Goal: Task Accomplishment & Management: Manage account settings

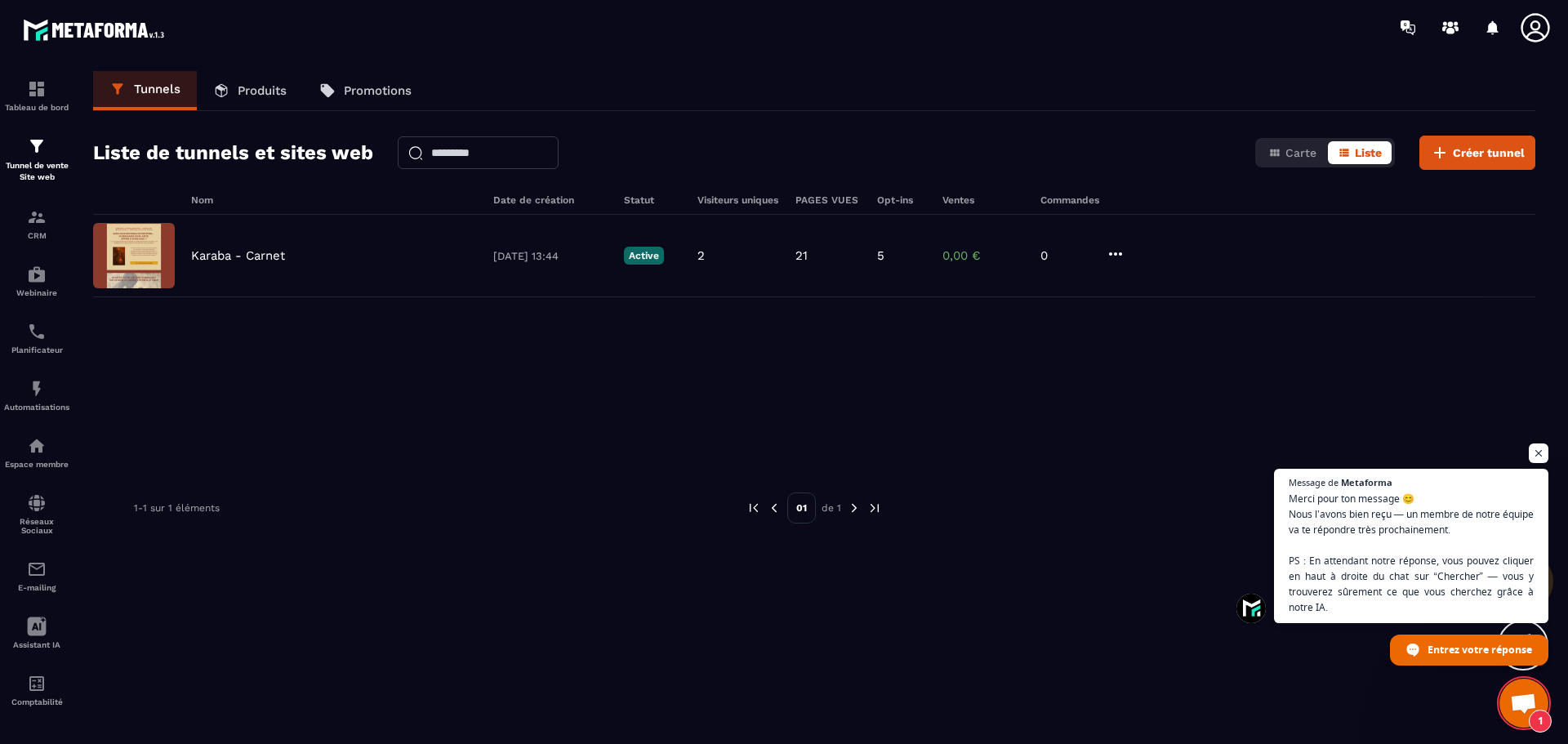
scroll to position [1721, 0]
click at [1516, 700] on span "Ouvrir le chat" at bounding box center [1523, 704] width 27 height 23
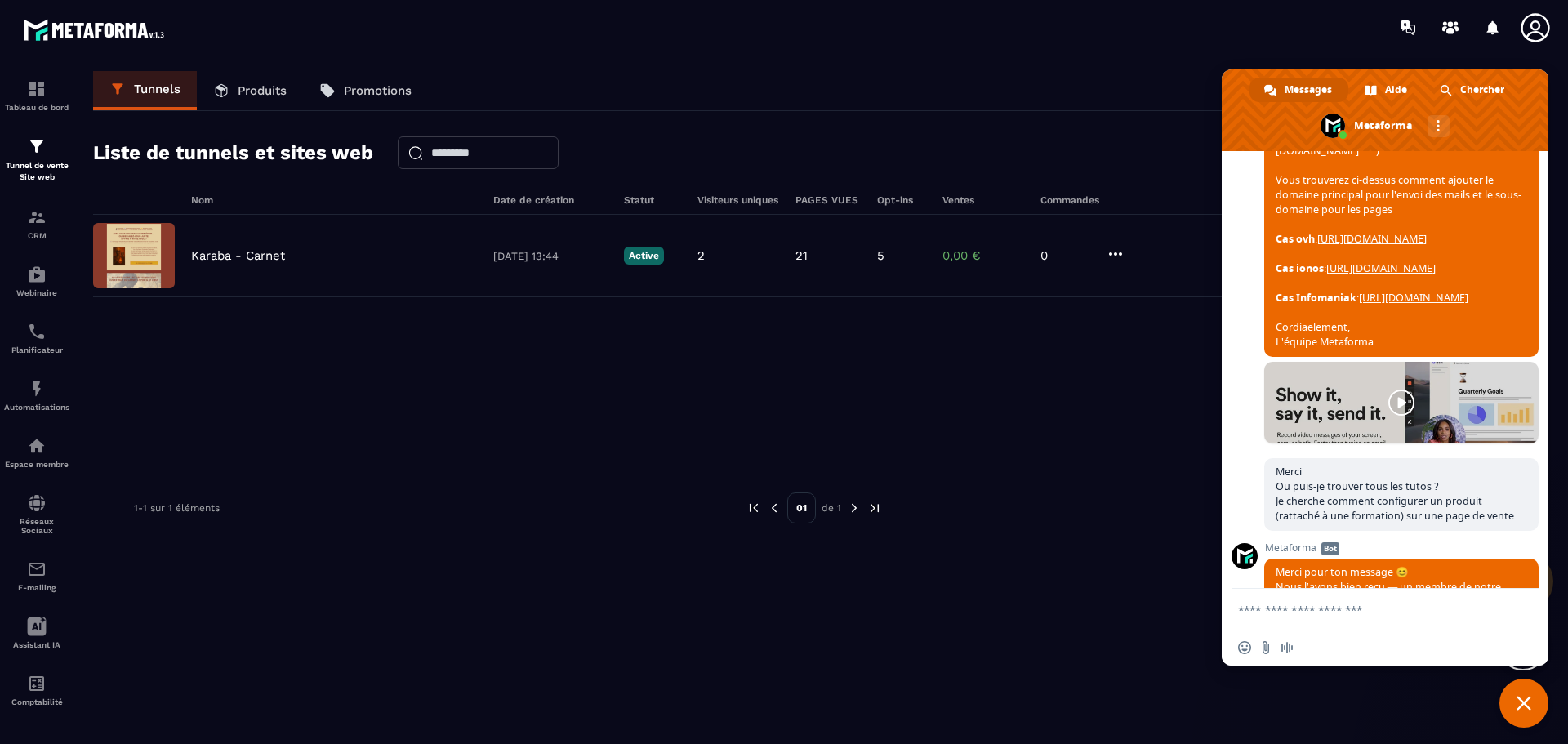
scroll to position [1231, 0]
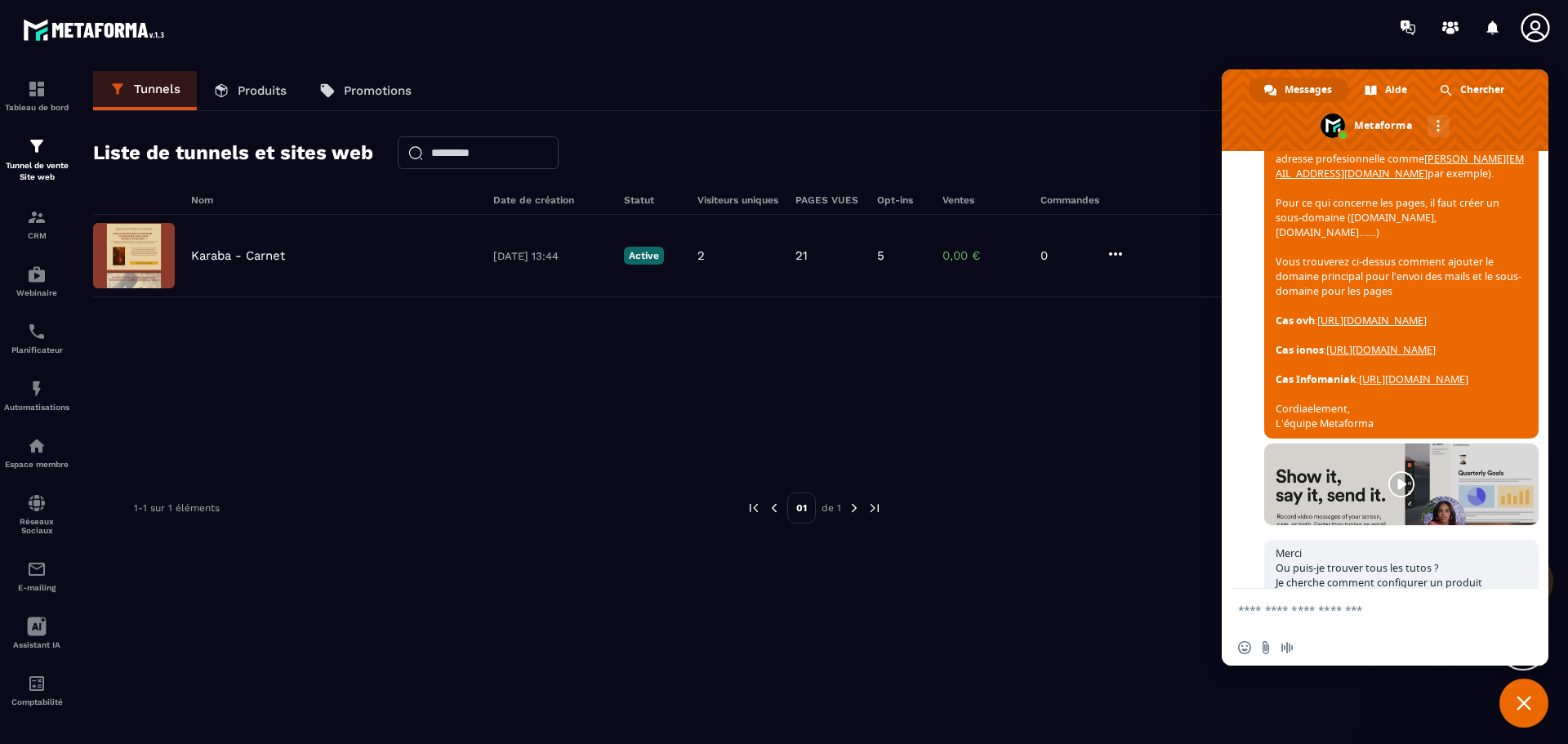
click at [1358, 386] on link "[URL][DOMAIN_NAME]" at bounding box center [1413, 379] width 110 height 14
click at [1534, 31] on icon at bounding box center [1534, 26] width 28 height 28
click at [1518, 698] on span "Fermer le chat" at bounding box center [1523, 702] width 15 height 15
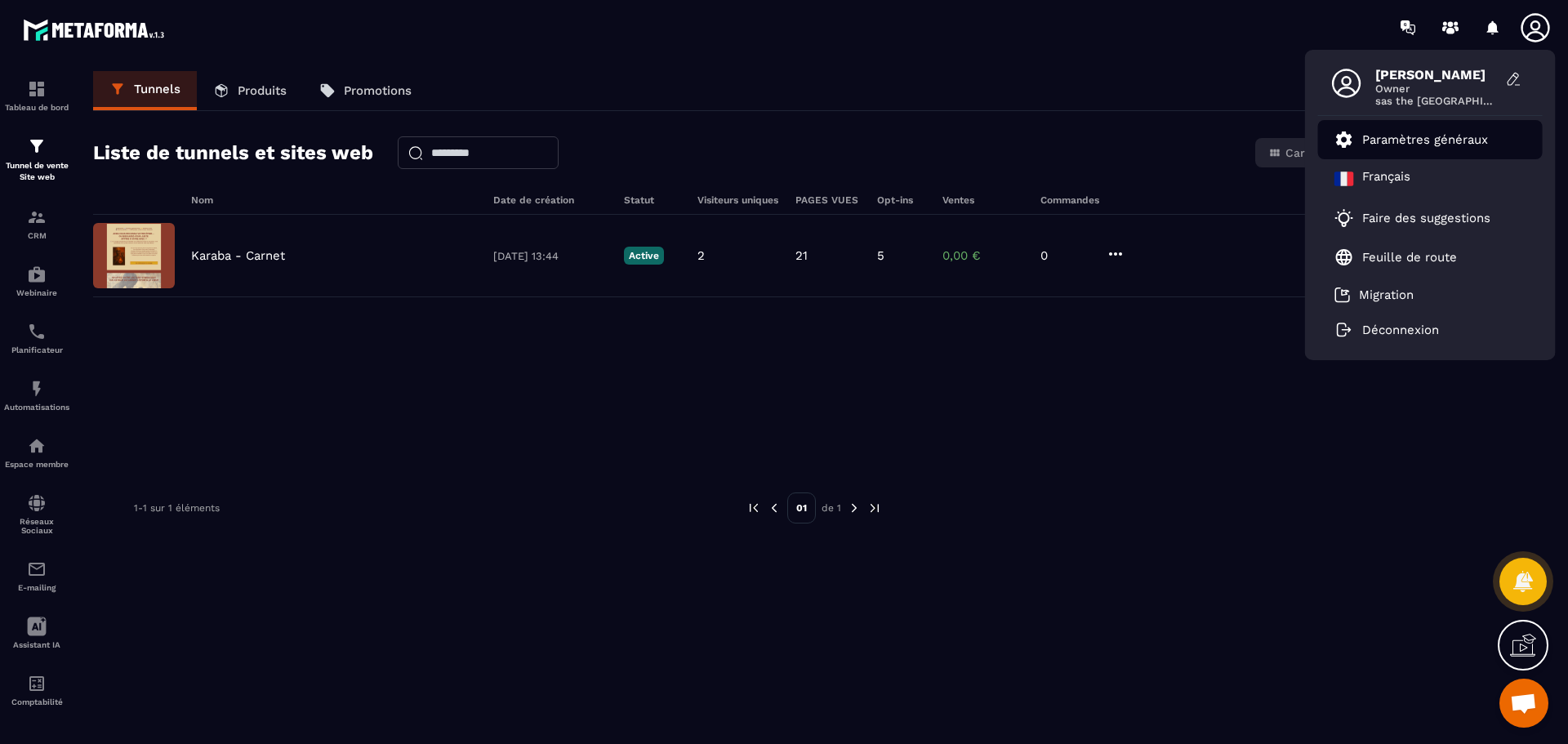
click at [1421, 141] on p "Paramètres généraux" at bounding box center [1424, 139] width 125 height 15
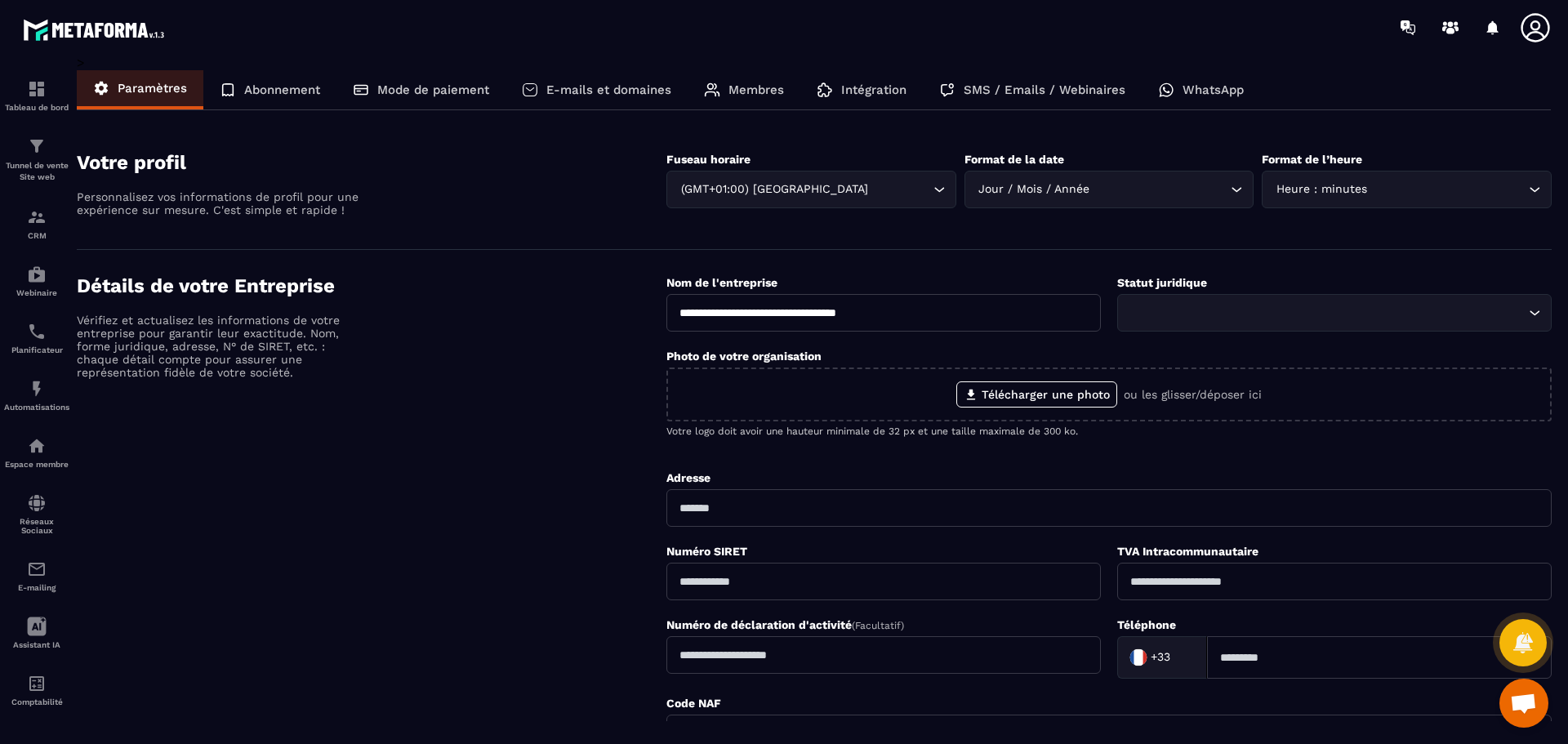
click at [649, 90] on p "E-mails et domaines" at bounding box center [608, 89] width 125 height 15
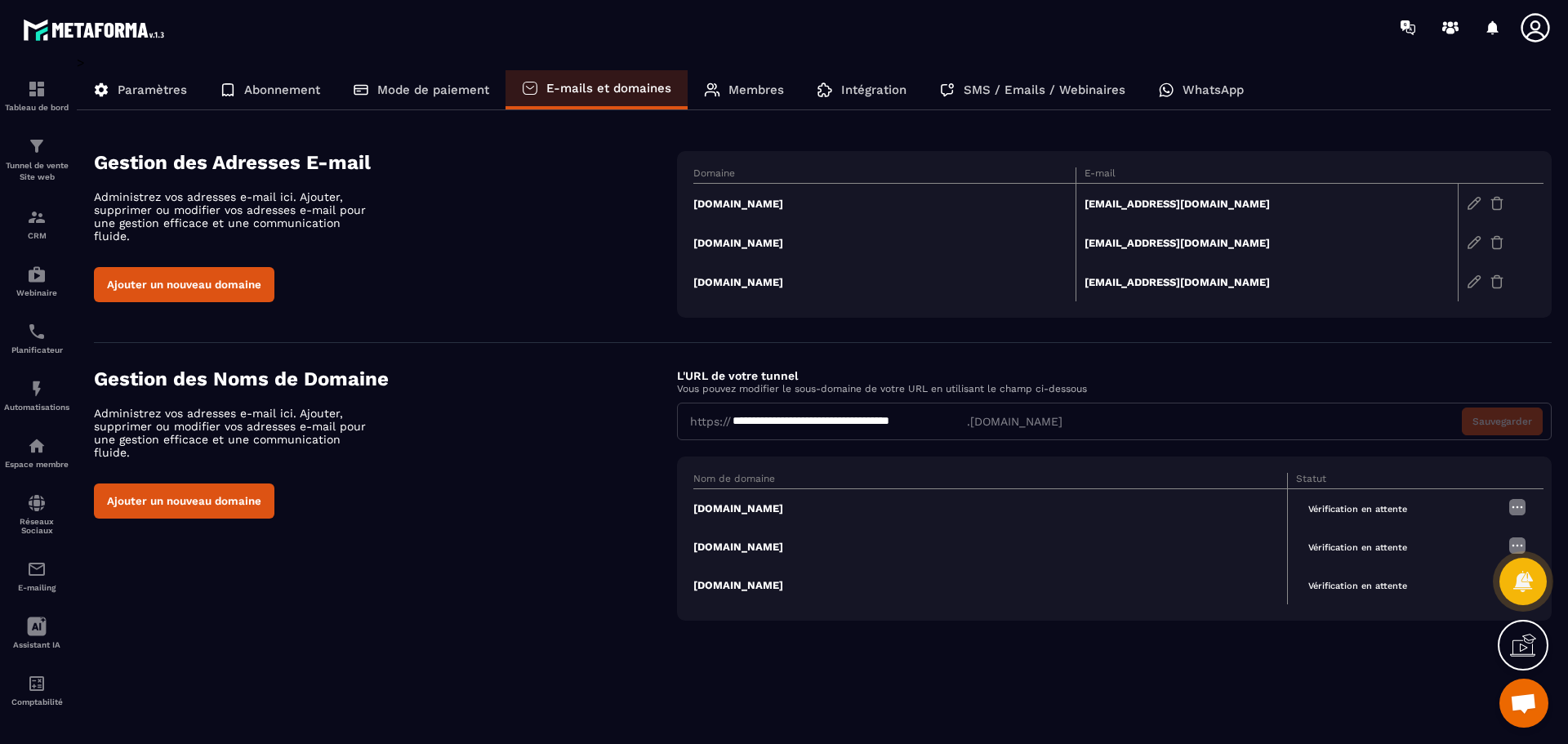
click at [1148, 205] on td "[EMAIL_ADDRESS][DOMAIN_NAME]" at bounding box center [1266, 203] width 382 height 40
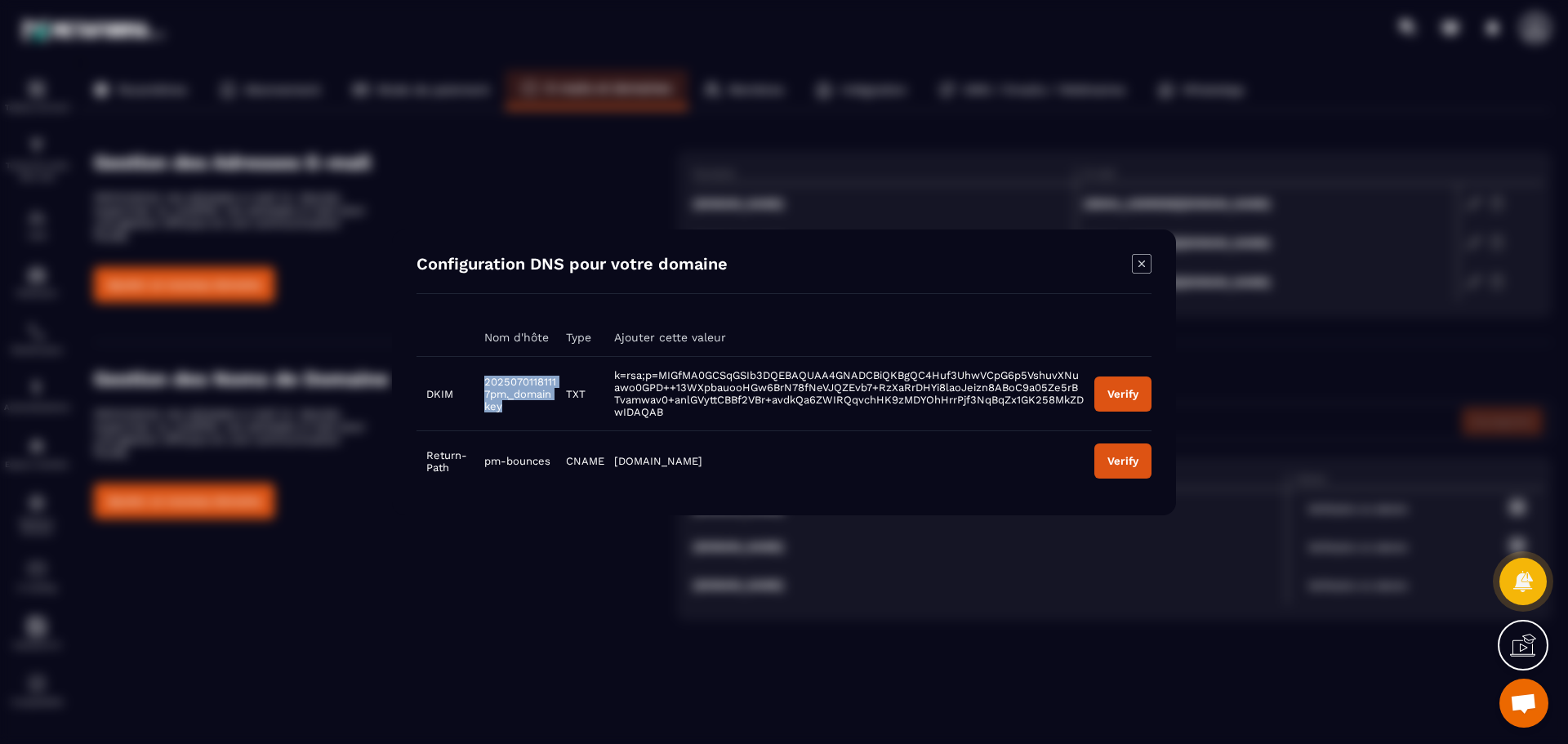
drag, startPoint x: 503, startPoint y: 407, endPoint x: 481, endPoint y: 382, distance: 33.3
click at [481, 382] on td "20250701181117pm._domainkey" at bounding box center [515, 392] width 83 height 74
copy span "20250701181117pm._domainkey"
drag, startPoint x: 616, startPoint y: 379, endPoint x: 635, endPoint y: 379, distance: 19.0
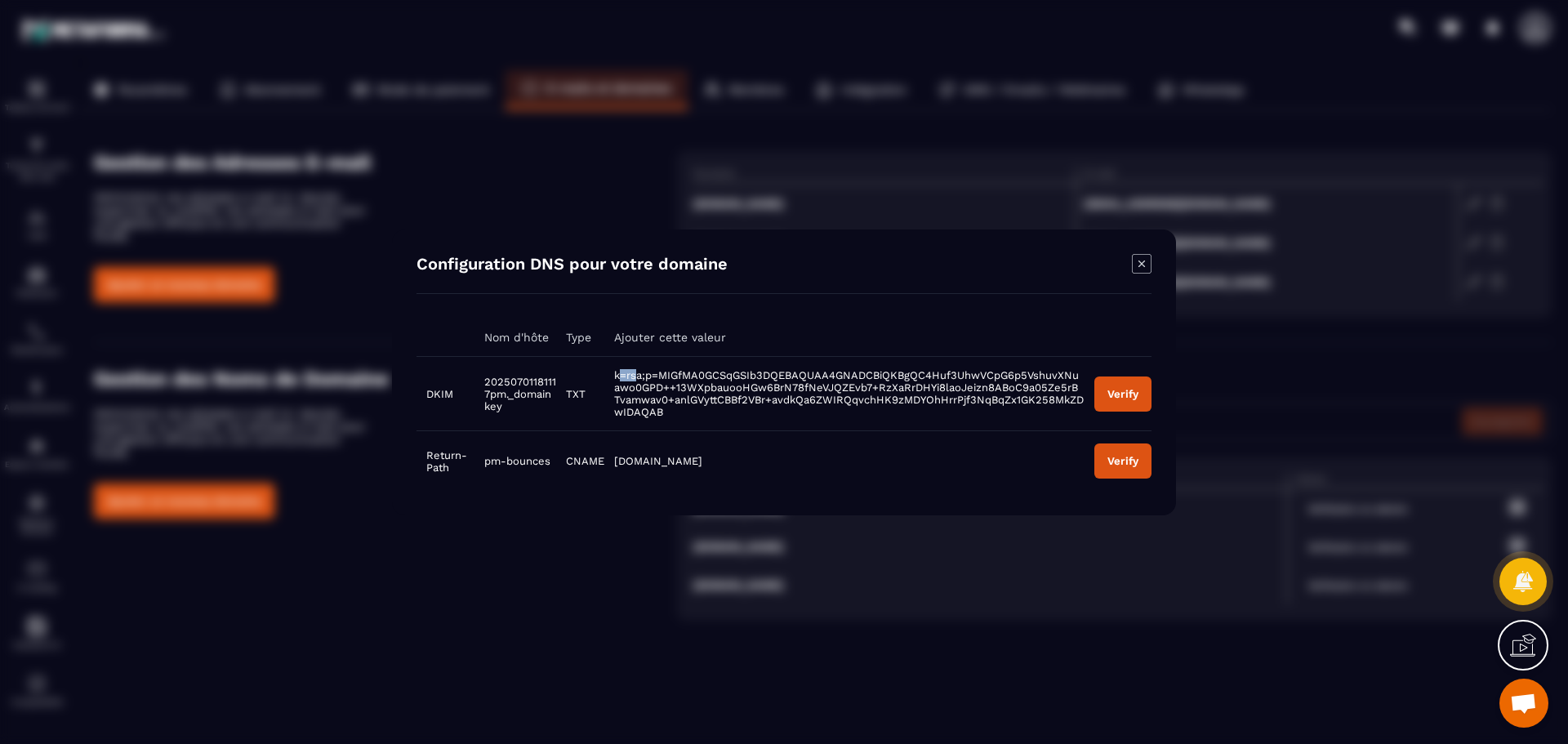
click at [635, 379] on span "k=rsa;p=MIGfMA0GCSqGSIb3DQEBAQUAA4GNADCBiQKBgQC4Huf3UhwVCpG6p5VshuvXNuawo0GPD++…" at bounding box center [848, 393] width 469 height 49
click at [634, 407] on span "k=rsa;p=MIGfMA0GCSqGSIb3DQEBAQUAA4GNADCBiQKBgQC4Huf3UhwVCpG6p5VshuvXNuawo0GPD++…" at bounding box center [848, 393] width 469 height 49
drag, startPoint x: 616, startPoint y: 376, endPoint x: 644, endPoint y: 376, distance: 28.0
click at [638, 376] on span "k=rsa;p=MIGfMA0GCSqGSIb3DQEBAQUAA4GNADCBiQKBgQC4Huf3UhwVCpG6p5VshuvXNuawo0GPD++…" at bounding box center [848, 393] width 469 height 49
copy span "k=rsa"
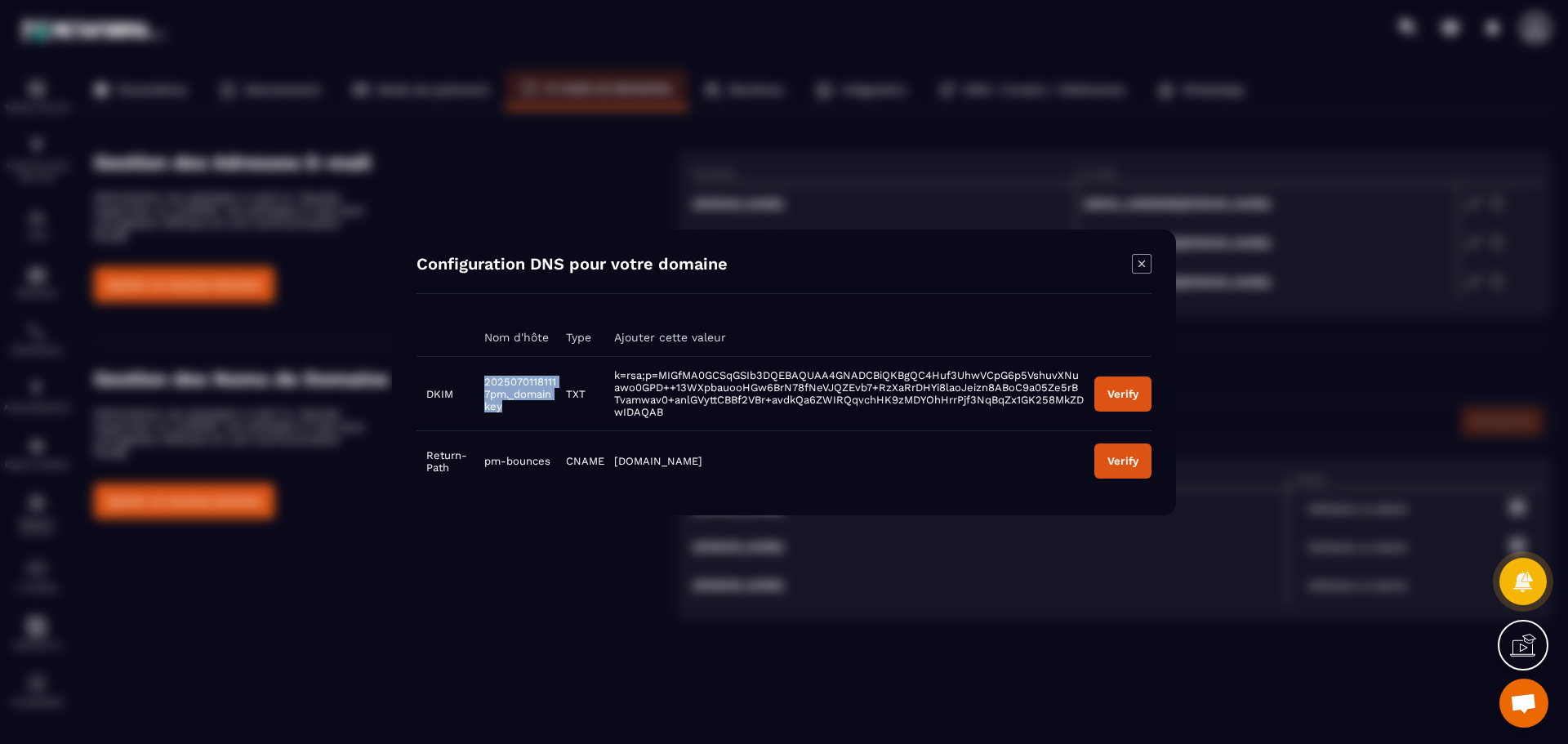
drag, startPoint x: 510, startPoint y: 417, endPoint x: 473, endPoint y: 374, distance: 56.7
click at [474, 374] on td "20250701181117pm._domainkey" at bounding box center [515, 392] width 83 height 74
copy span "20250701181117pm._domainkey"
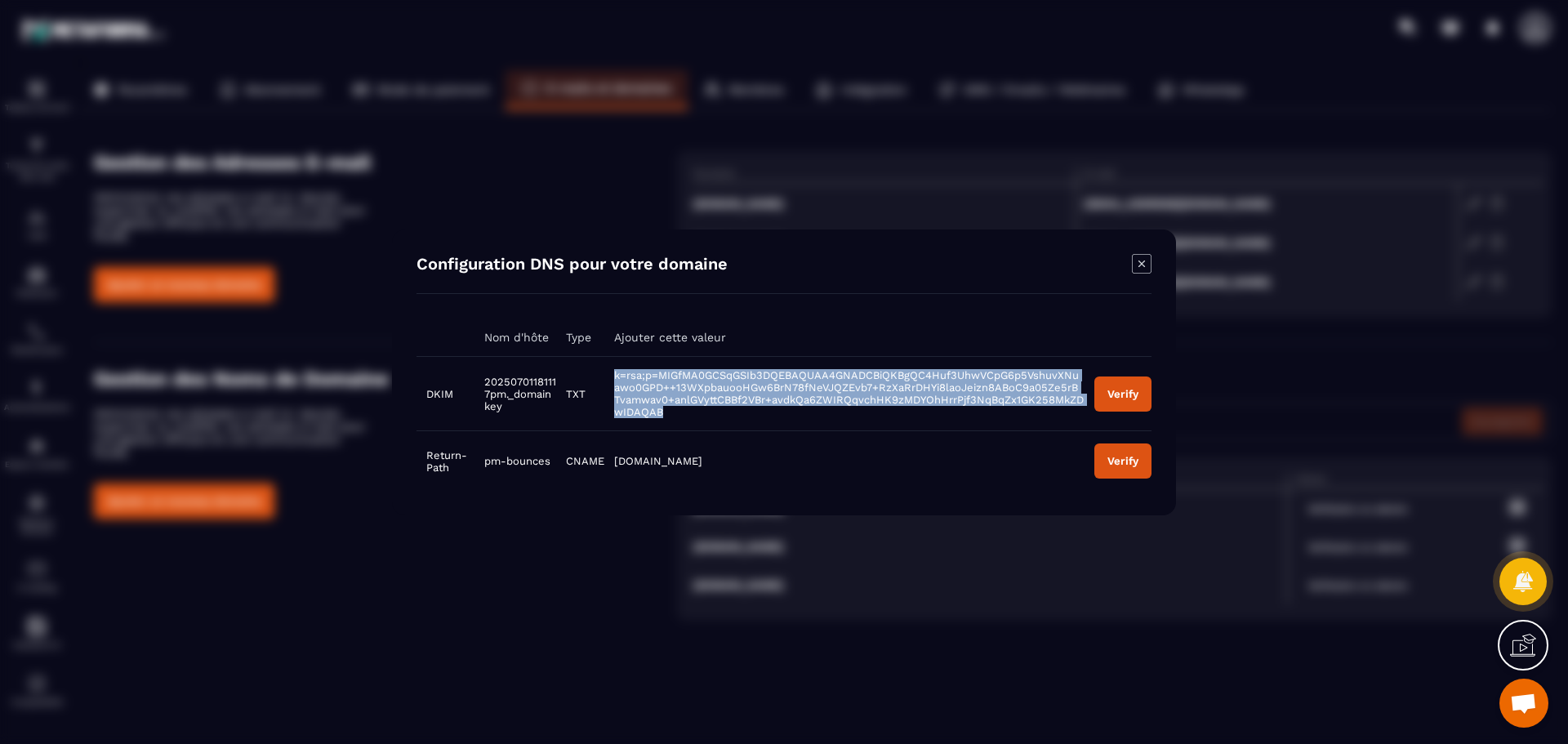
drag, startPoint x: 663, startPoint y: 417, endPoint x: 609, endPoint y: 367, distance: 73.6
click at [609, 367] on td "k=rsa;p=MIGfMA0GCSqGSIb3DQEBAQUAA4GNADCBiQKBgQC4Huf3UhwVCpG6p5VshuvXNuawo0GPD++…" at bounding box center [844, 392] width 480 height 74
copy span "k=rsa;p=MIGfMA0GCSqGSIb3DQEBAQUAA4GNADCBiQKBgQC4Huf3UhwVCpG6p5VshuvXNuawo0GPD++…"
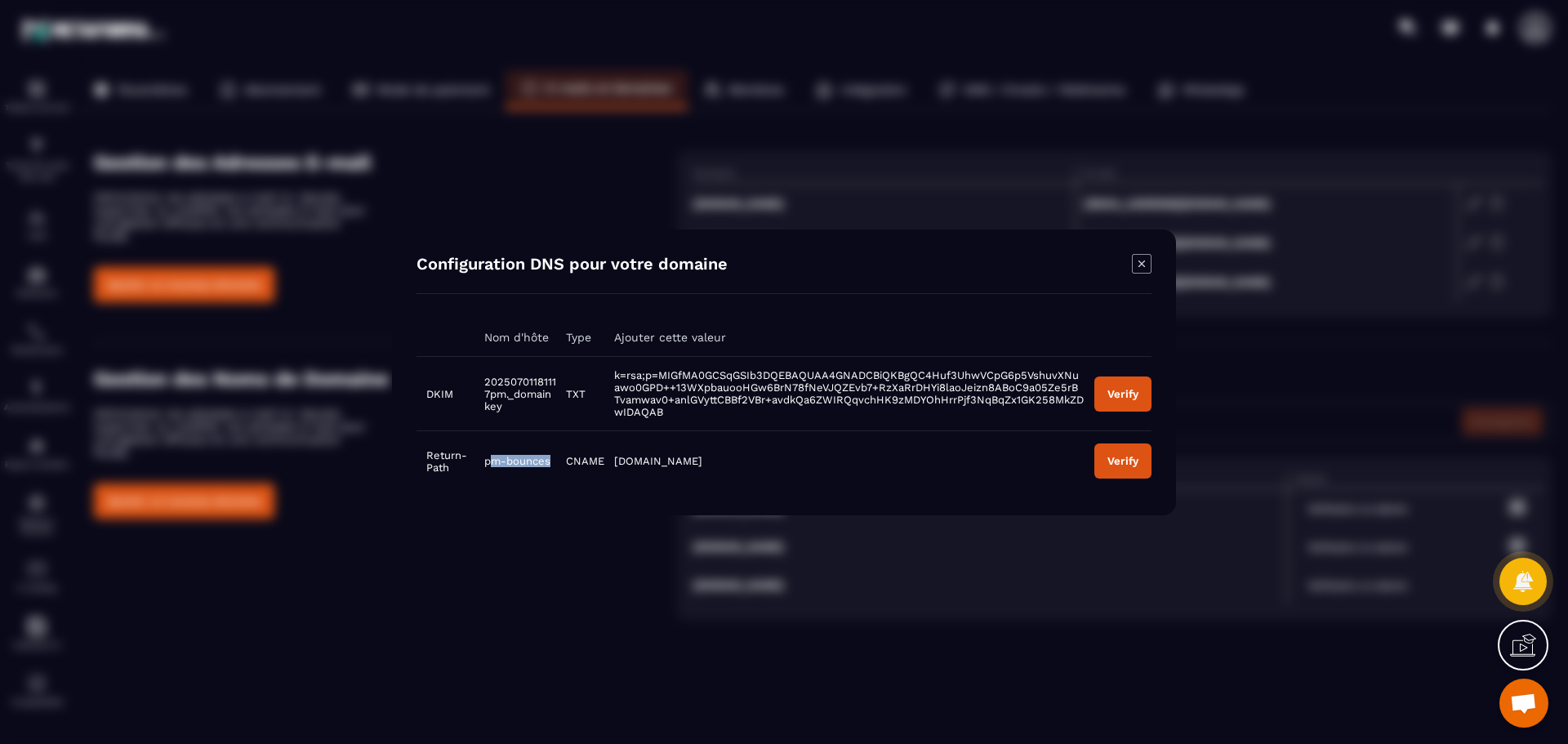
drag, startPoint x: 550, startPoint y: 462, endPoint x: 489, endPoint y: 463, distance: 61.0
click at [489, 463] on td "pm-bounces" at bounding box center [515, 460] width 83 height 60
click at [554, 473] on td "pm-bounces" at bounding box center [515, 460] width 83 height 60
drag, startPoint x: 549, startPoint y: 462, endPoint x: 483, endPoint y: 459, distance: 66.1
click at [484, 459] on span "pm-bounces" at bounding box center [517, 460] width 66 height 13
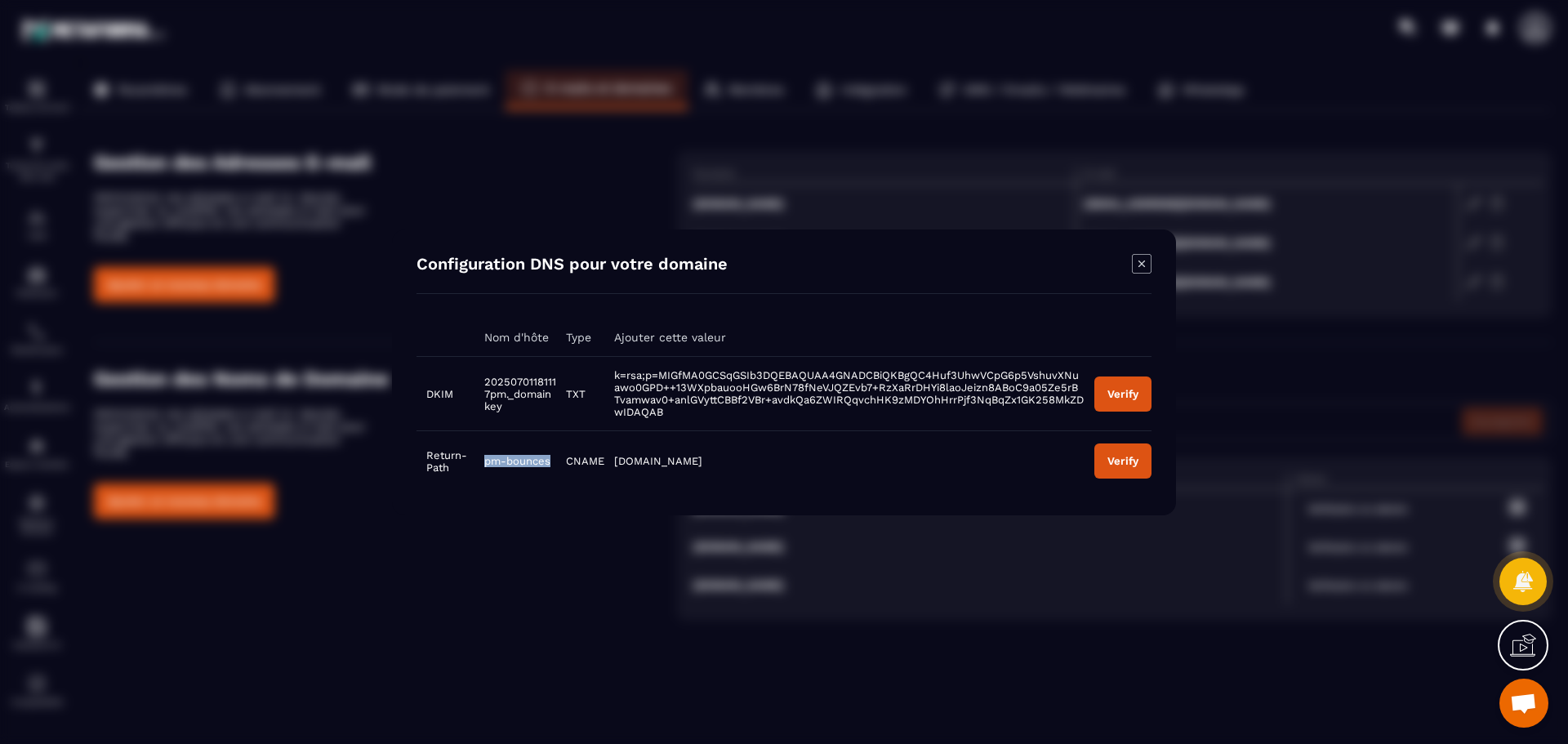
copy span "pm-bounces"
drag, startPoint x: 660, startPoint y: 466, endPoint x: 611, endPoint y: 464, distance: 49.0
click at [611, 464] on td "[DOMAIN_NAME]" at bounding box center [844, 460] width 480 height 60
copy span "[DOMAIN_NAME]"
click at [1118, 403] on button "Verify" at bounding box center [1122, 393] width 57 height 35
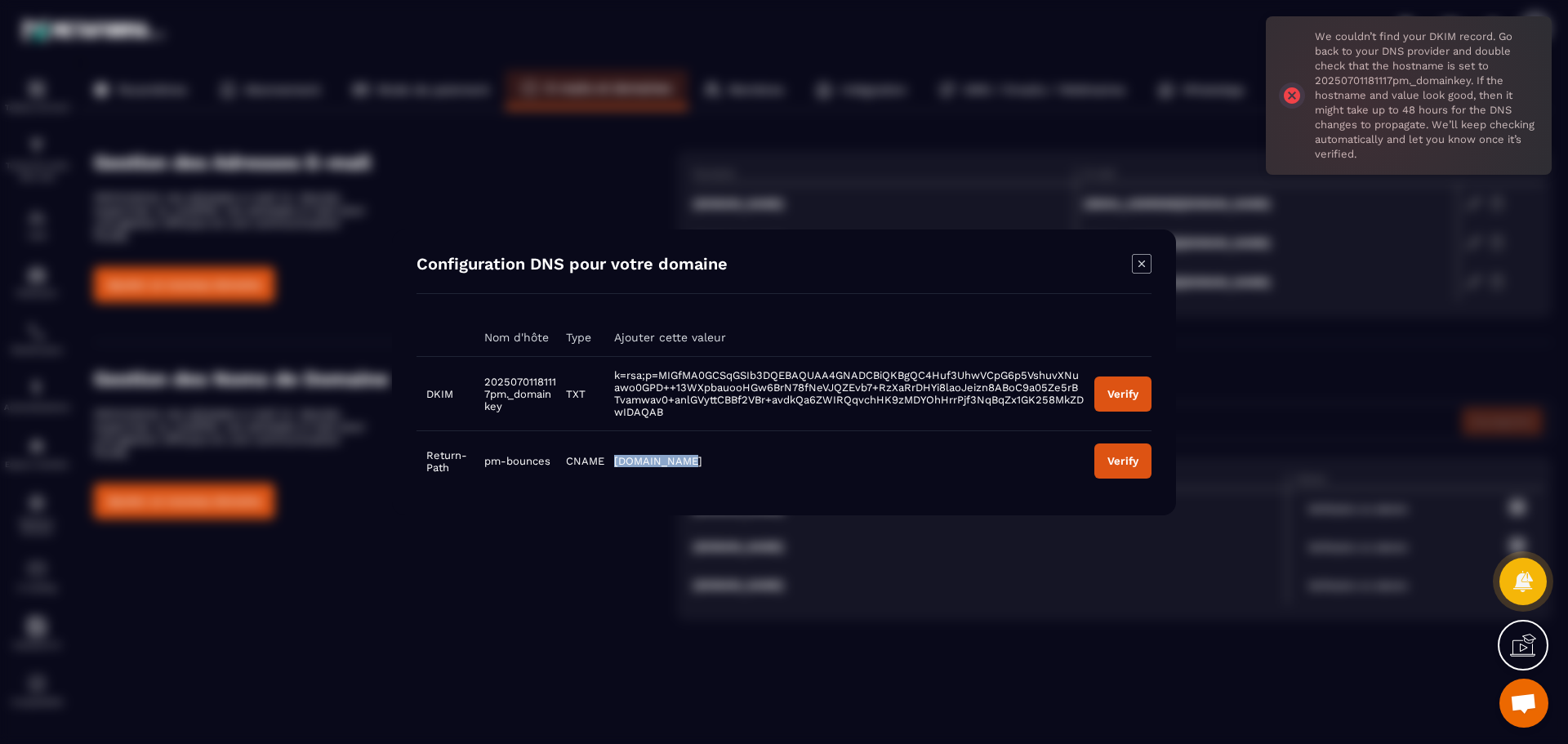
click at [1119, 457] on div "Verify" at bounding box center [1123, 460] width 31 height 13
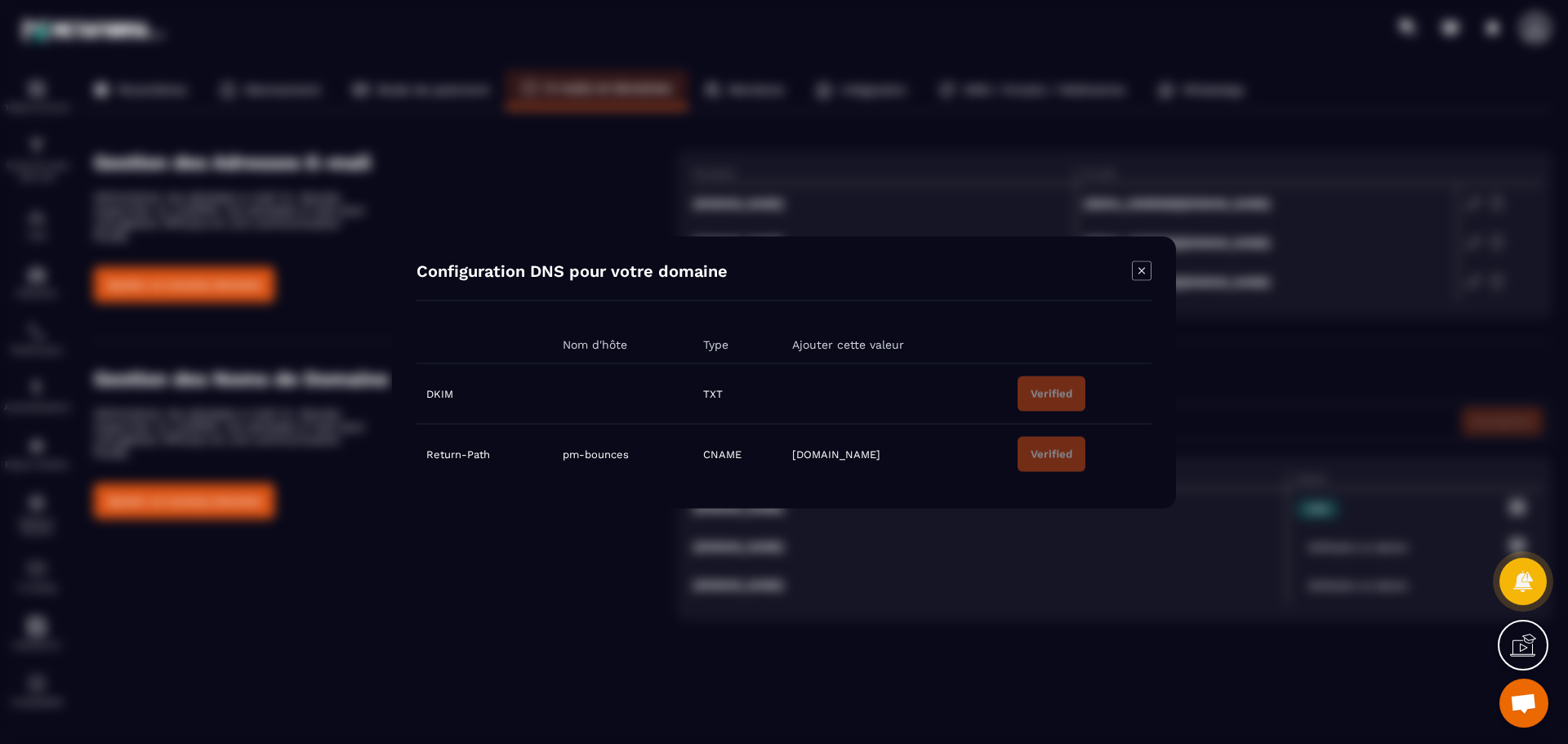
click at [1149, 277] on icon "Modal window" at bounding box center [1142, 270] width 19 height 19
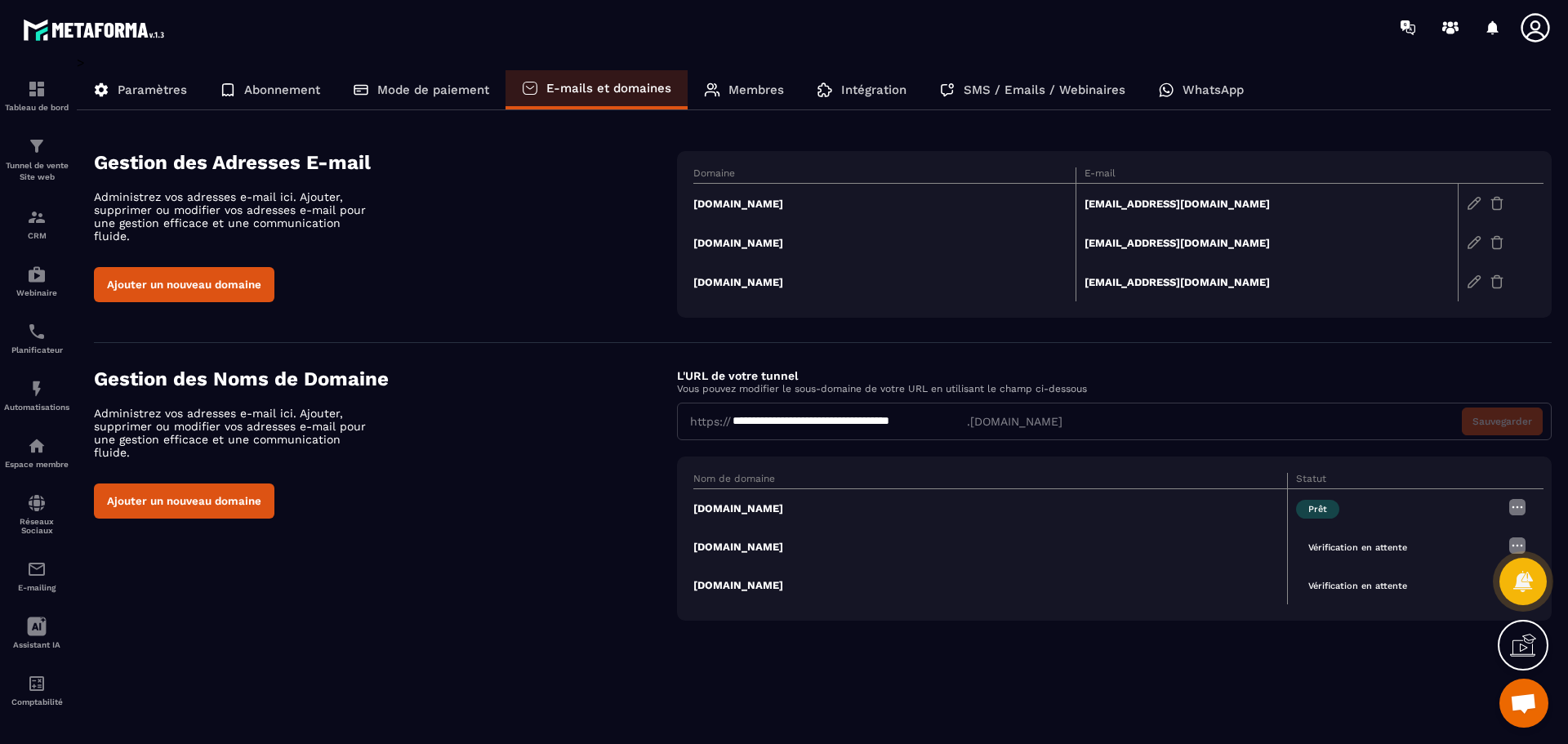
click at [1115, 207] on td "[EMAIL_ADDRESS][DOMAIN_NAME]" at bounding box center [1266, 203] width 382 height 40
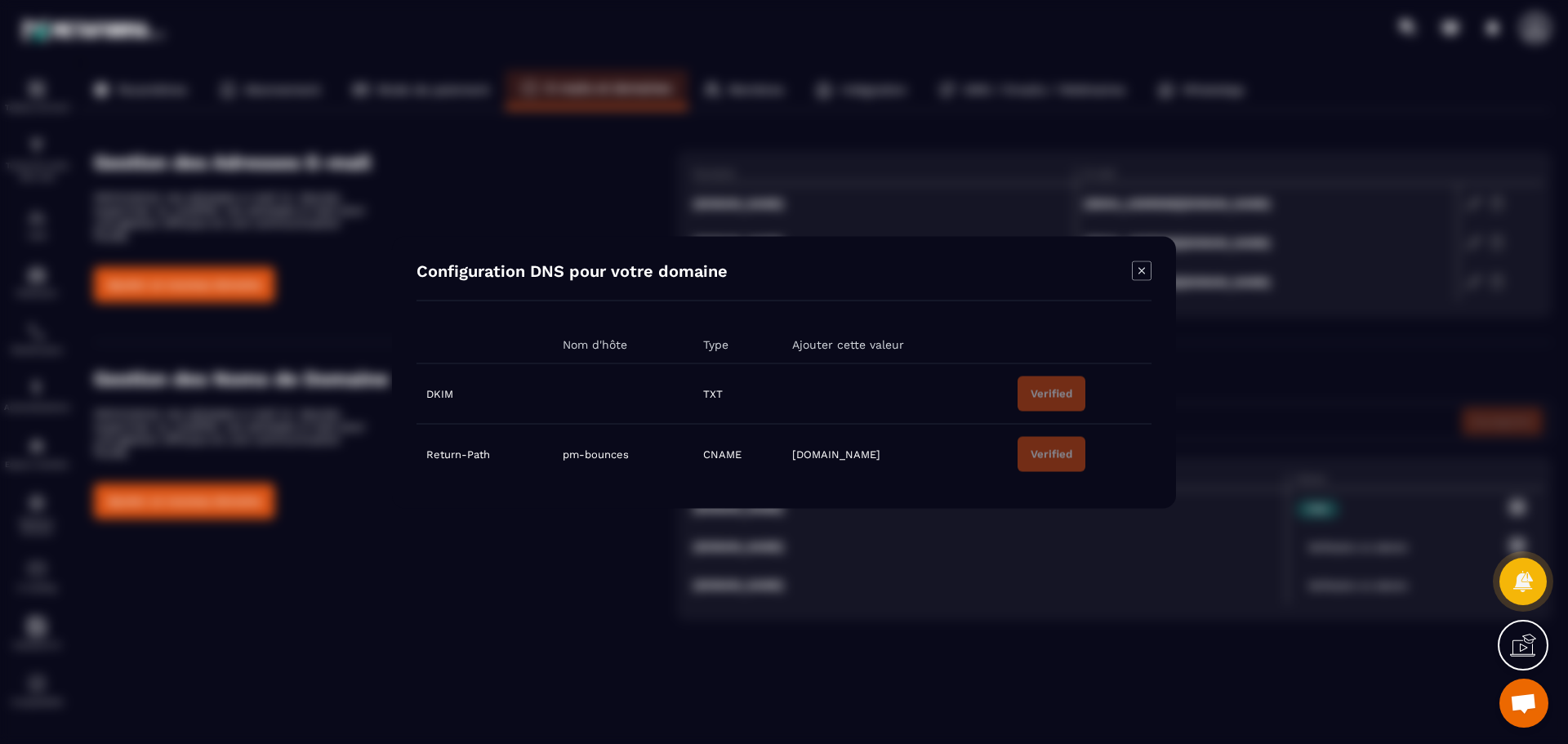
click at [727, 397] on td "TXT" at bounding box center [737, 393] width 89 height 60
click at [735, 442] on td "CNAME" at bounding box center [737, 454] width 89 height 60
click at [739, 469] on td "CNAME" at bounding box center [737, 454] width 89 height 60
click at [1138, 279] on icon "Modal window" at bounding box center [1141, 269] width 18 height 18
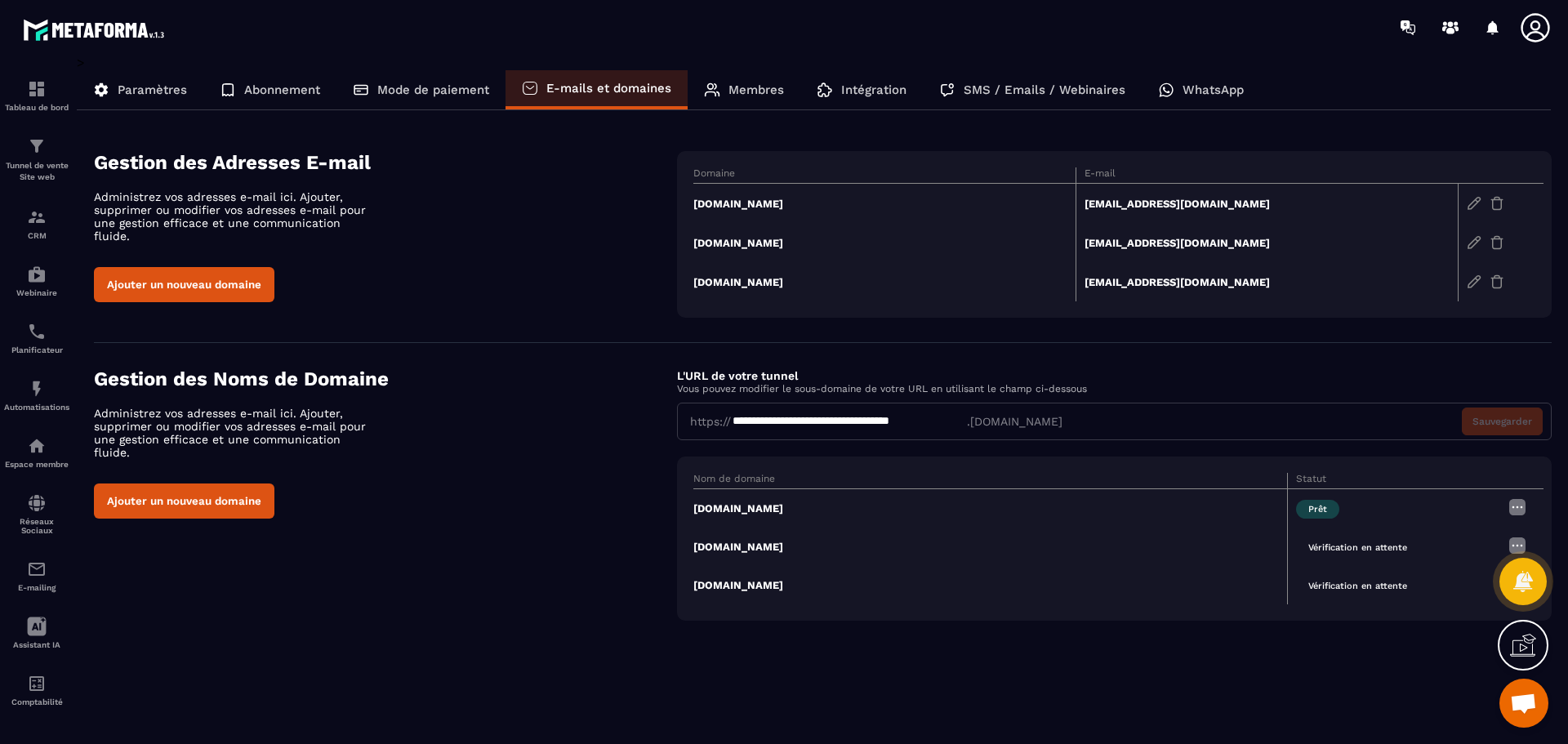
click at [740, 515] on td "[DOMAIN_NAME]" at bounding box center [989, 508] width 594 height 39
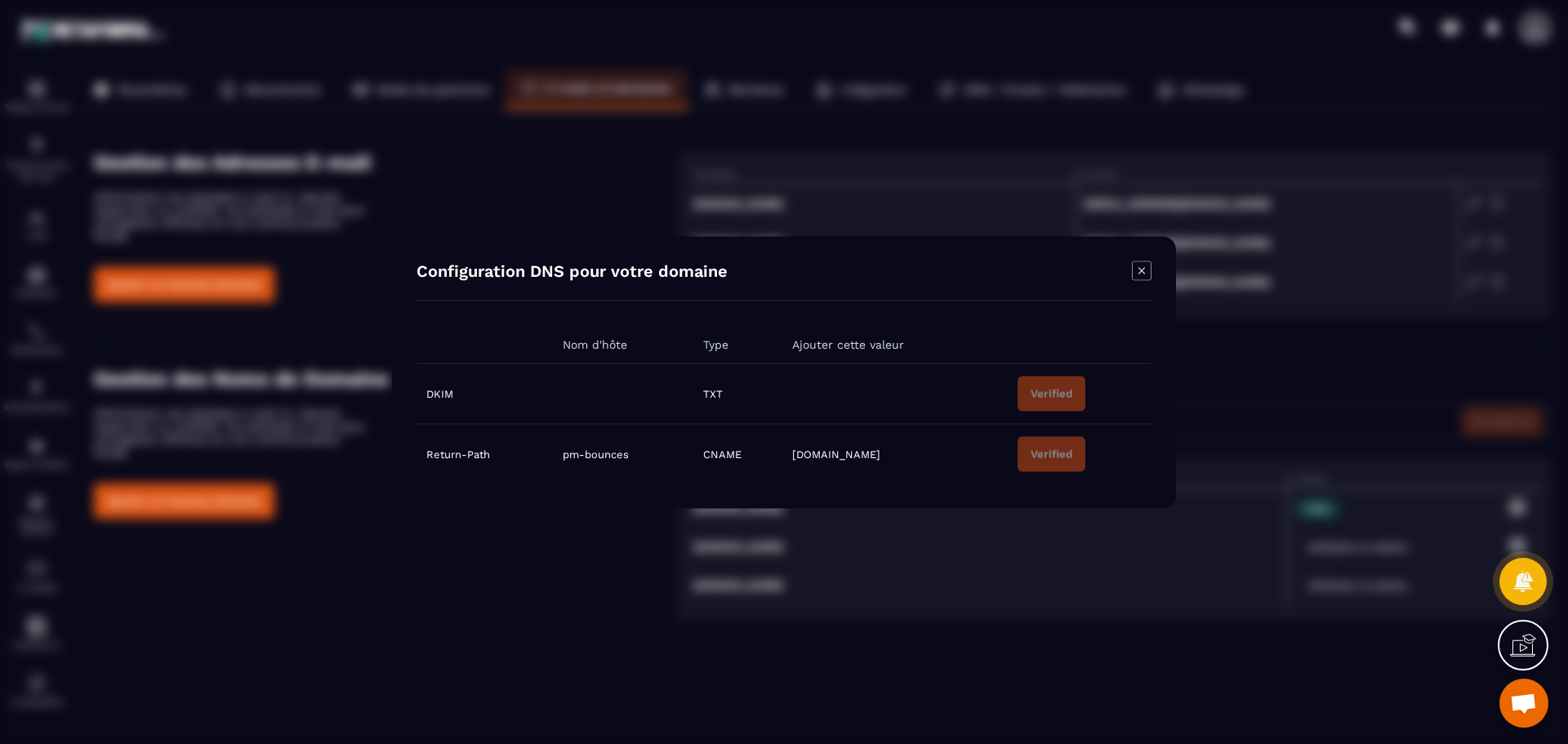
click at [602, 517] on div "Modal window" at bounding box center [784, 372] width 1568 height 744
click at [1140, 271] on icon "Modal window" at bounding box center [1142, 270] width 19 height 19
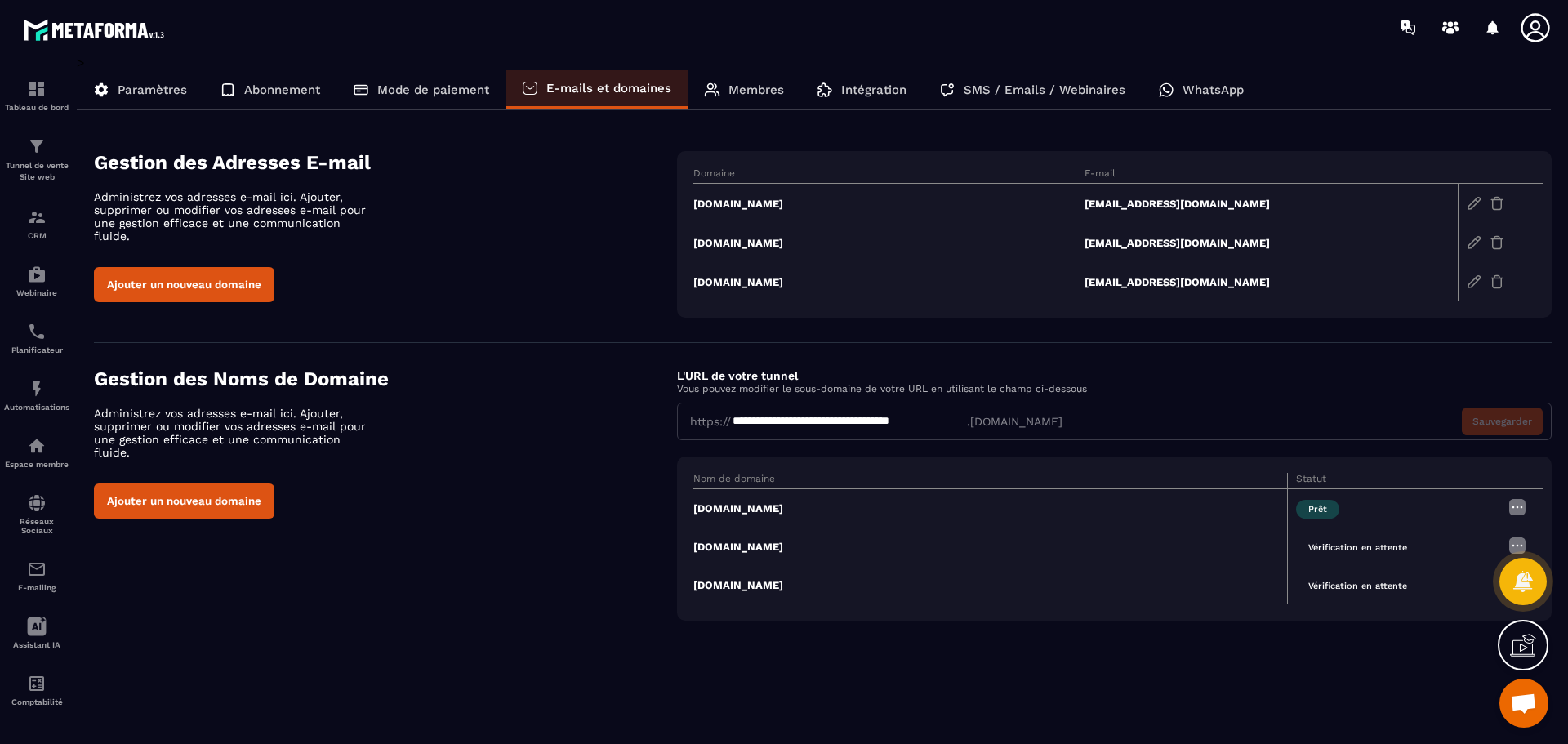
click at [232, 488] on button "Ajouter un nouveau domaine" at bounding box center [185, 501] width 181 height 35
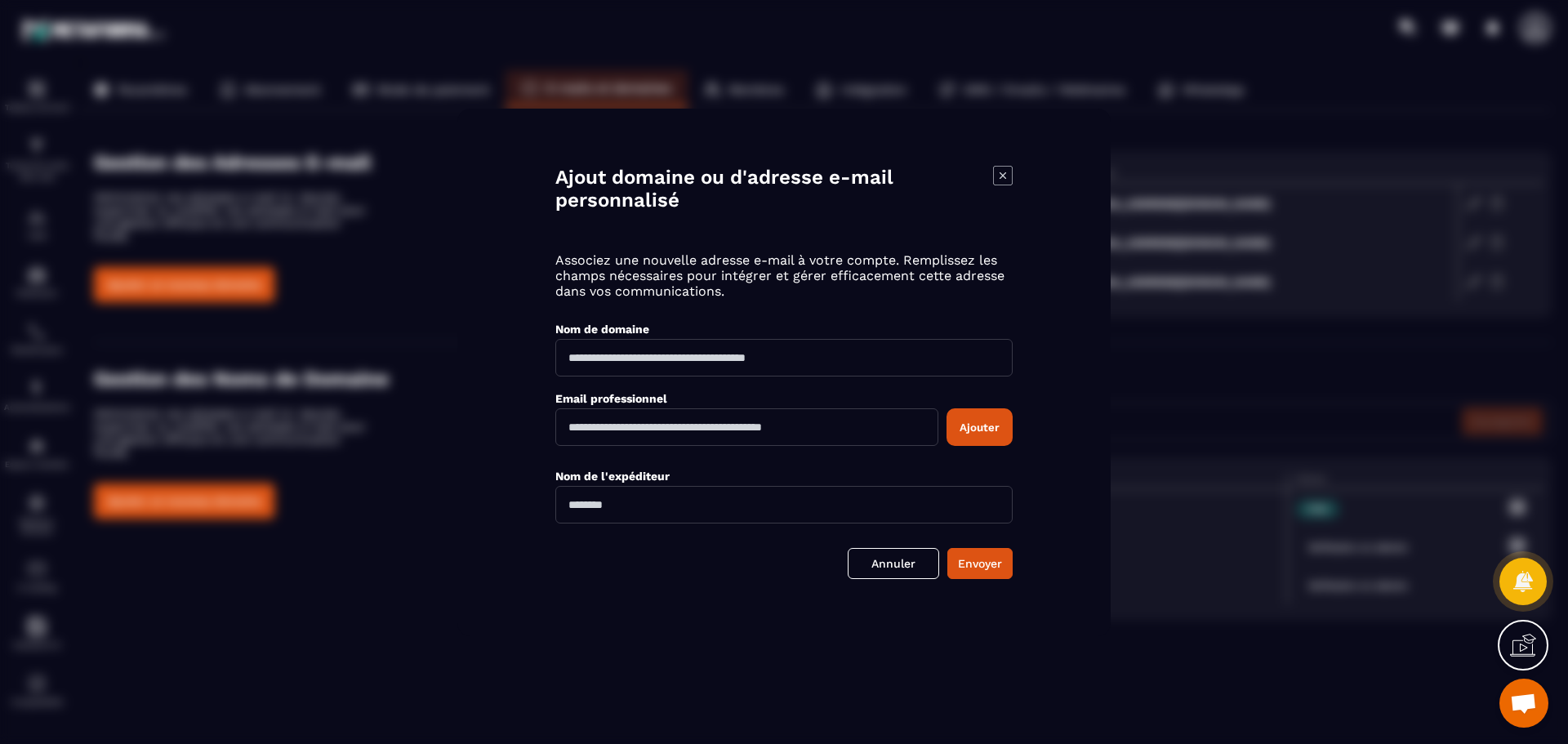
click at [640, 358] on input "Modal window" at bounding box center [783, 357] width 458 height 38
click at [809, 448] on div "Ajouter" at bounding box center [783, 430] width 458 height 46
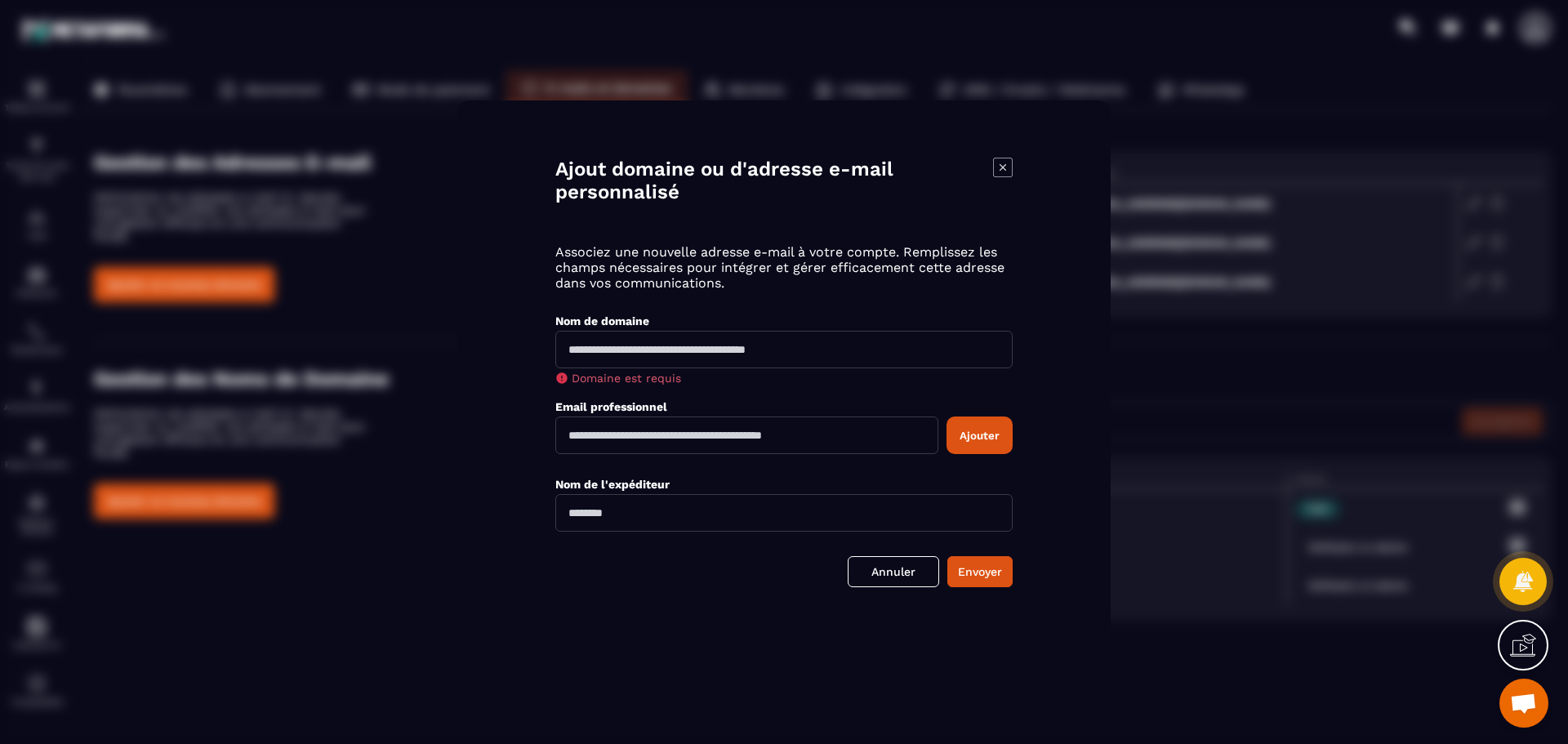
click at [683, 353] on input "Modal window" at bounding box center [783, 349] width 458 height 38
type input "**********"
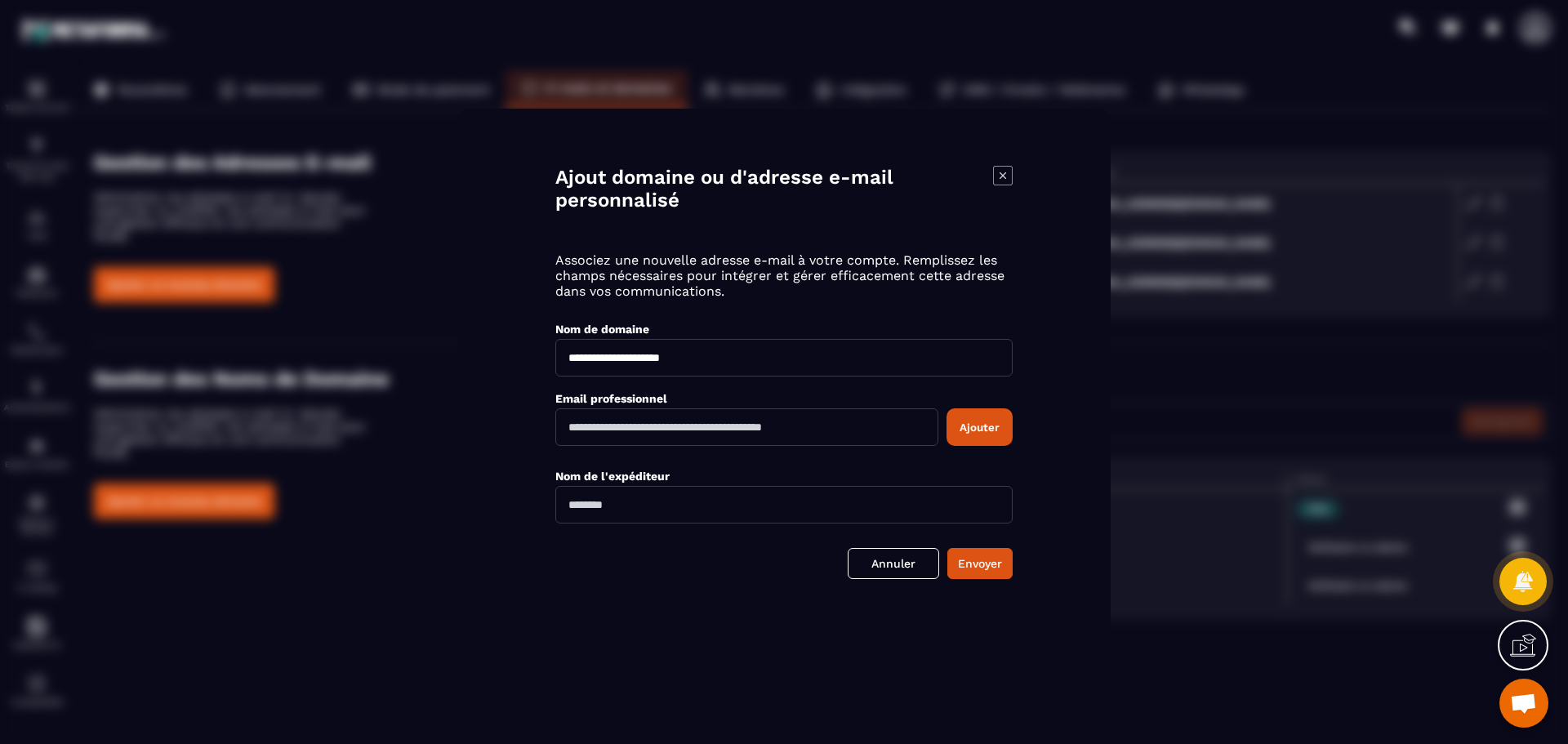
click at [669, 519] on input "Modal window" at bounding box center [783, 504] width 458 height 38
click at [665, 520] on input "Modal window" at bounding box center [783, 504] width 458 height 38
click at [599, 427] on input "Modal window" at bounding box center [746, 426] width 383 height 38
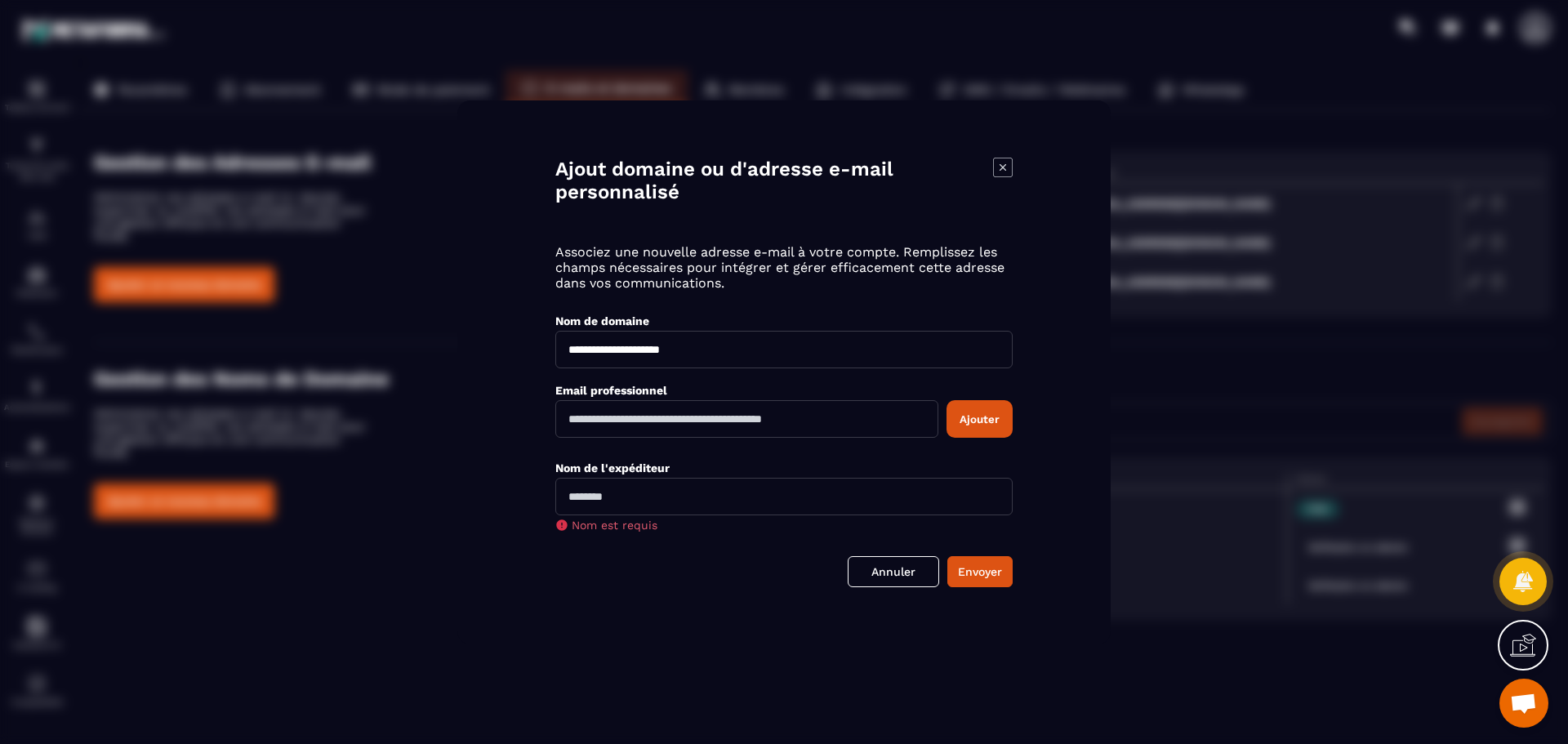
click at [672, 370] on div "Email professionnel Ajouter" at bounding box center [783, 407] width 458 height 78
click at [900, 579] on link "Annuler" at bounding box center [893, 571] width 91 height 31
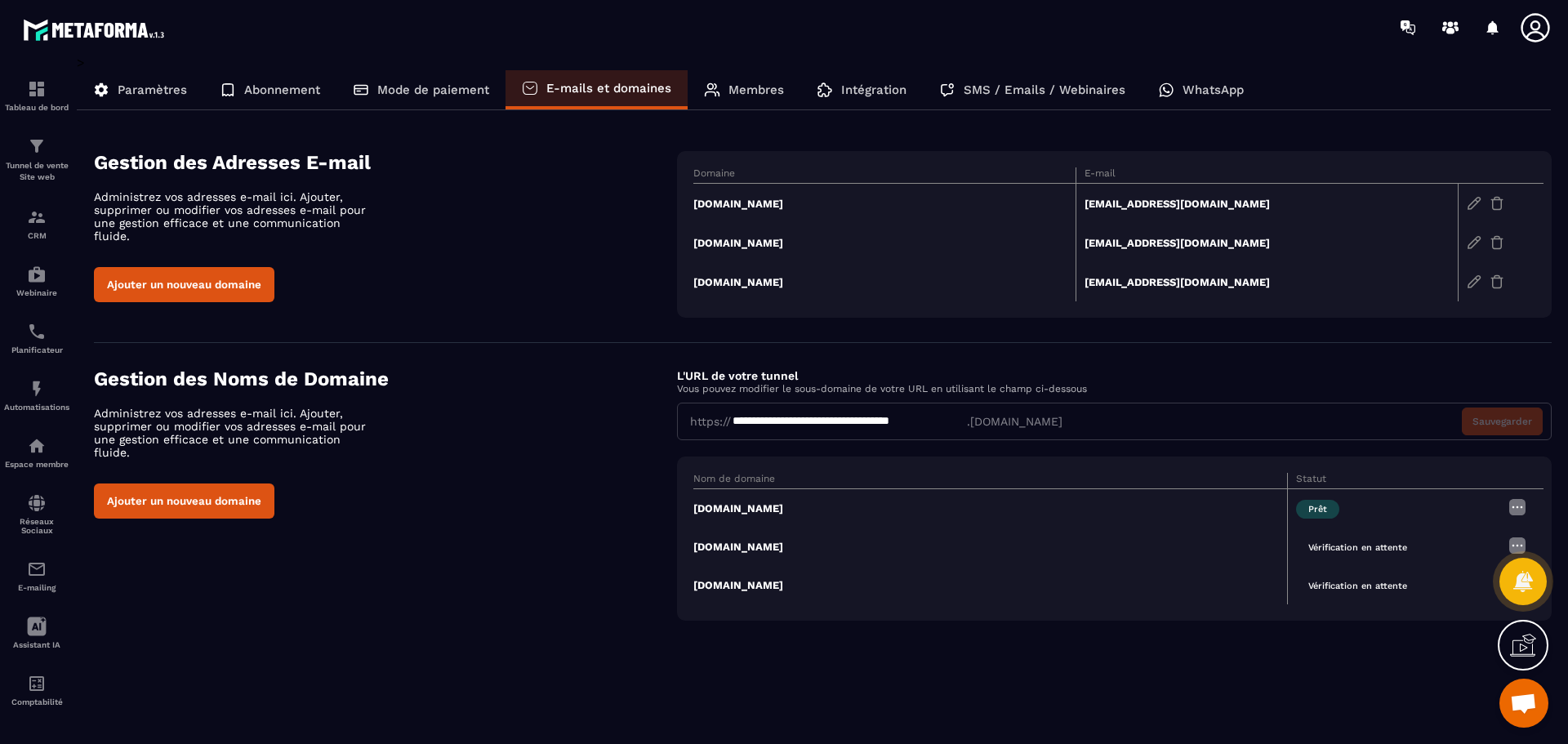
click at [467, 562] on div "**********" at bounding box center [823, 493] width 1457 height 254
click at [356, 486] on div "Ajouter un nouveau domaine" at bounding box center [386, 501] width 583 height 35
click at [161, 85] on p "Paramètres" at bounding box center [152, 89] width 69 height 15
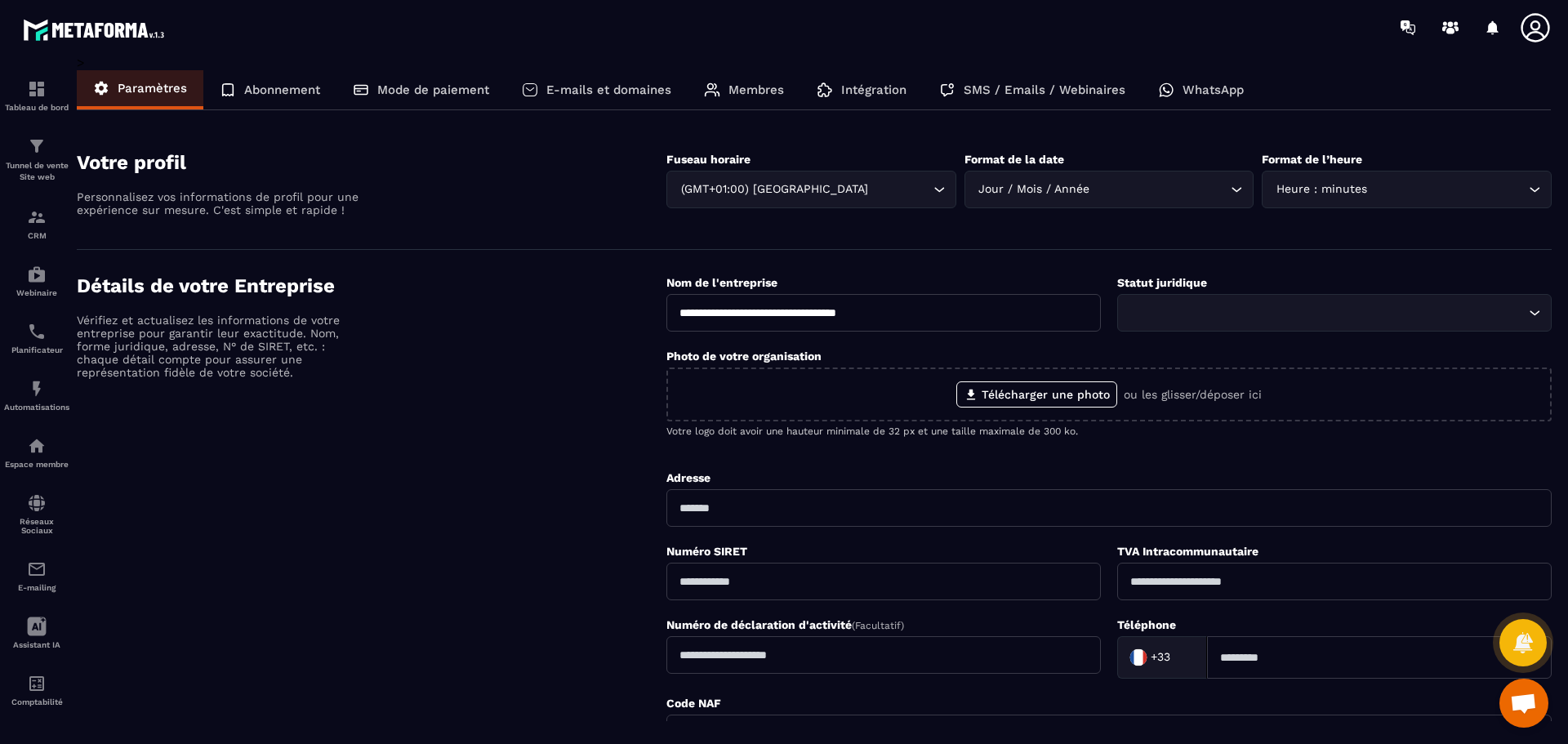
click at [498, 408] on div "Détails de votre Entreprise Vérifiez et actualisez les informations de votre en…" at bounding box center [371, 546] width 590 height 545
click at [274, 87] on p "Abonnement" at bounding box center [282, 89] width 76 height 15
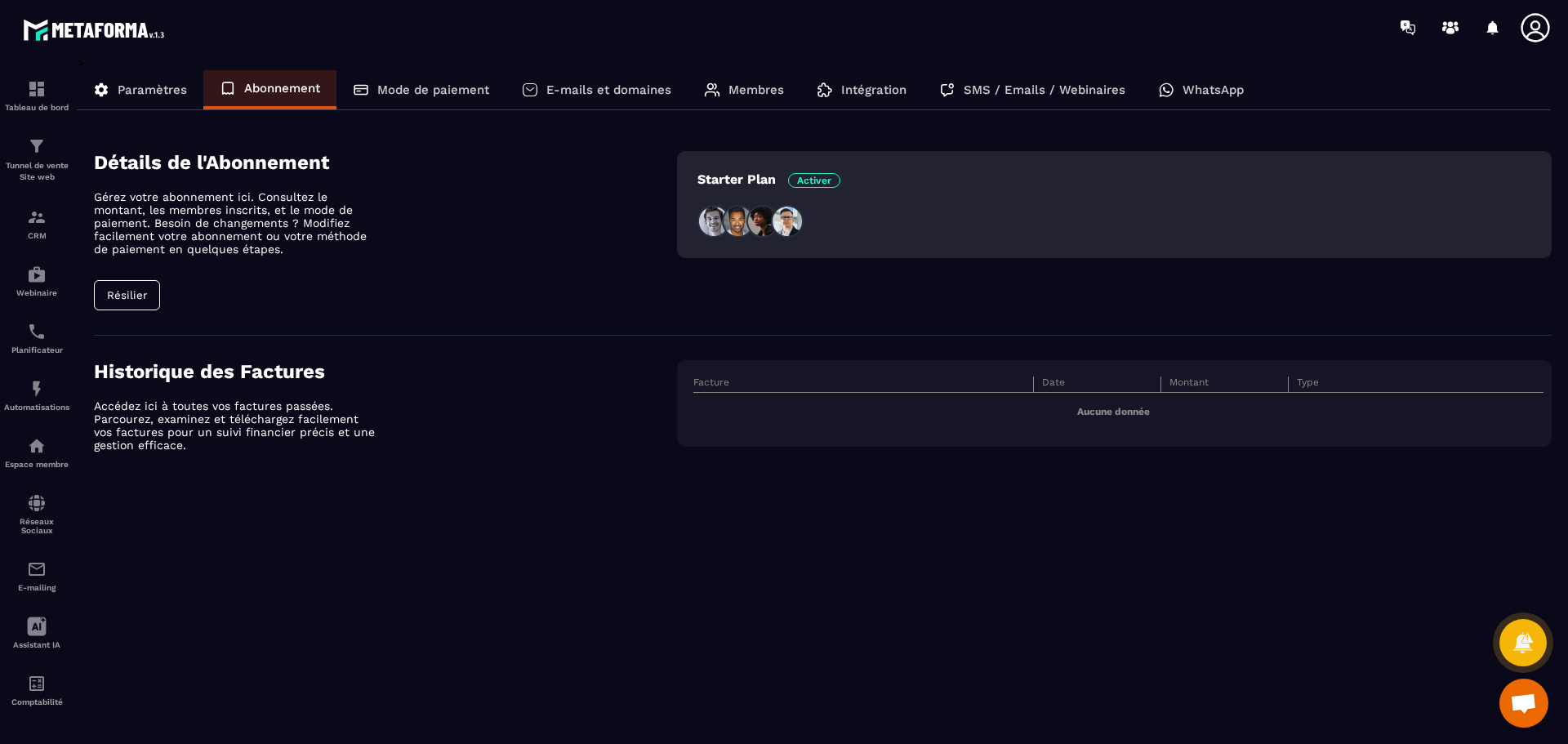
click at [419, 99] on div "Mode de paiement" at bounding box center [421, 89] width 169 height 39
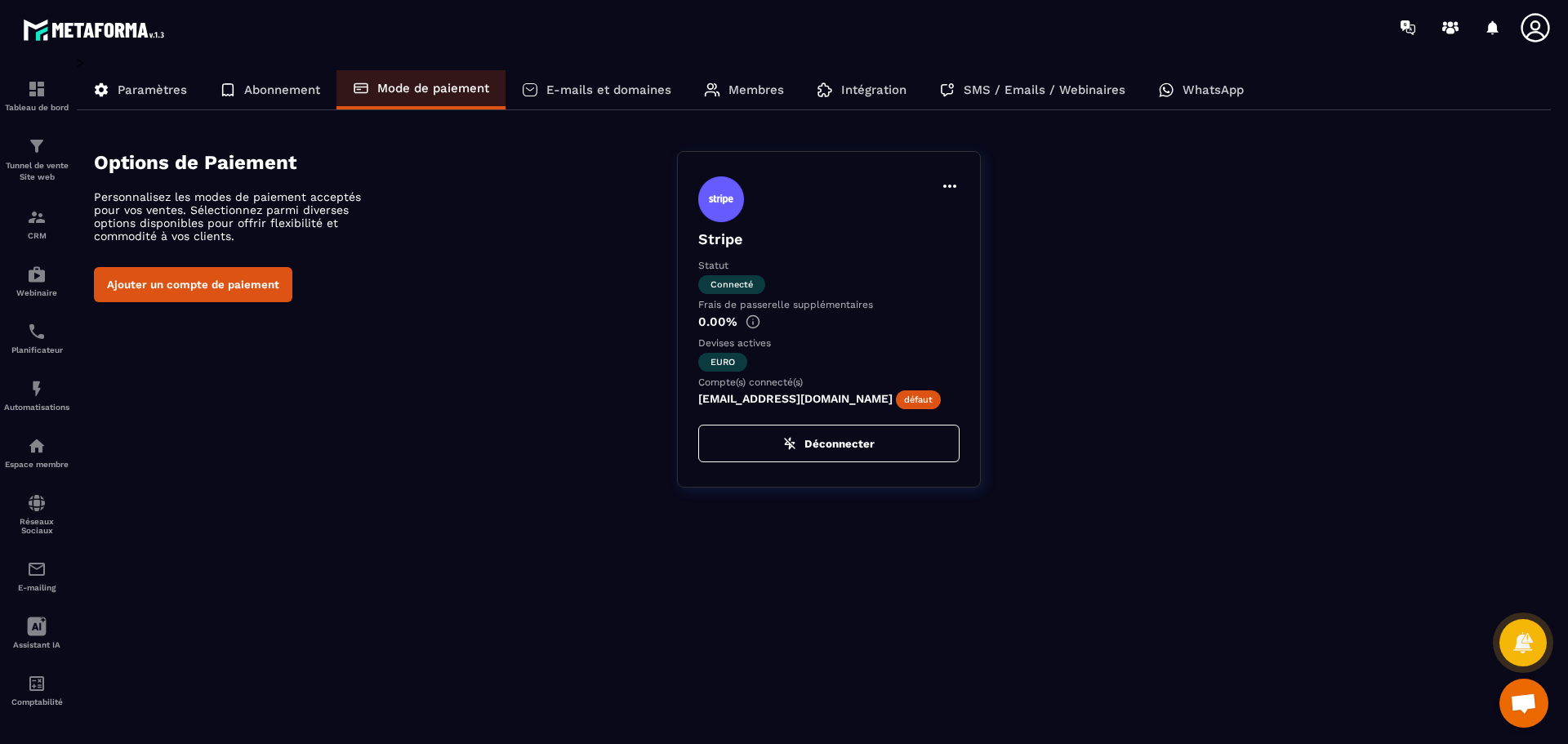
click at [535, 99] on div "E-mails et domaines" at bounding box center [596, 89] width 182 height 39
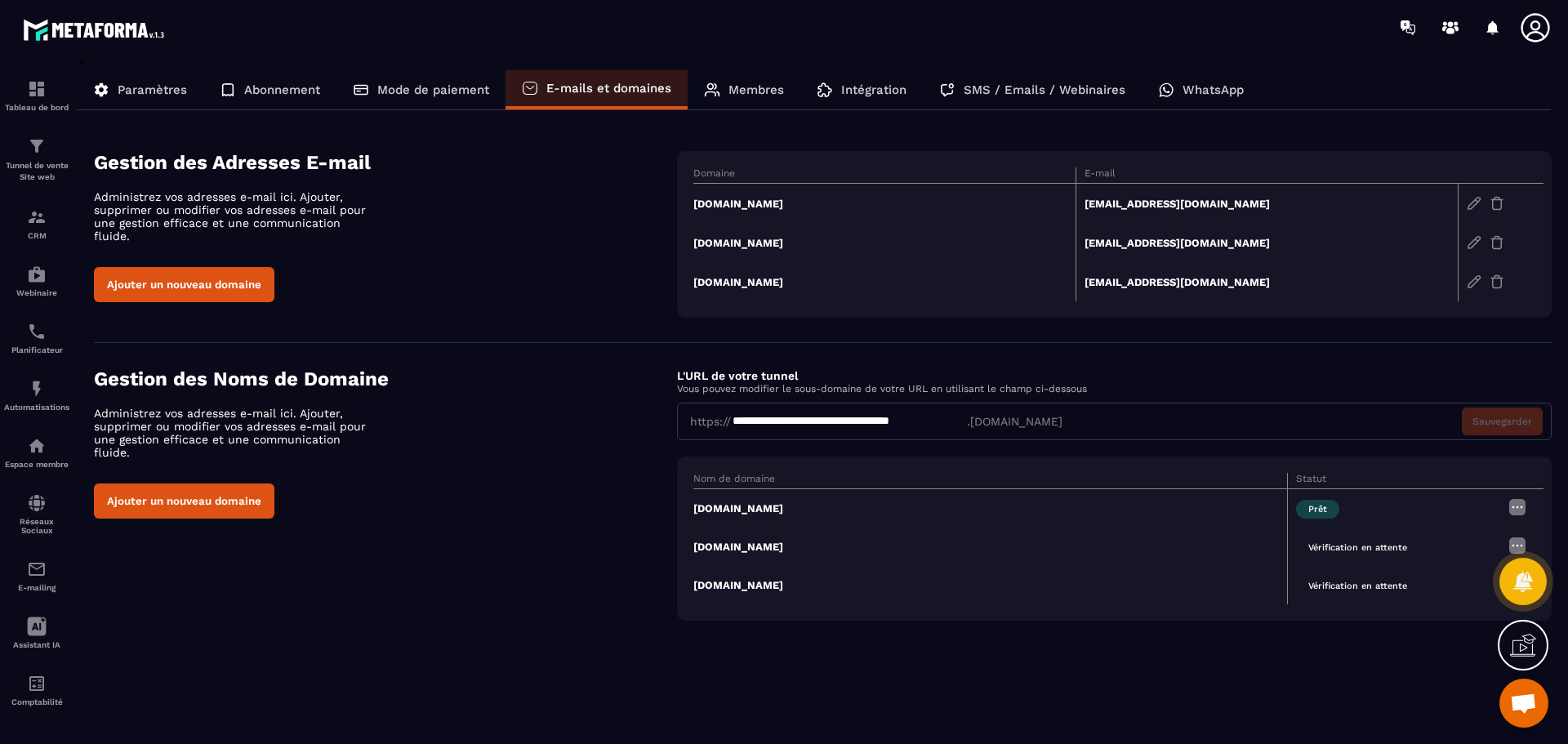
click at [973, 420] on div "**********" at bounding box center [1114, 421] width 874 height 38
drag, startPoint x: 958, startPoint y: 430, endPoint x: 760, endPoint y: 414, distance: 198.6
click at [760, 414] on div "**********" at bounding box center [1114, 421] width 874 height 38
click at [733, 434] on div "**********" at bounding box center [1114, 421] width 874 height 38
click at [885, 97] on div "Intégration" at bounding box center [862, 89] width 122 height 39
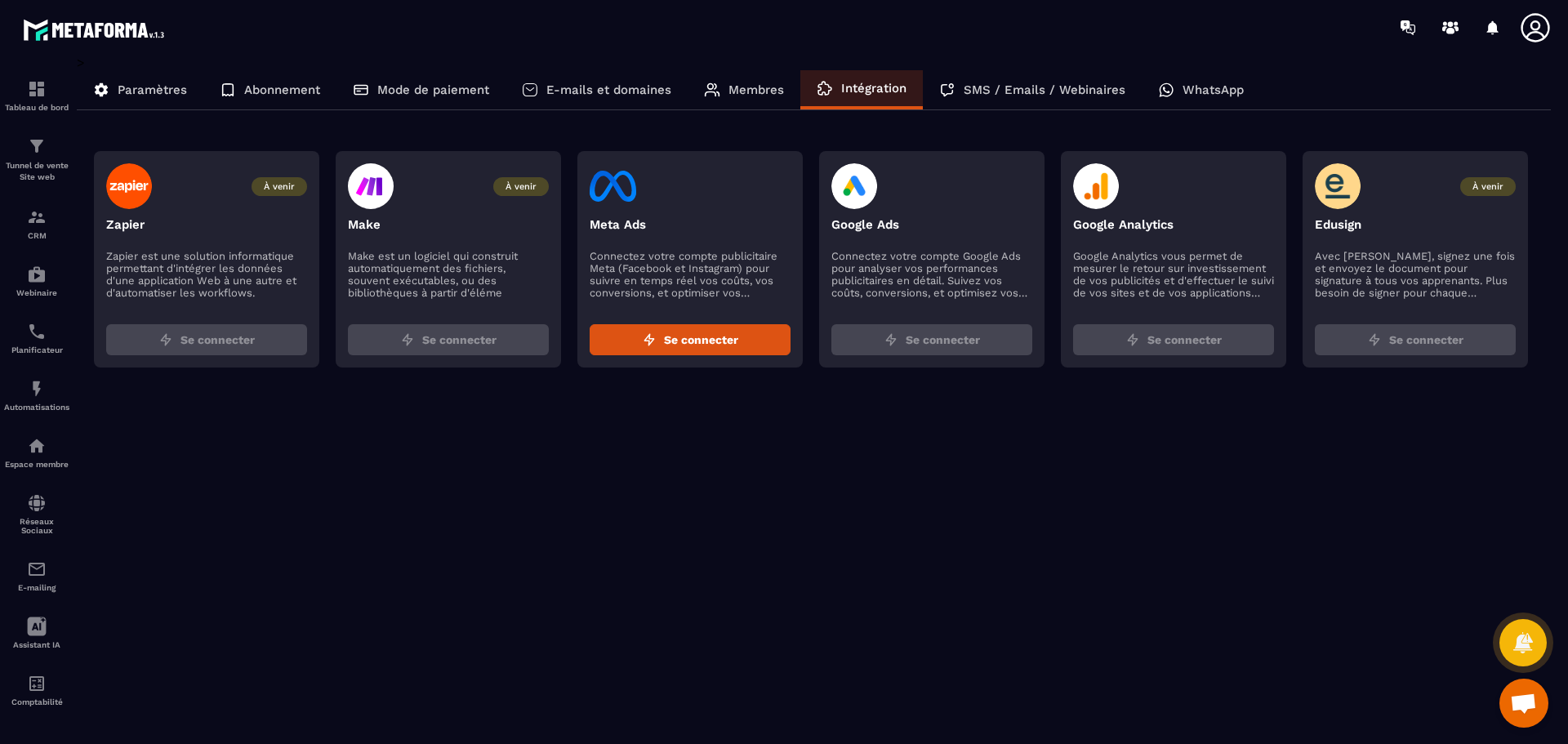
click at [796, 94] on div "Membres" at bounding box center [744, 89] width 113 height 39
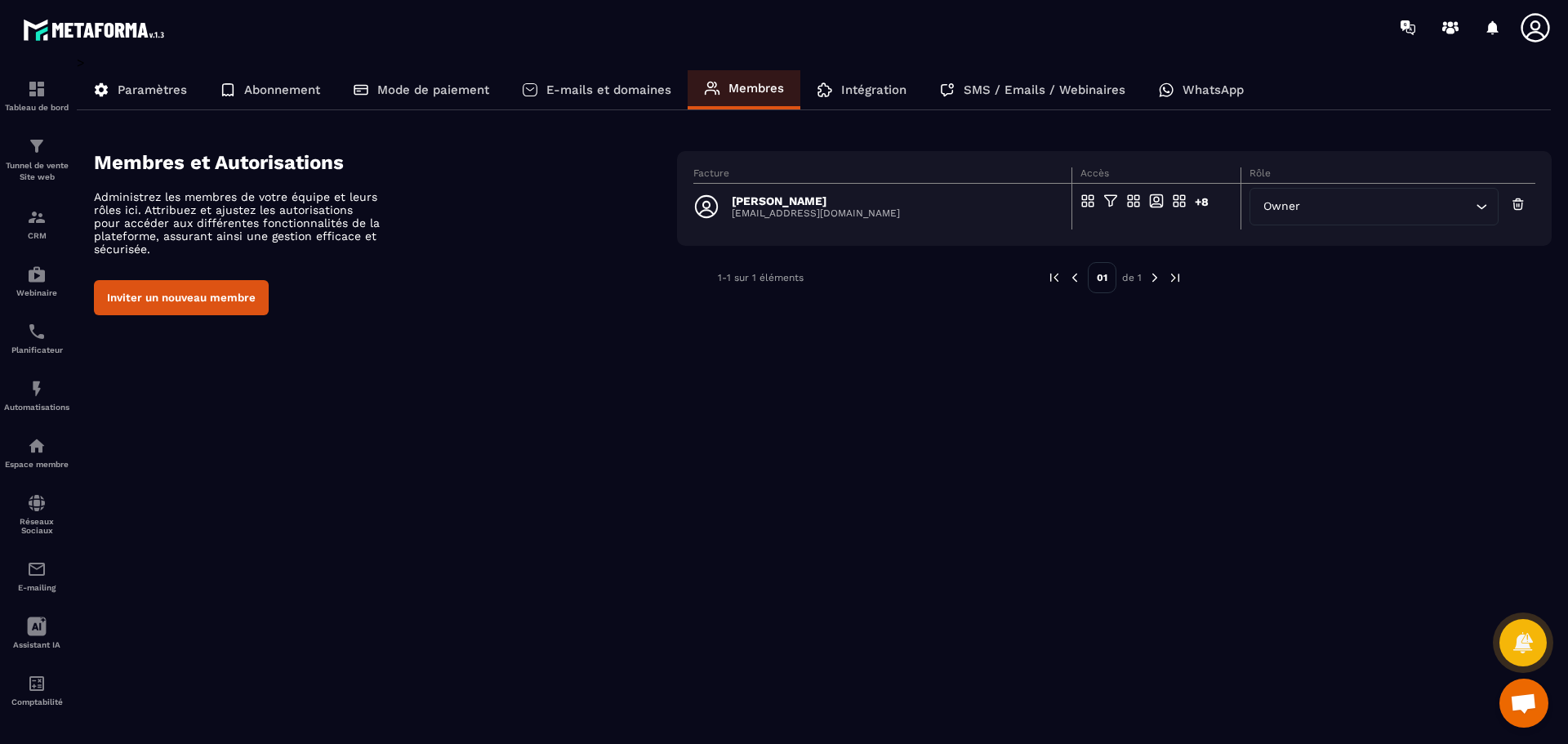
click at [1514, 705] on span "Ouvrir le chat" at bounding box center [1523, 704] width 27 height 23
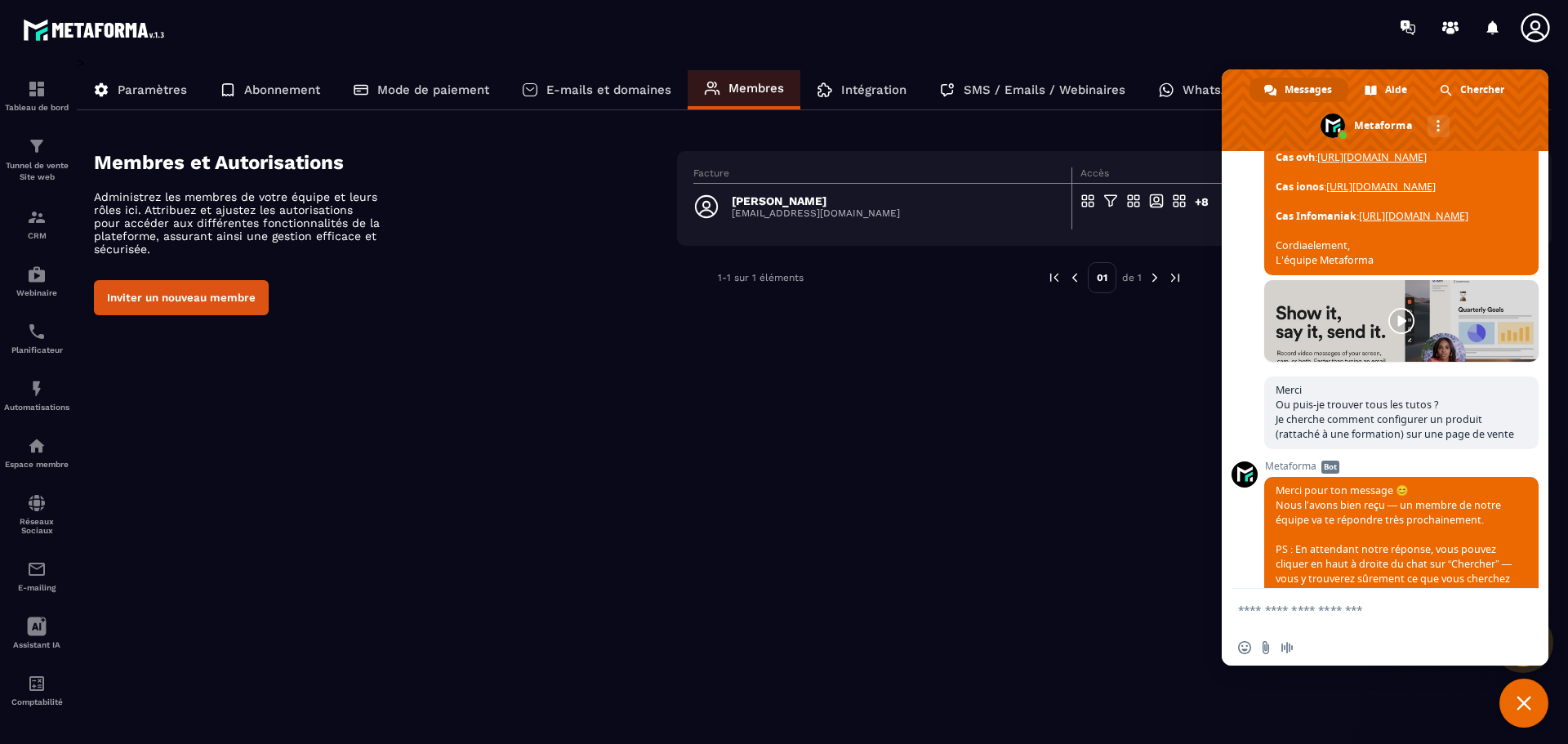
scroll to position [1312, 0]
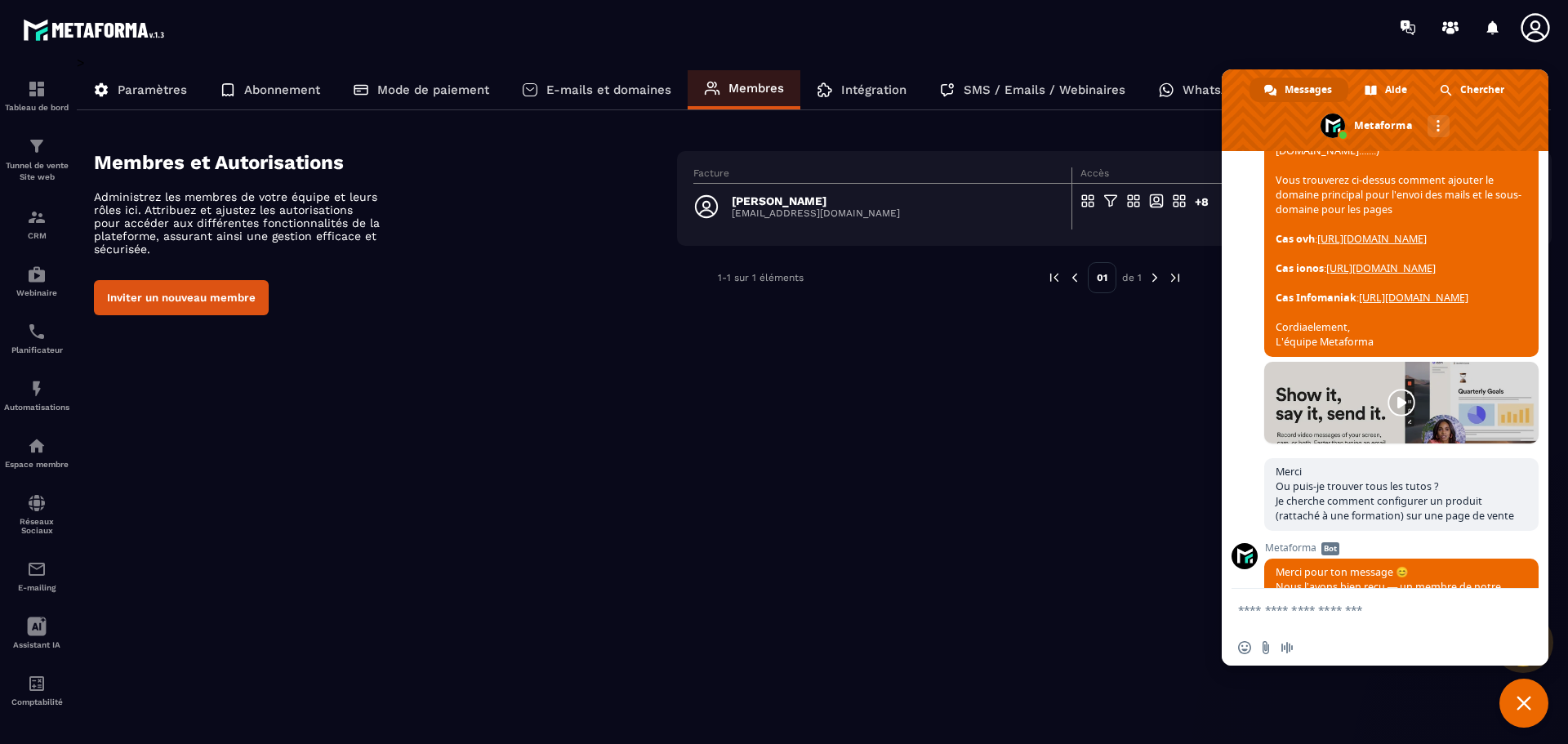
click at [1358, 443] on span at bounding box center [1401, 402] width 274 height 82
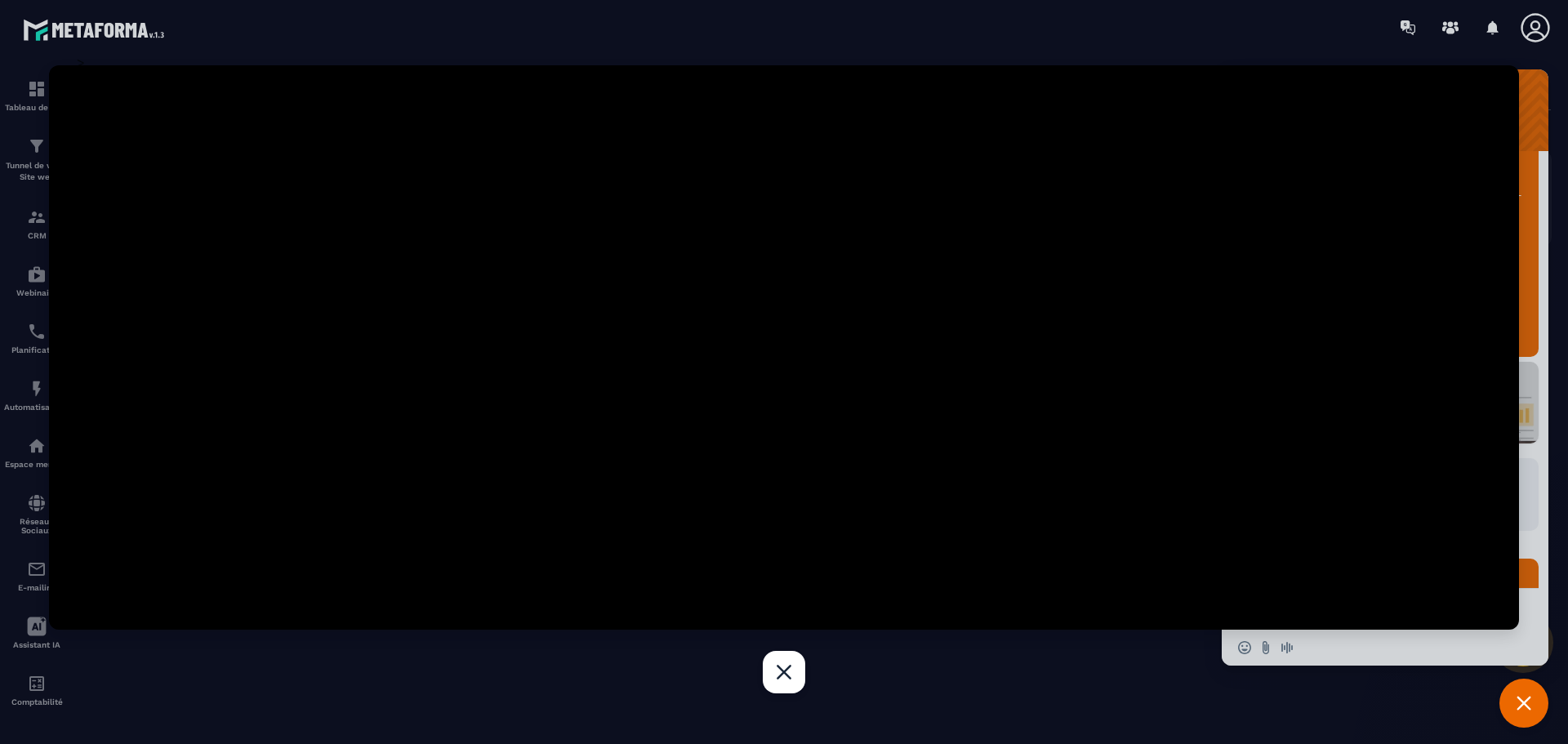
click at [894, 699] on div at bounding box center [784, 372] width 1568 height 744
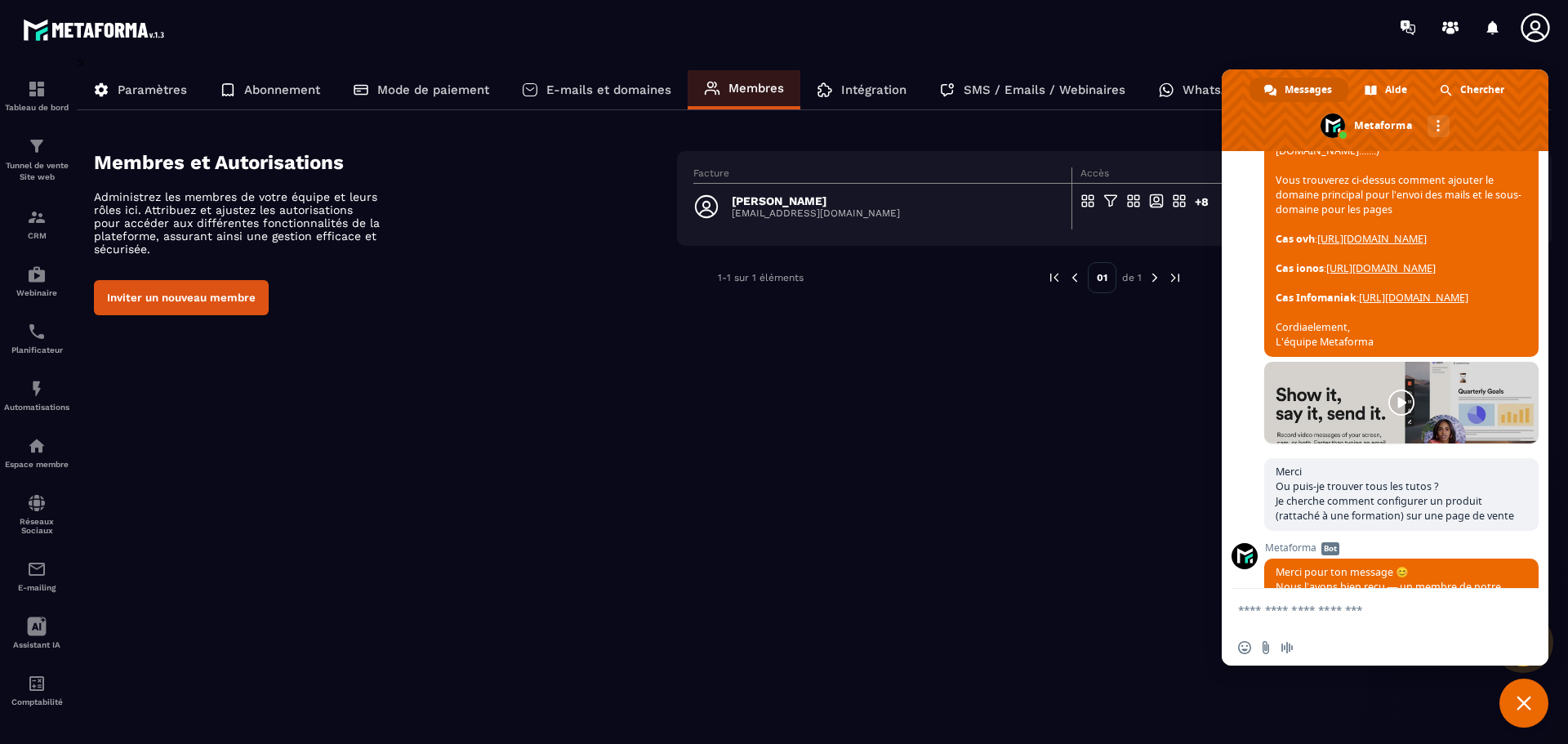
click at [155, 94] on p "Paramètres" at bounding box center [152, 89] width 69 height 15
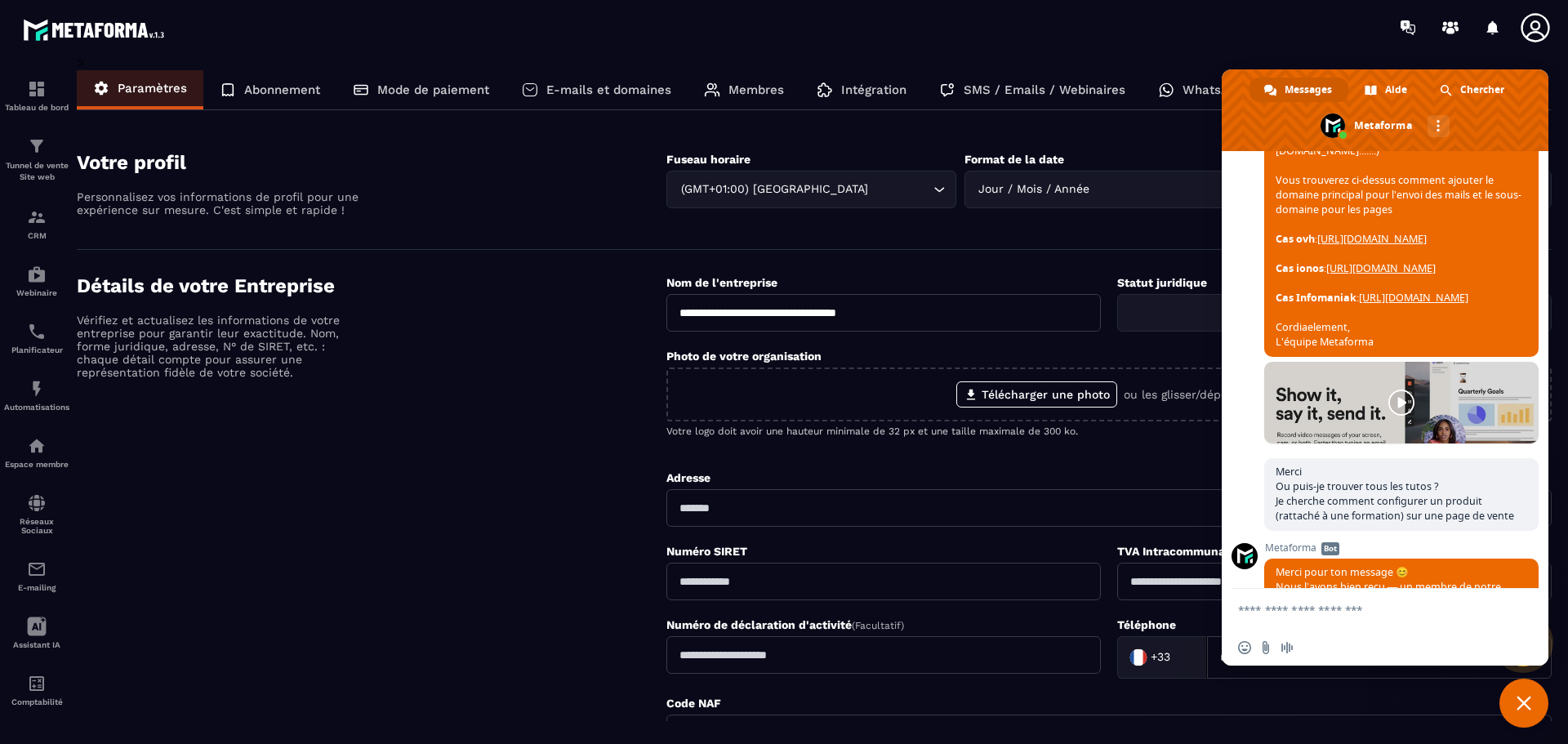
click at [1518, 705] on span "Fermer le chat" at bounding box center [1523, 702] width 15 height 15
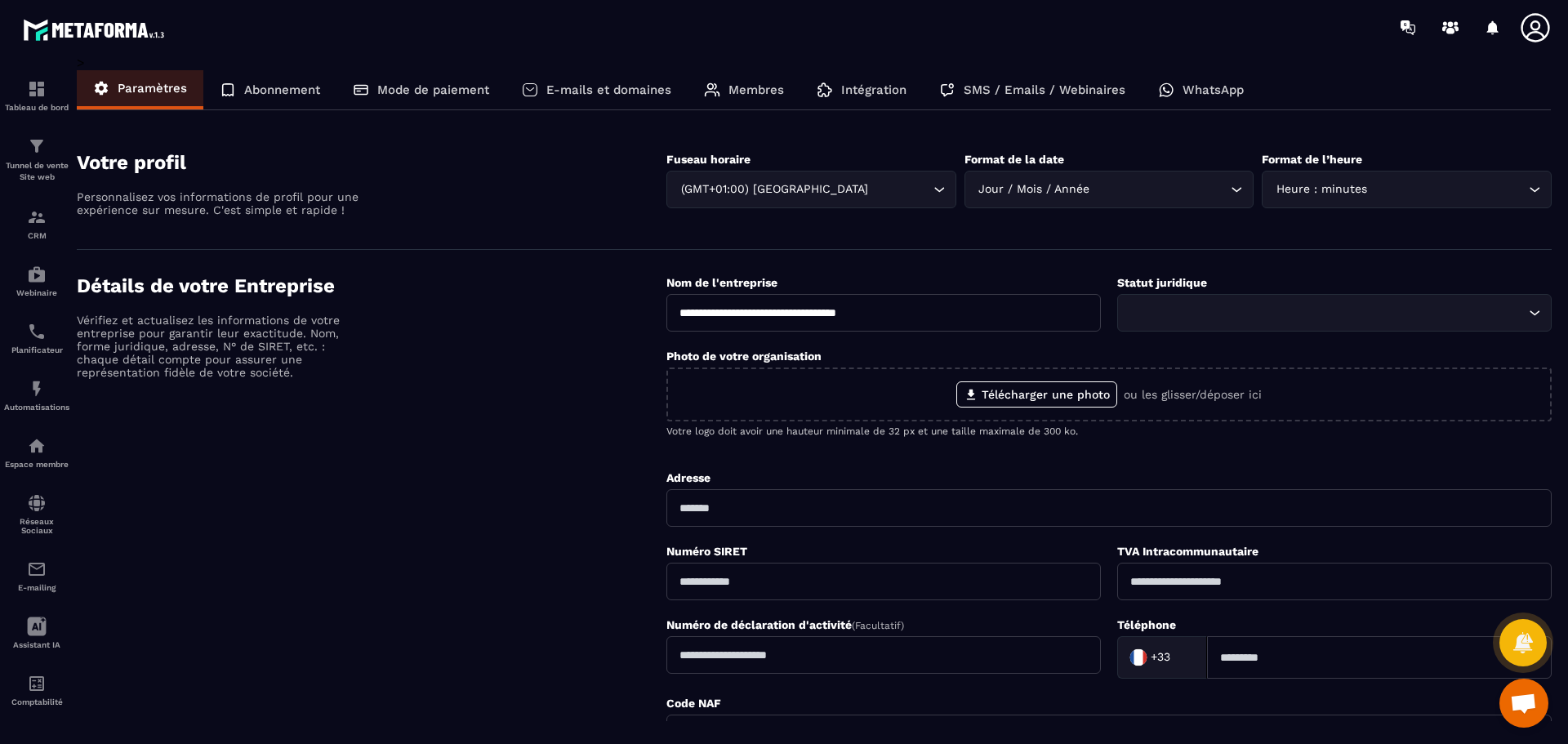
click at [561, 83] on p "E-mails et domaines" at bounding box center [608, 89] width 125 height 15
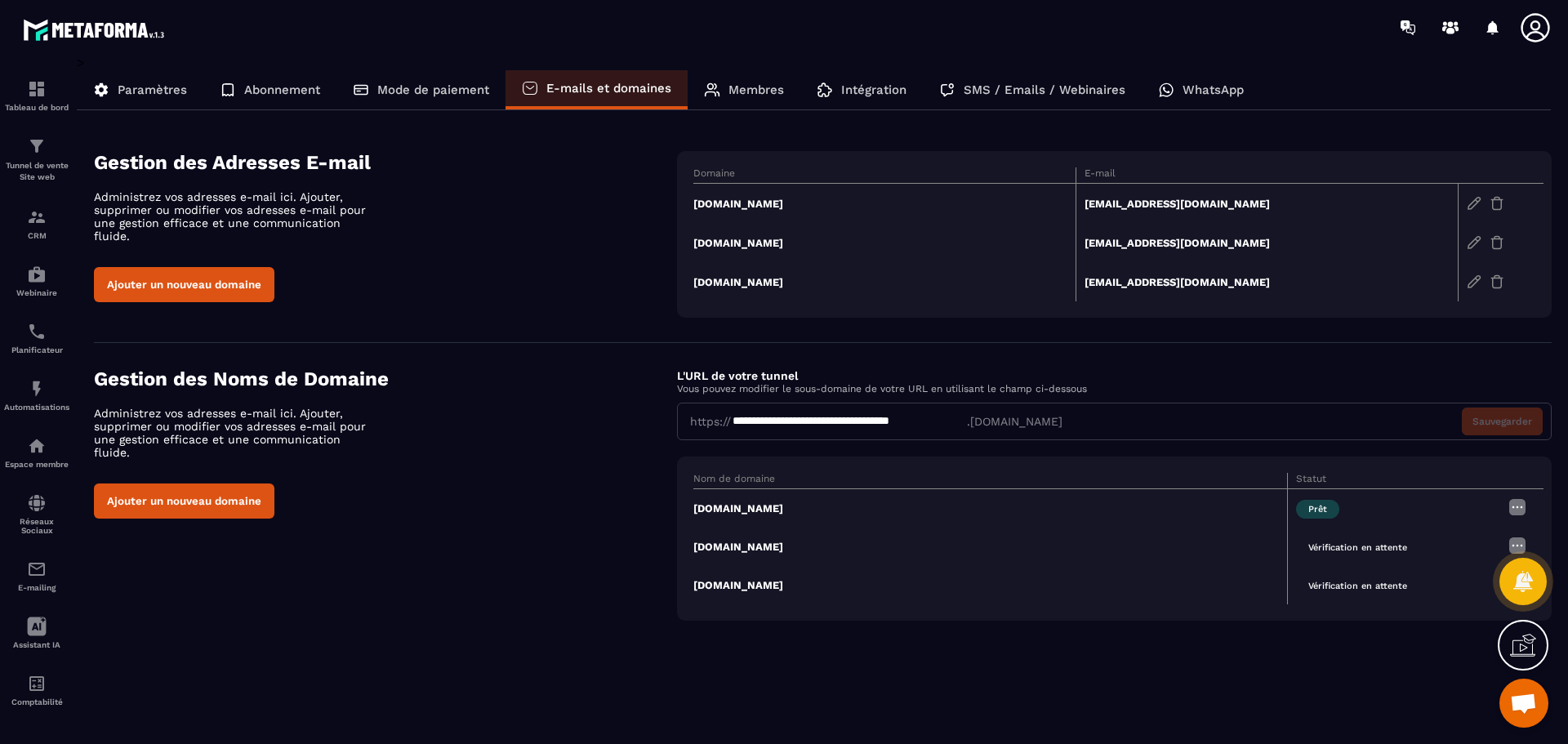
click at [210, 507] on div "**********" at bounding box center [823, 493] width 1457 height 254
click at [208, 495] on button "Ajouter un nouveau domaine" at bounding box center [185, 501] width 181 height 35
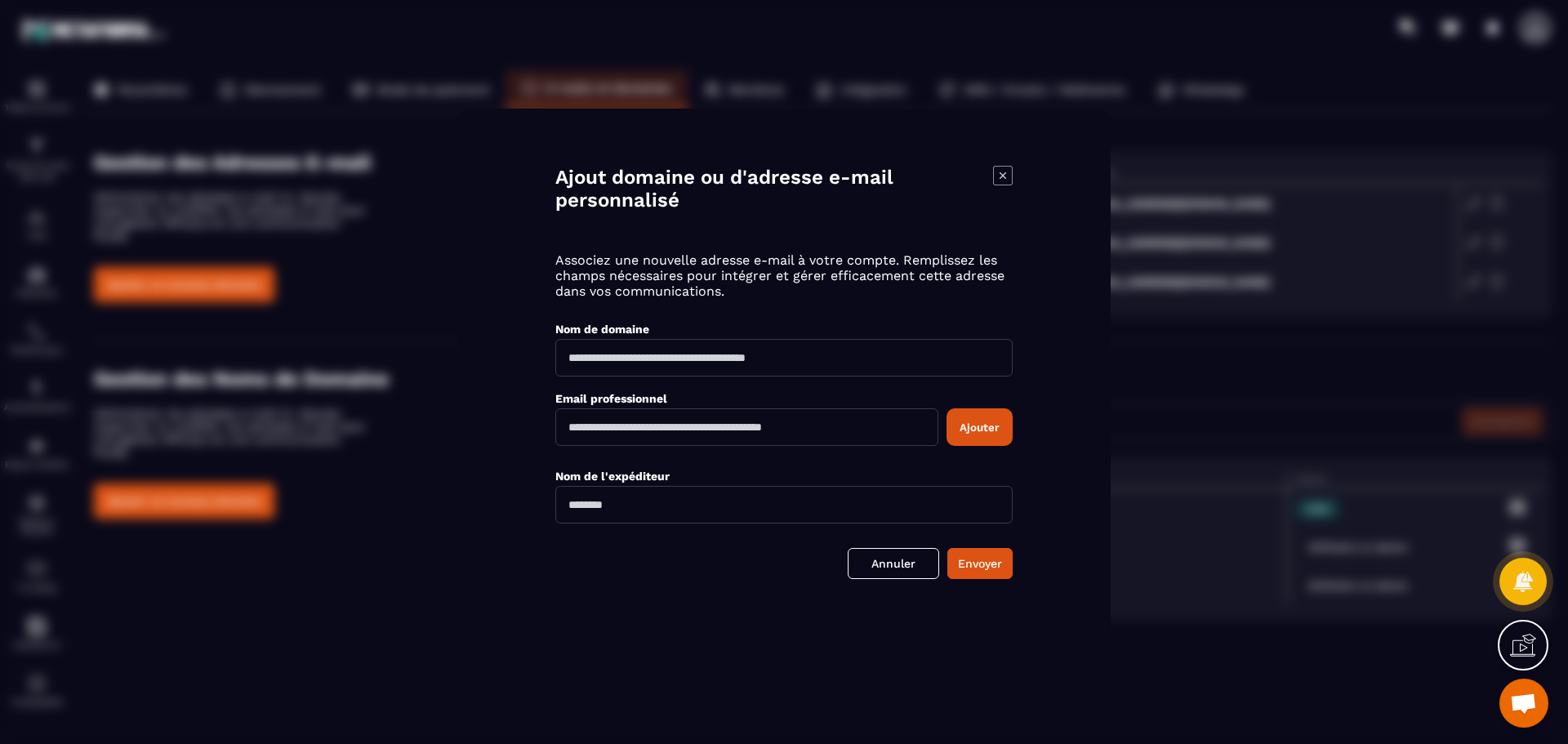
click at [701, 354] on input "Modal window" at bounding box center [783, 357] width 458 height 38
type input "**********"
drag, startPoint x: 601, startPoint y: 430, endPoint x: 640, endPoint y: 431, distance: 39.0
click at [601, 430] on input "Modal window" at bounding box center [746, 426] width 383 height 38
type input "**********"
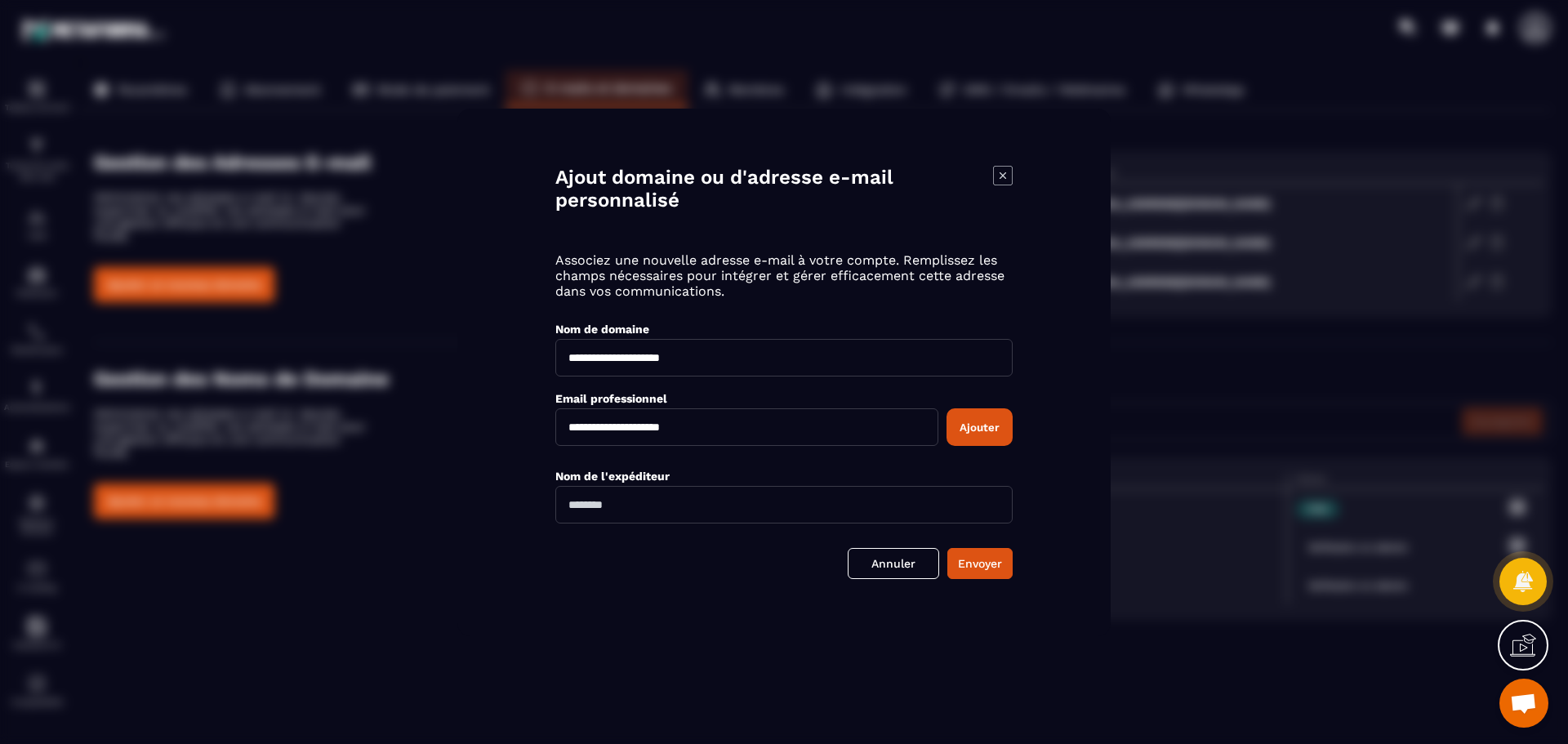
drag, startPoint x: 645, startPoint y: 514, endPoint x: 494, endPoint y: 491, distance: 152.7
click at [494, 491] on div "**********" at bounding box center [784, 372] width 653 height 527
type input "**********"
click at [971, 561] on button "Envoyer" at bounding box center [979, 563] width 65 height 31
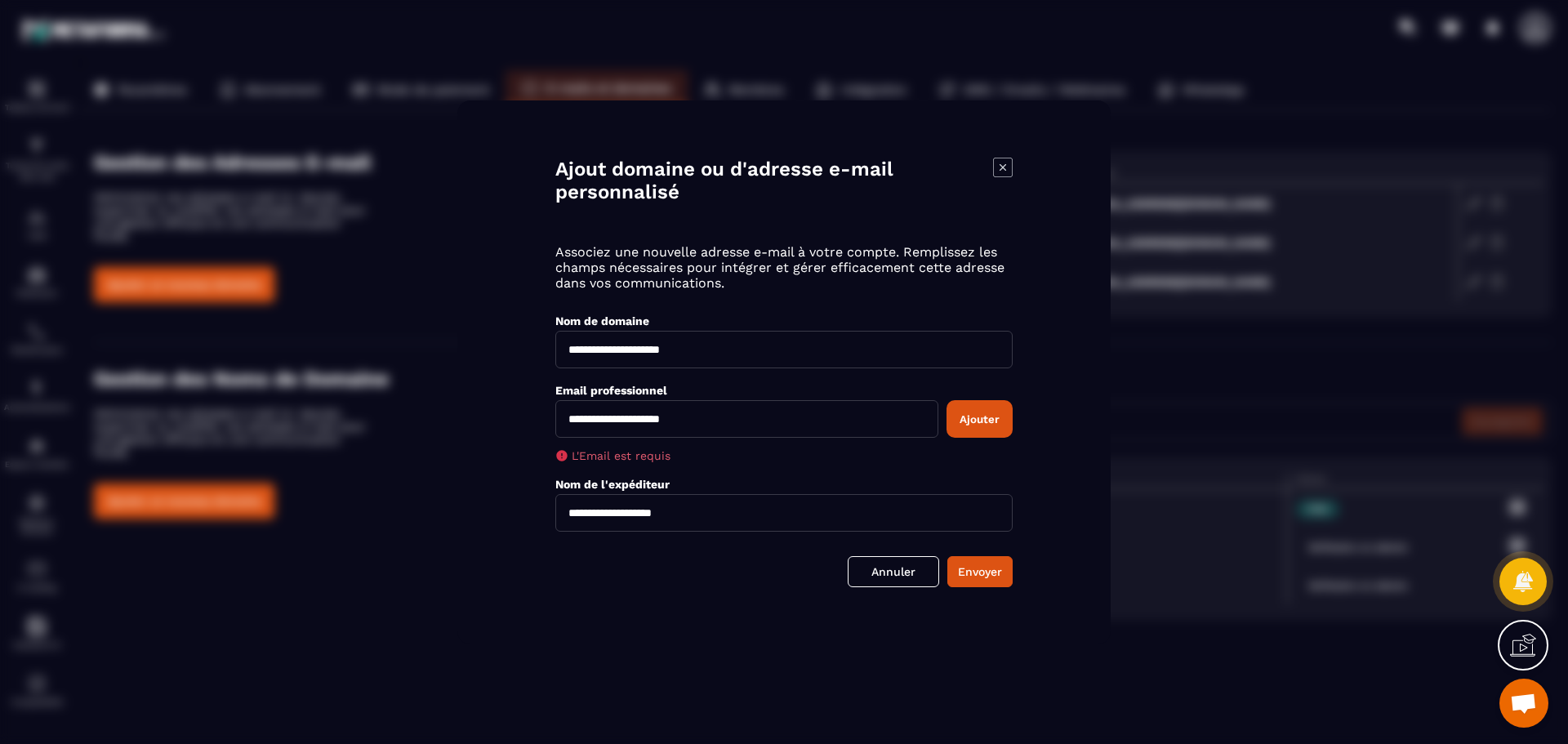
click at [954, 414] on button "Ajouter" at bounding box center [979, 419] width 66 height 38
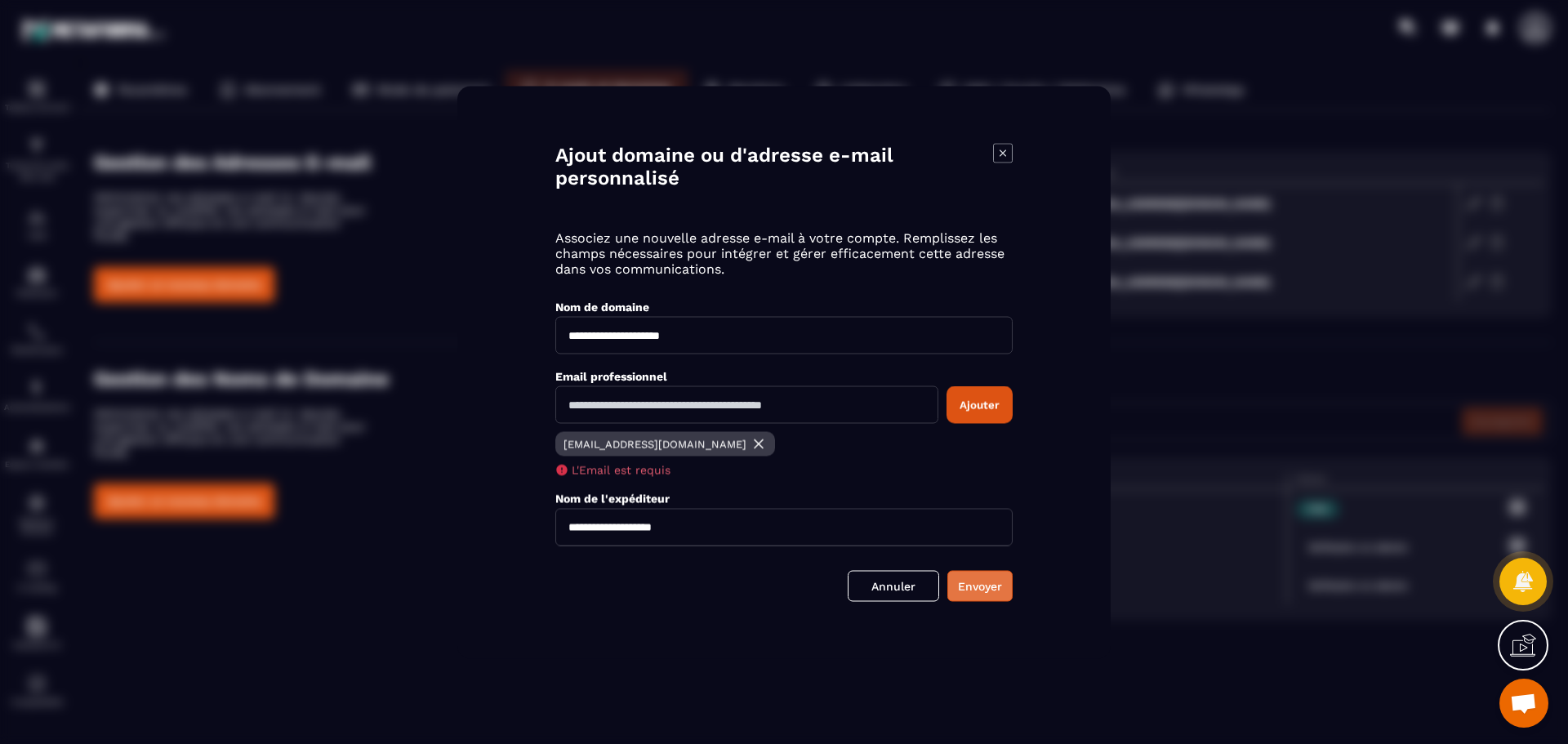
click at [974, 595] on button "Envoyer" at bounding box center [979, 586] width 65 height 31
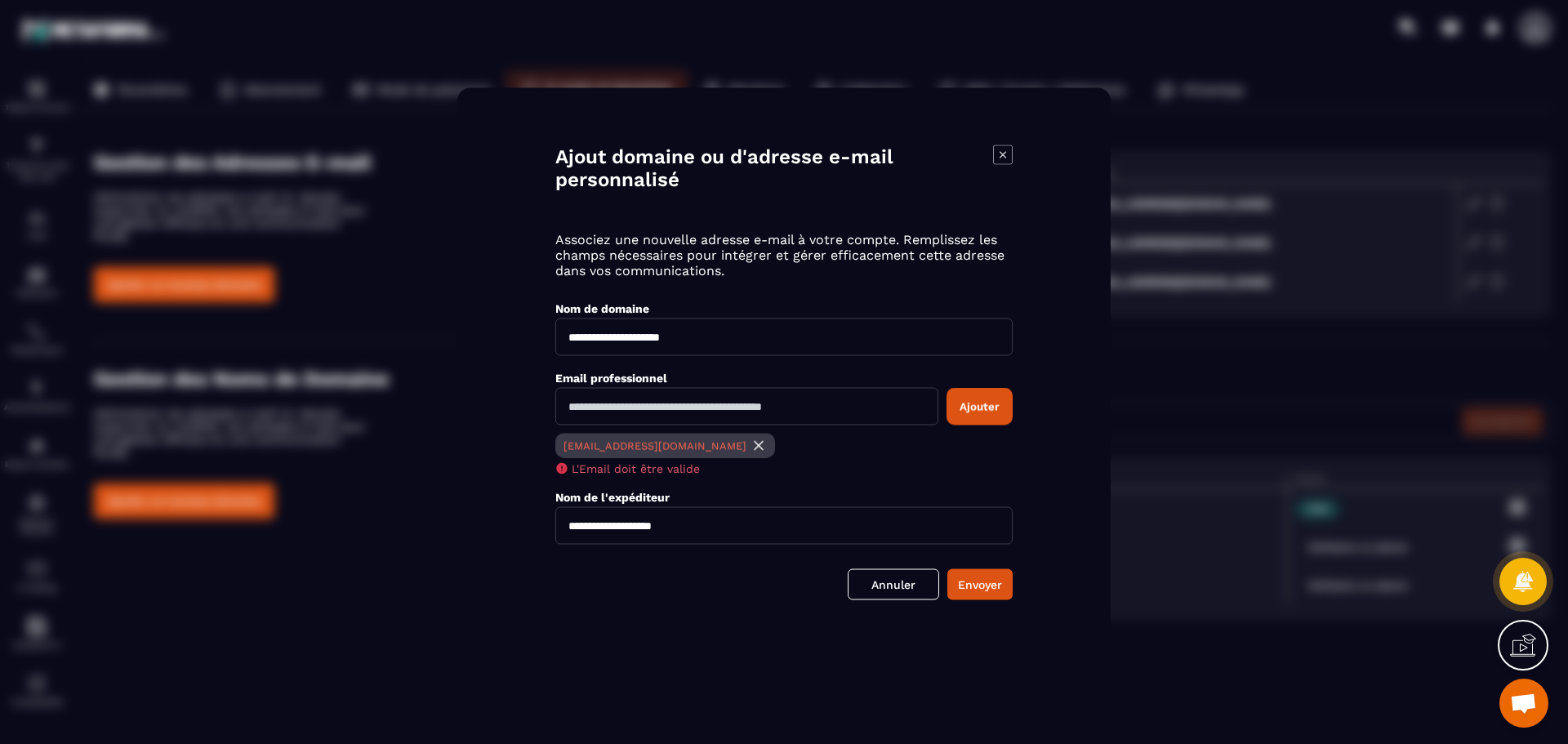
click at [750, 451] on img "Modal window" at bounding box center [758, 445] width 17 height 17
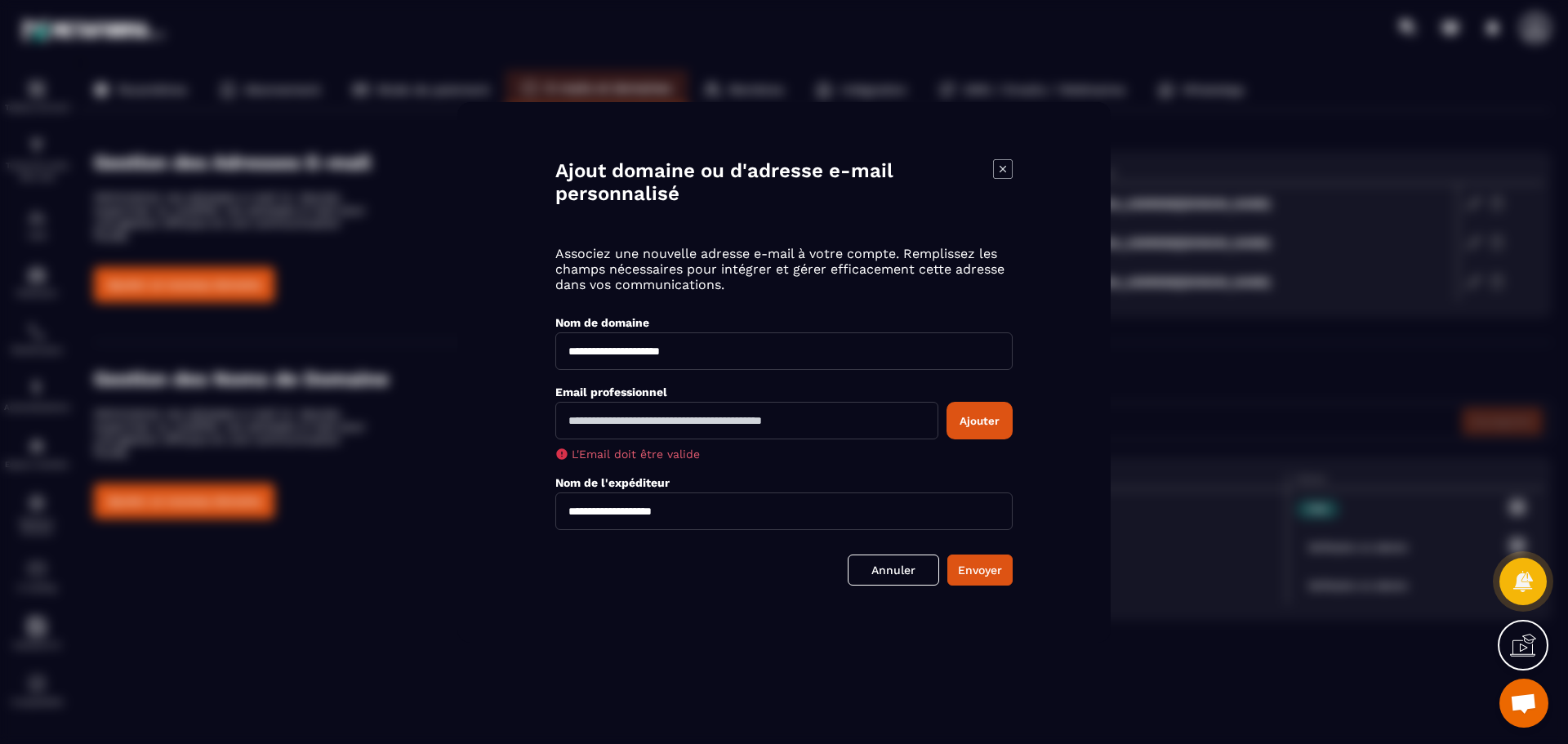
click at [616, 432] on input "Modal window" at bounding box center [746, 420] width 383 height 38
type input "**********"
click at [976, 422] on button "Ajouter" at bounding box center [979, 420] width 66 height 38
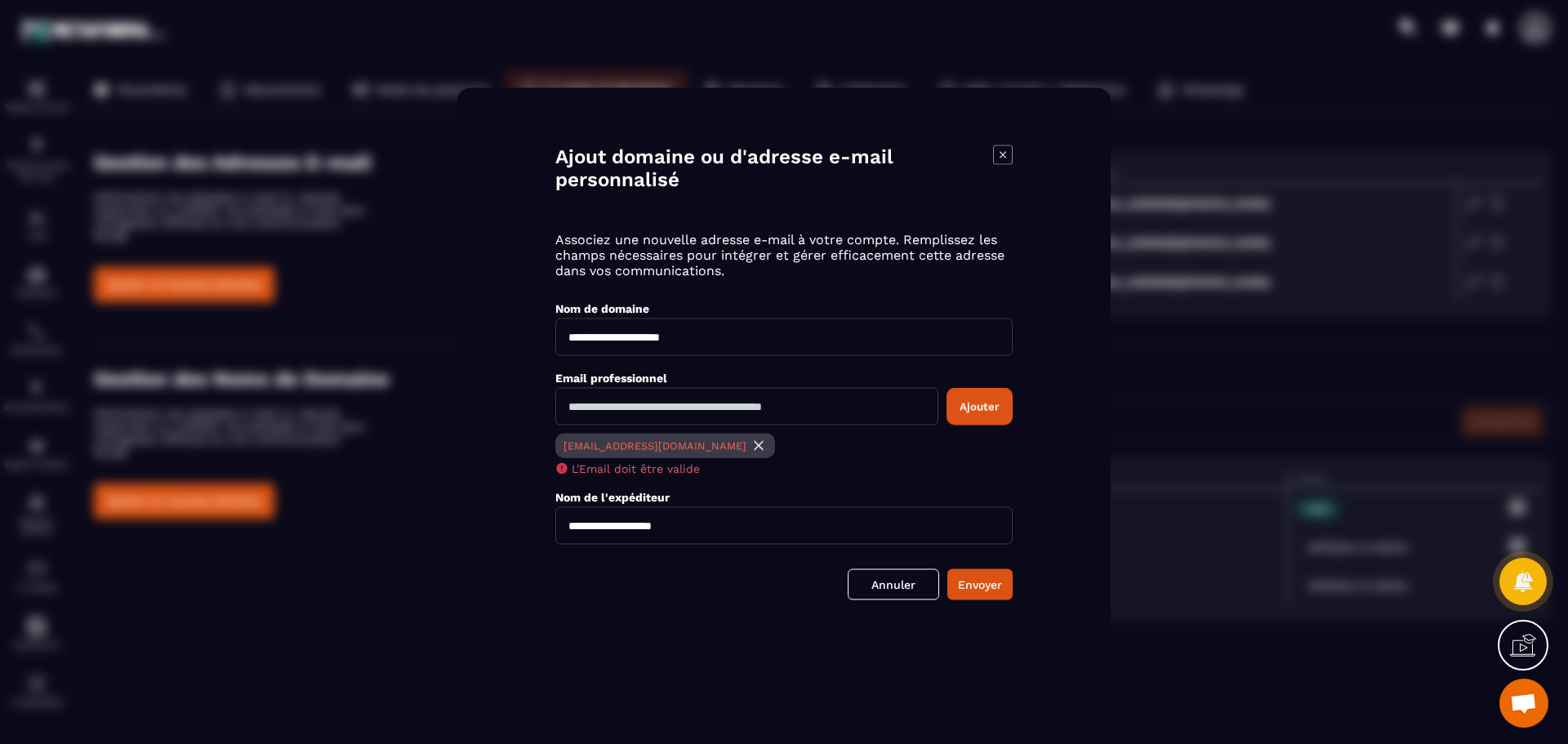
click at [750, 446] on img "Modal window" at bounding box center [758, 445] width 17 height 17
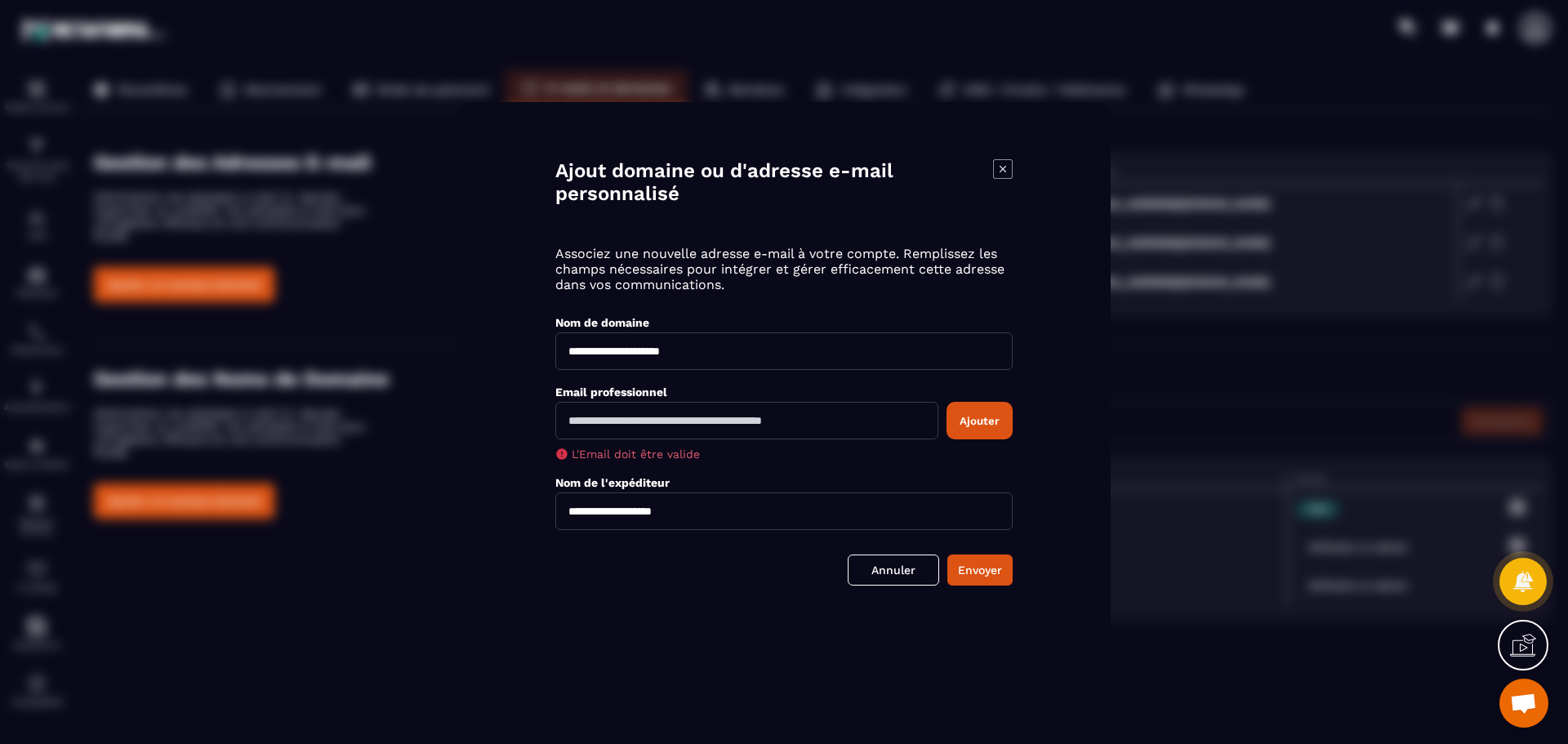
click at [693, 335] on input "**********" at bounding box center [783, 351] width 458 height 38
drag, startPoint x: 733, startPoint y: 348, endPoint x: 386, endPoint y: 362, distance: 347.3
click at [386, 362] on section "**********" at bounding box center [784, 372] width 1568 height 744
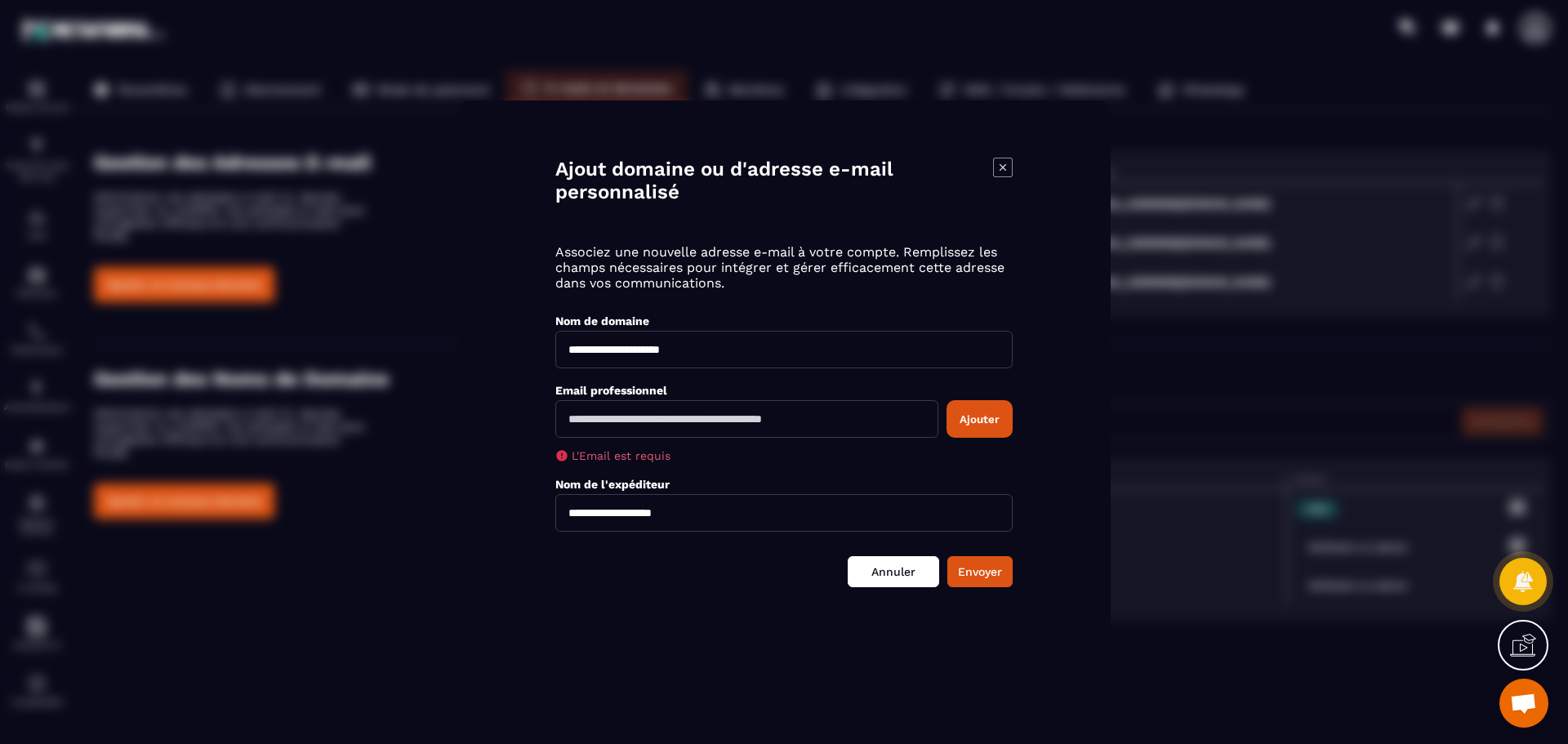
click at [907, 584] on link "Annuler" at bounding box center [893, 571] width 91 height 31
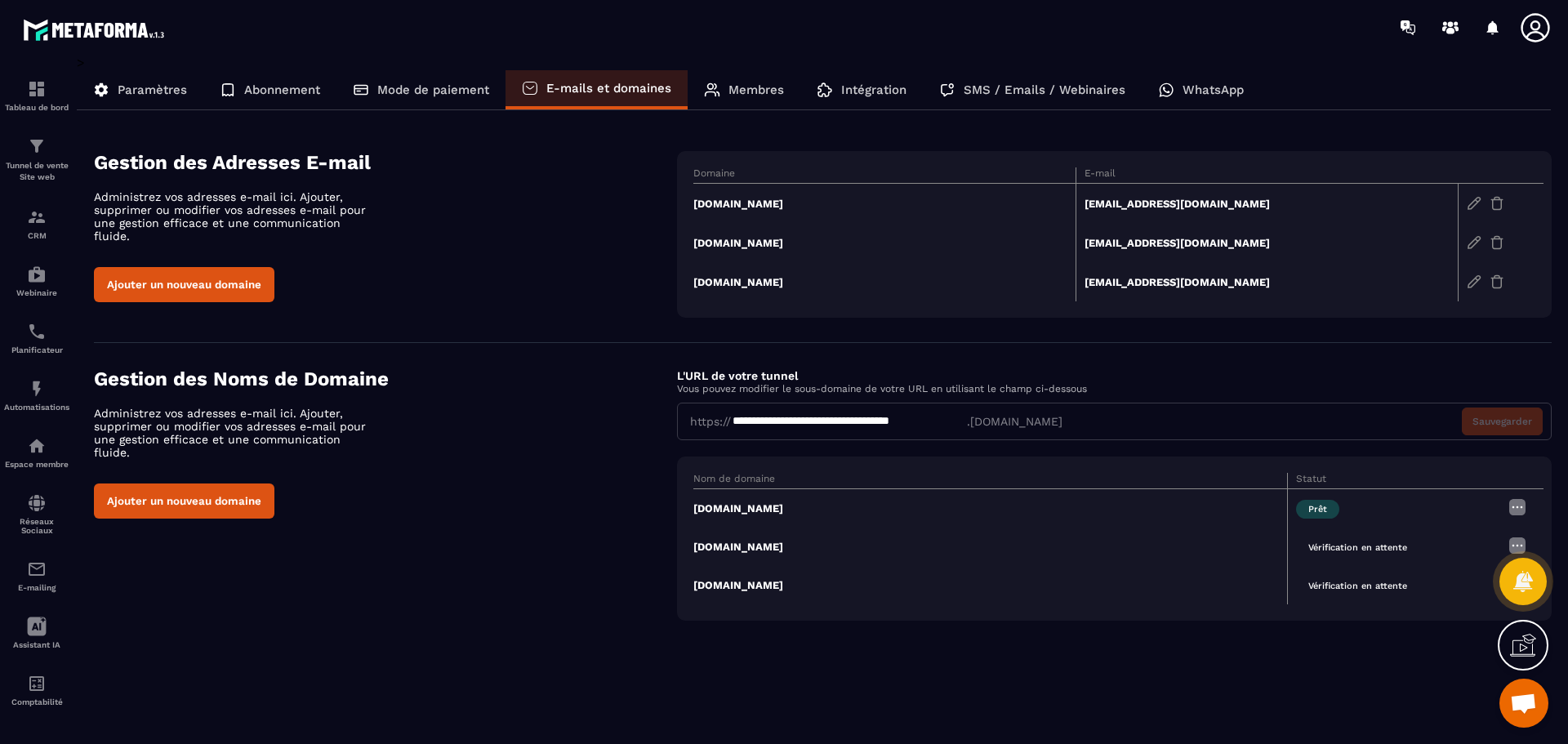
click at [1509, 508] on img at bounding box center [1517, 507] width 19 height 19
click at [1472, 543] on span "Modifier" at bounding box center [1477, 539] width 43 height 13
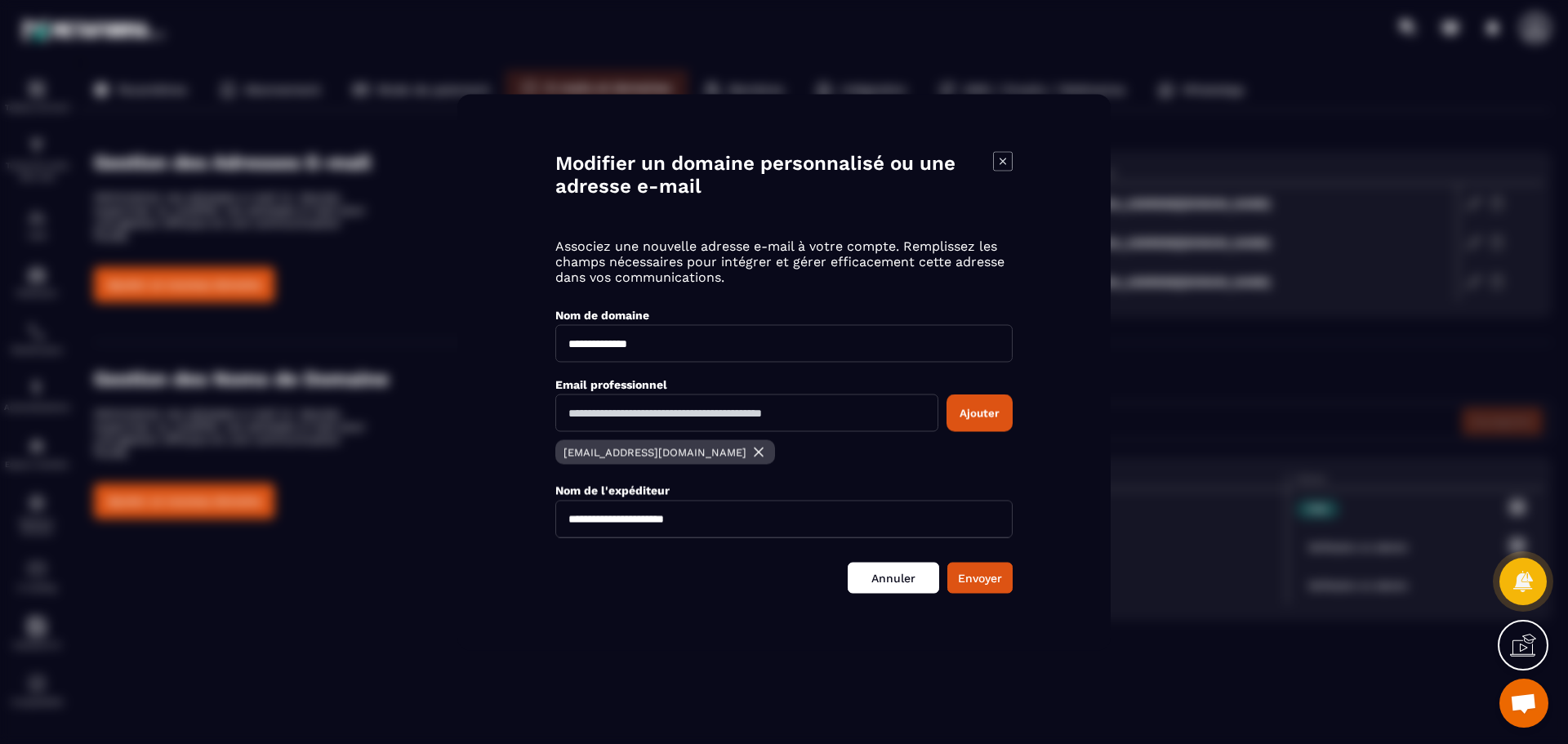
click at [882, 575] on link "Annuler" at bounding box center [893, 577] width 91 height 31
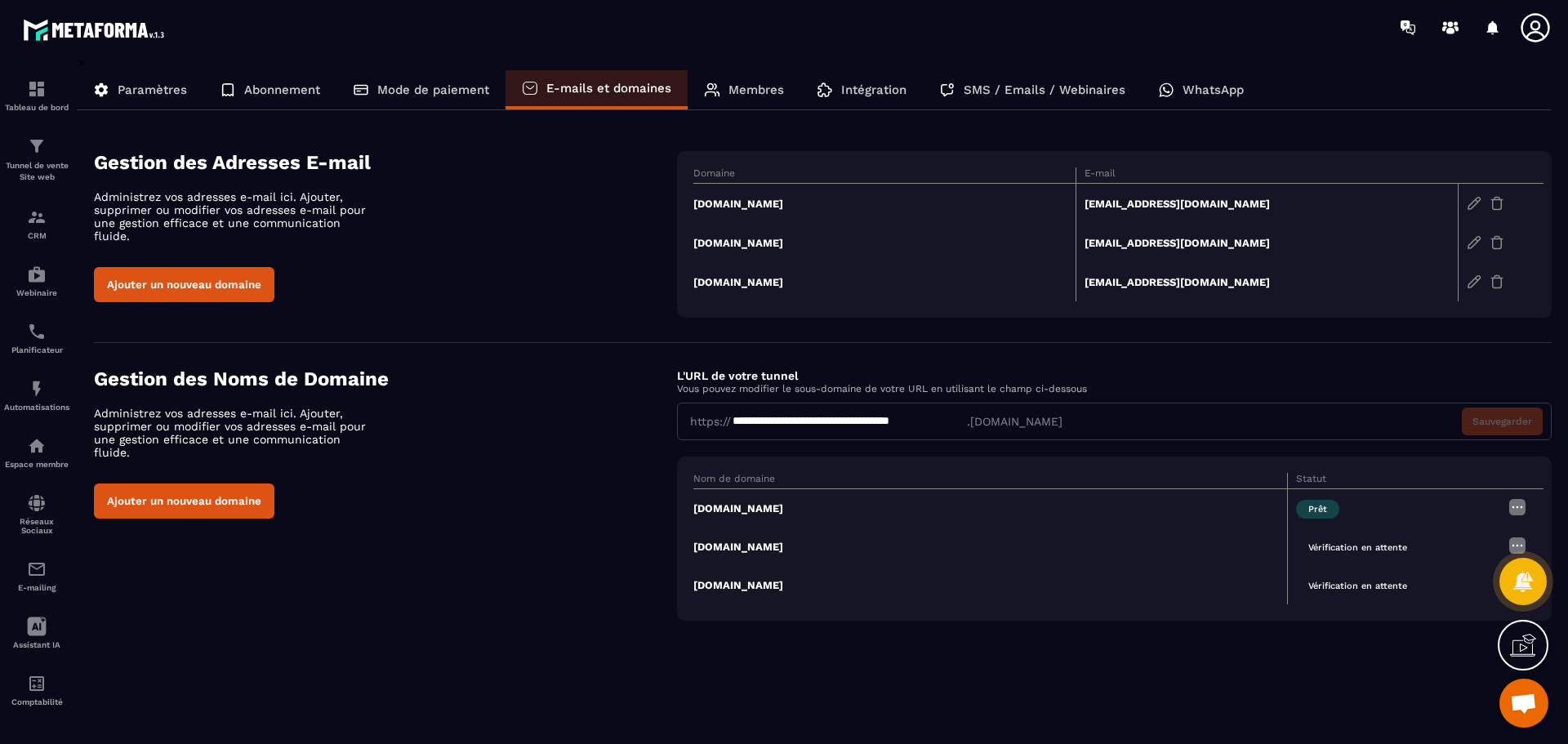
click at [237, 494] on button "Ajouter un nouveau domaine" at bounding box center [185, 501] width 181 height 35
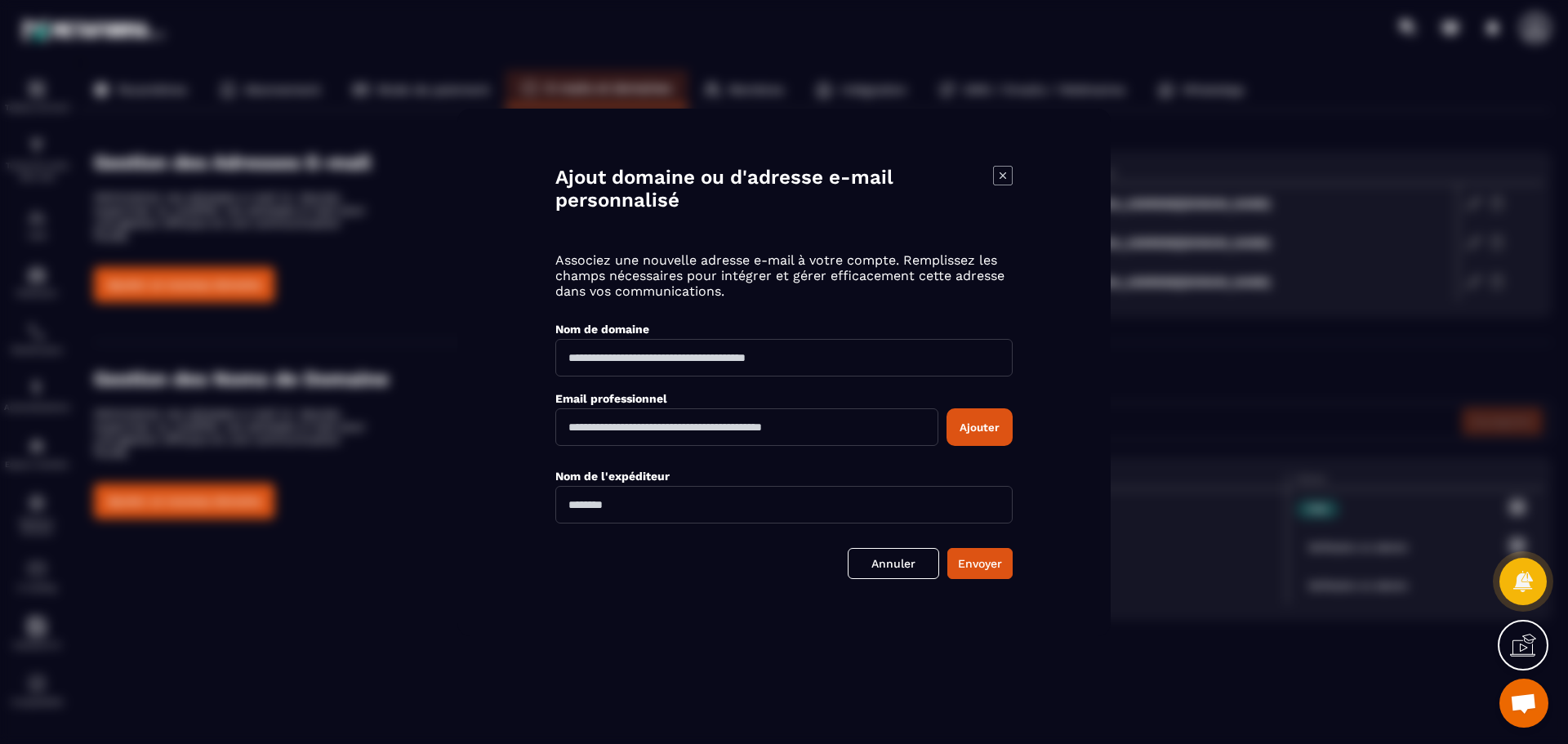
click at [645, 360] on input "Modal window" at bounding box center [783, 357] width 458 height 38
type input "**********"
drag, startPoint x: 696, startPoint y: 368, endPoint x: 431, endPoint y: 368, distance: 265.0
click at [431, 368] on section "**********" at bounding box center [784, 372] width 1568 height 744
click at [610, 433] on input "Modal window" at bounding box center [746, 426] width 383 height 38
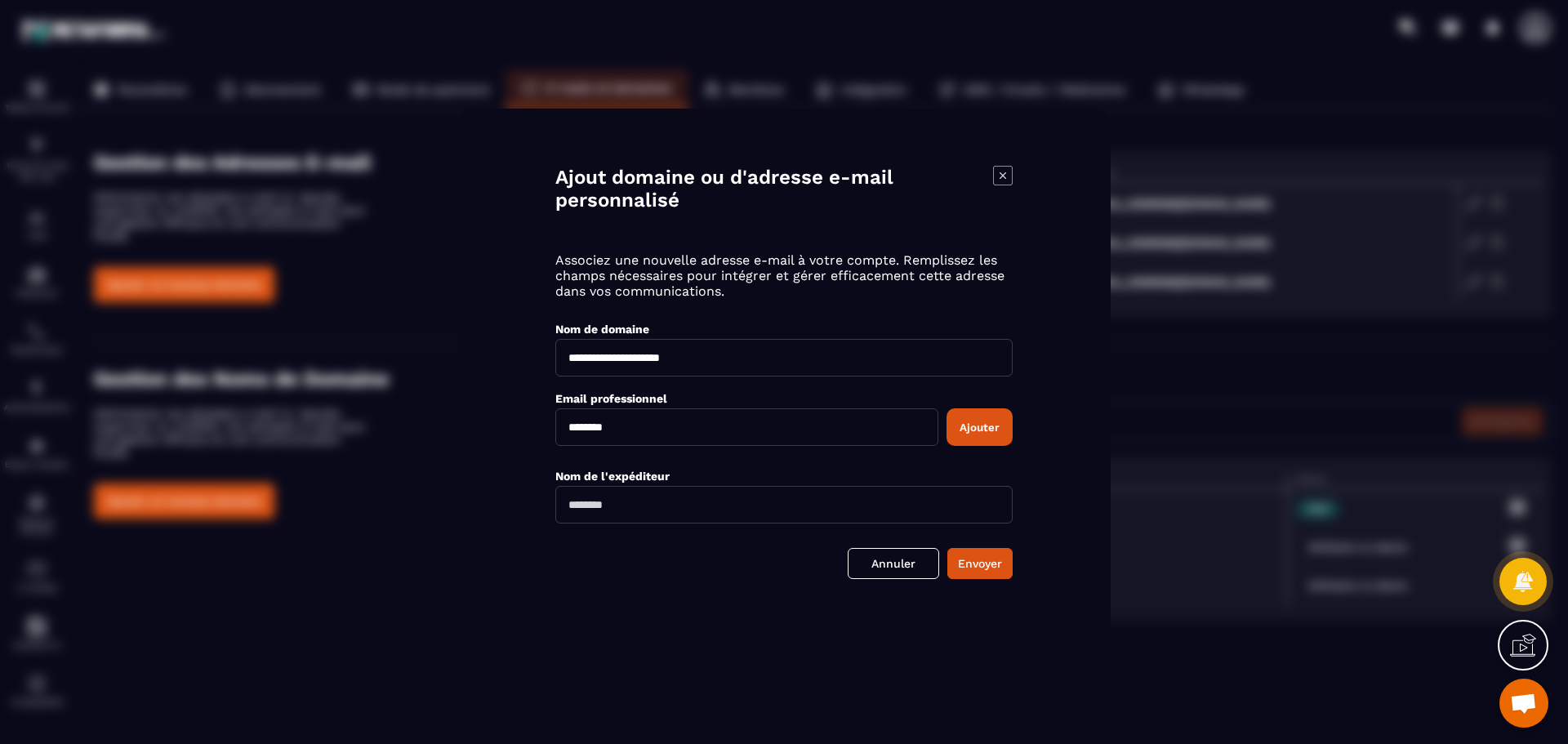
paste input "**********"
type input "**********"
click at [995, 427] on button "Ajouter" at bounding box center [979, 426] width 66 height 38
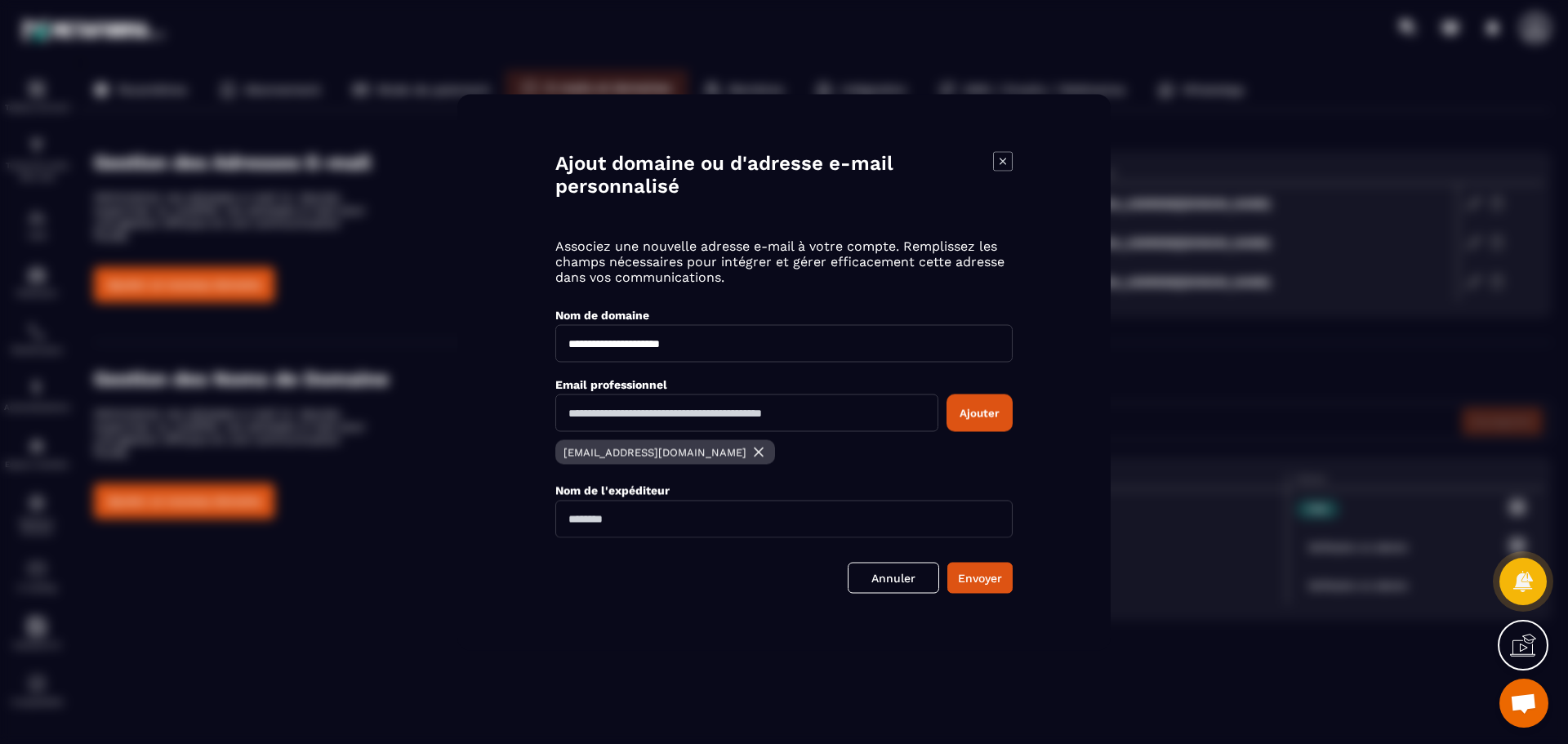
click at [721, 519] on input "Modal window" at bounding box center [783, 518] width 458 height 38
type input "**********"
click at [957, 571] on button "Envoyer" at bounding box center [979, 577] width 65 height 31
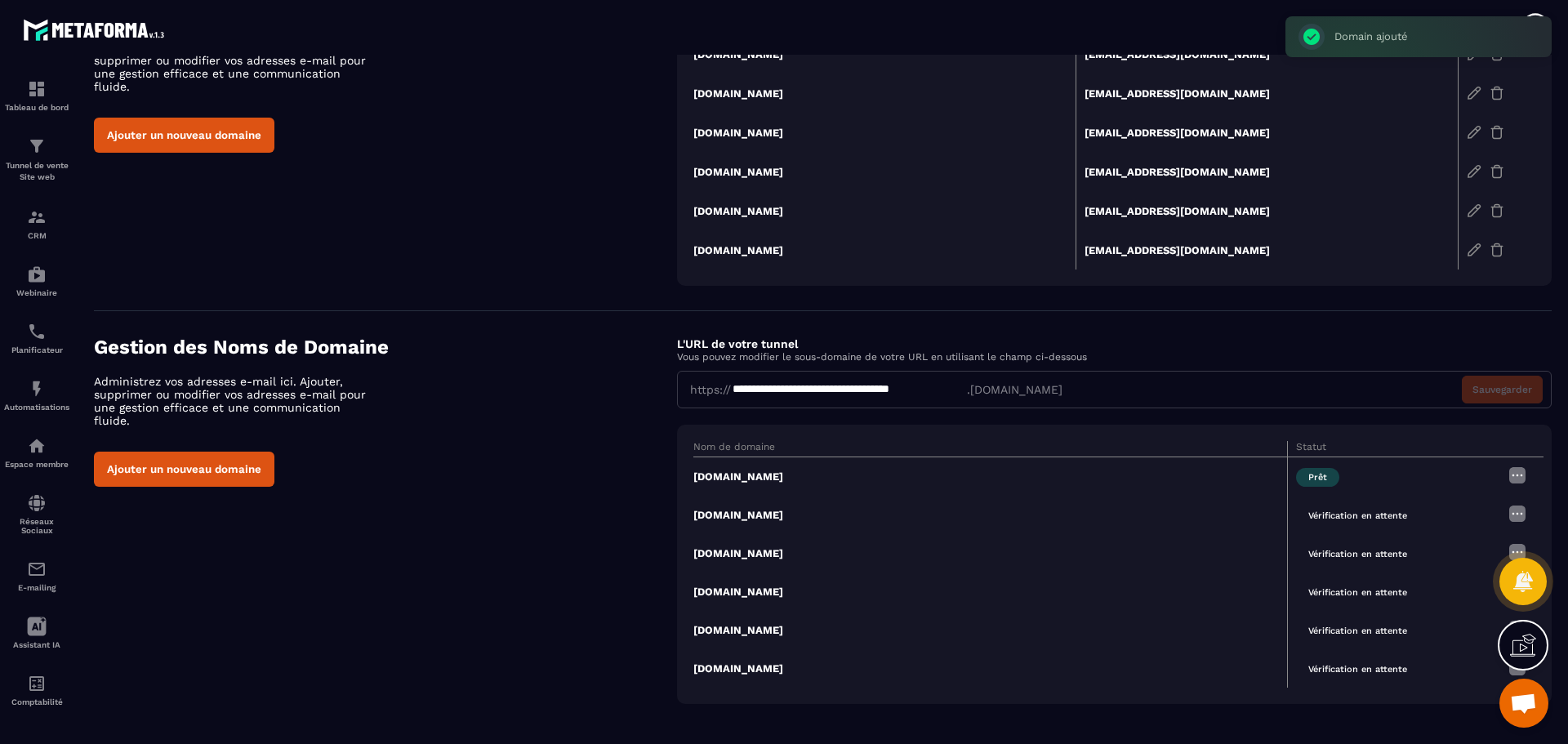
scroll to position [156, 0]
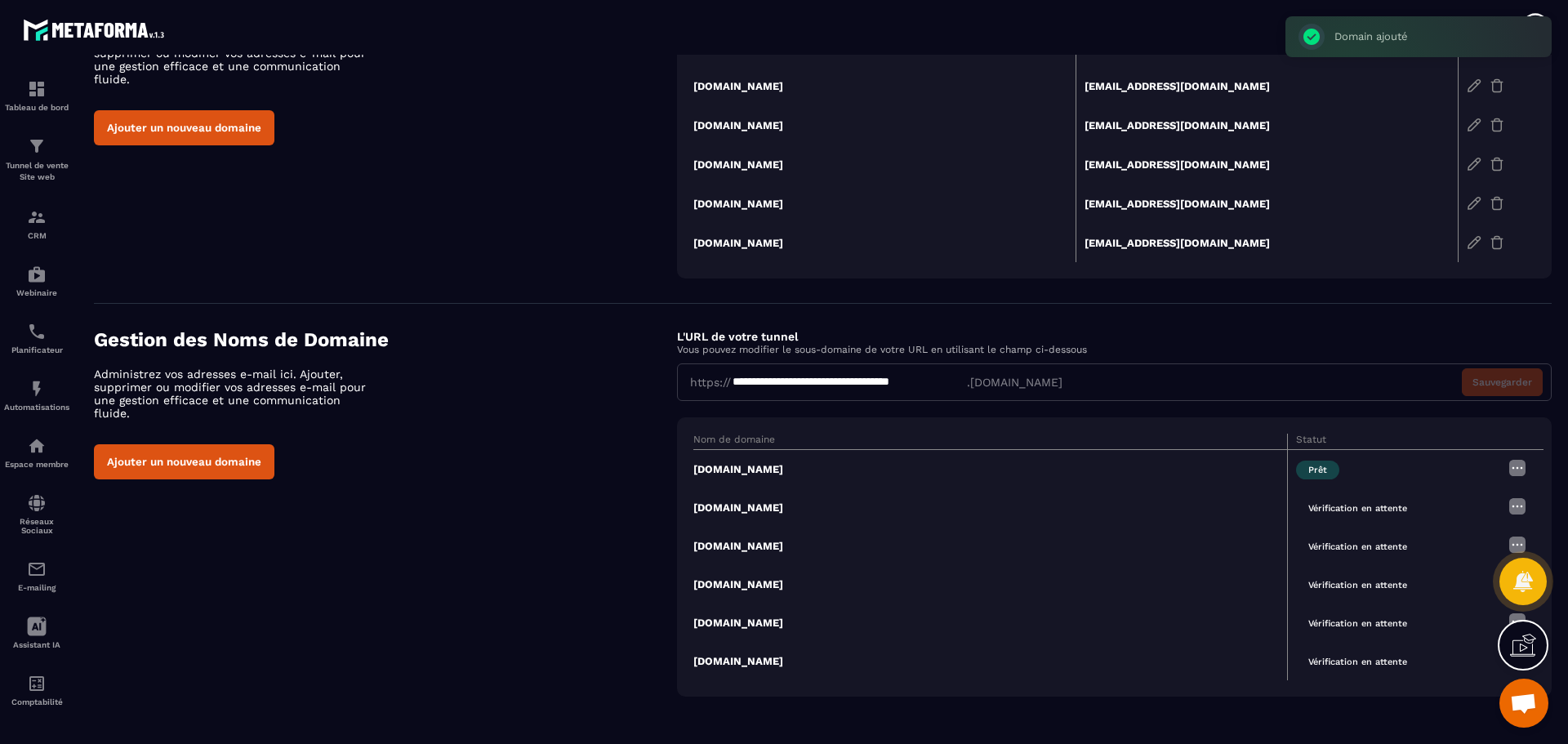
click at [769, 584] on td "[DOMAIN_NAME]" at bounding box center [989, 584] width 594 height 38
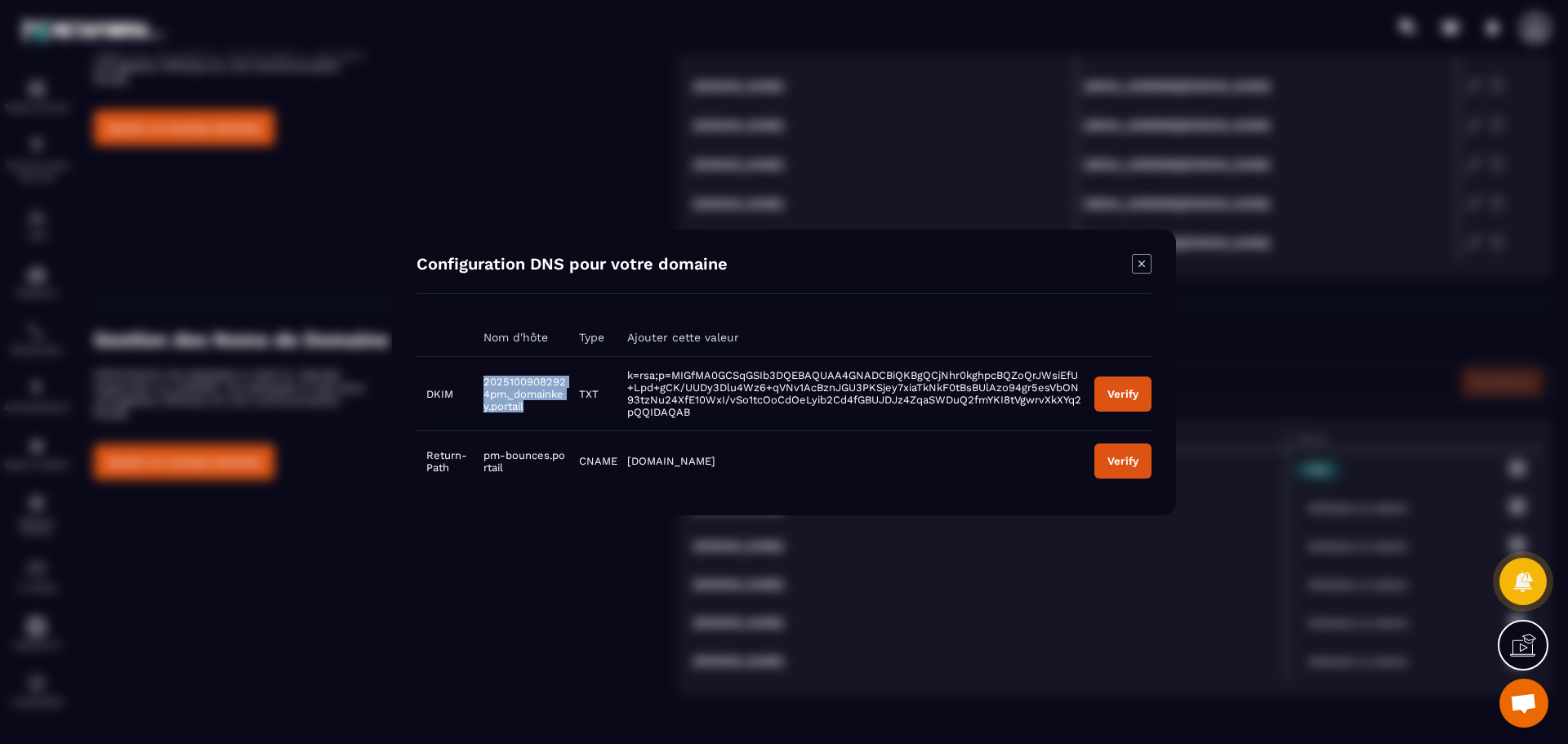
drag, startPoint x: 529, startPoint y: 412, endPoint x: 481, endPoint y: 378, distance: 58.8
click at [481, 378] on td "20251009082924pm._domainkey.portail" at bounding box center [521, 392] width 95 height 74
copy span "20251009082924pm._domainkey.portail"
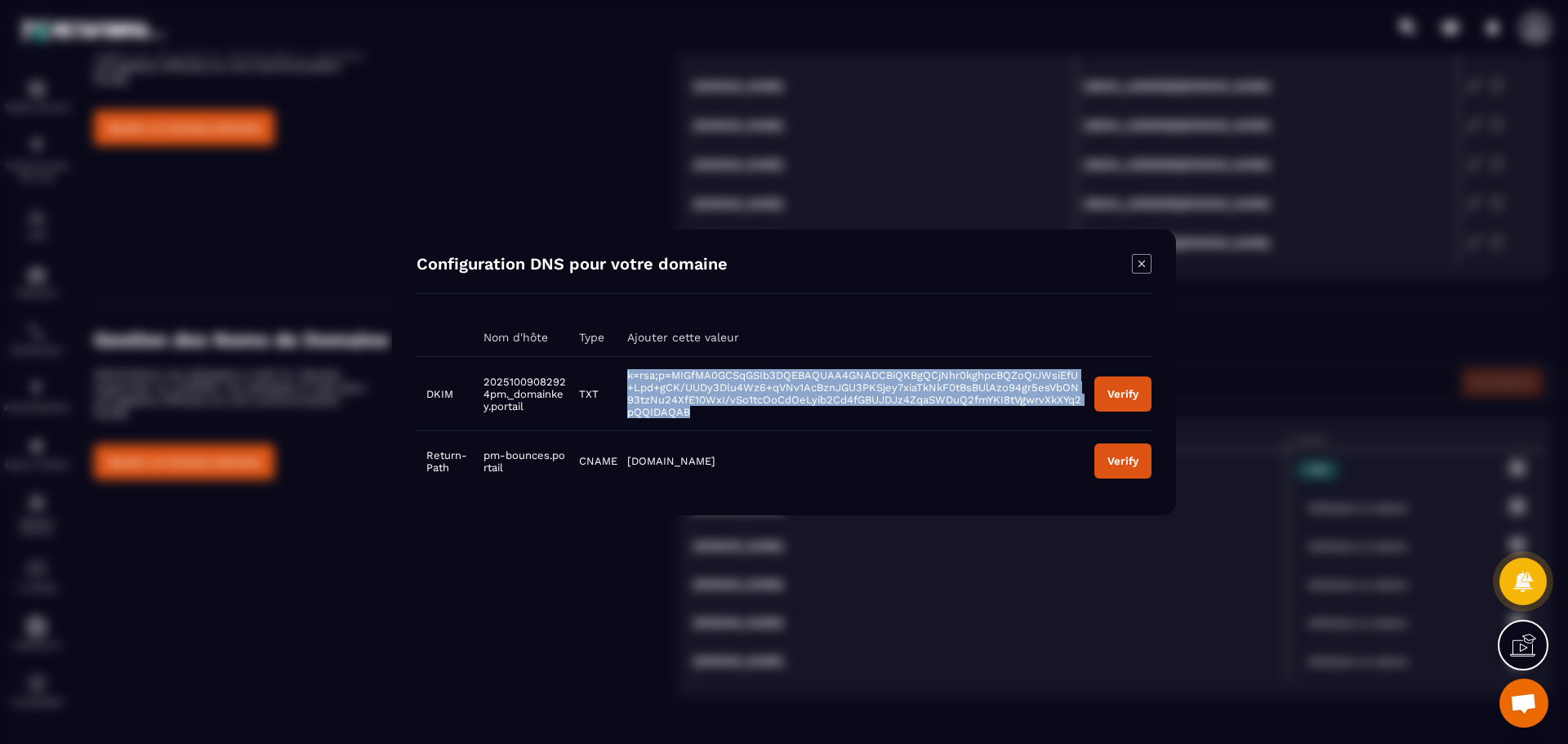
drag, startPoint x: 702, startPoint y: 418, endPoint x: 630, endPoint y: 375, distance: 83.9
click at [630, 375] on td "k=rsa;p=MIGfMA0GCSqGSIb3DQEBAQUAA4GNADCBiQKBgQCjNhr0kghpcBQZoQrJWsiEfU+Lpd+gCK/…" at bounding box center [850, 392] width 467 height 74
copy span "k=rsa;p=MIGfMA0GCSqGSIb3DQEBAQUAA4GNADCBiQKBgQCjNhr0kghpcBQZoQrJWsiEfU+Lpd+gCK/…"
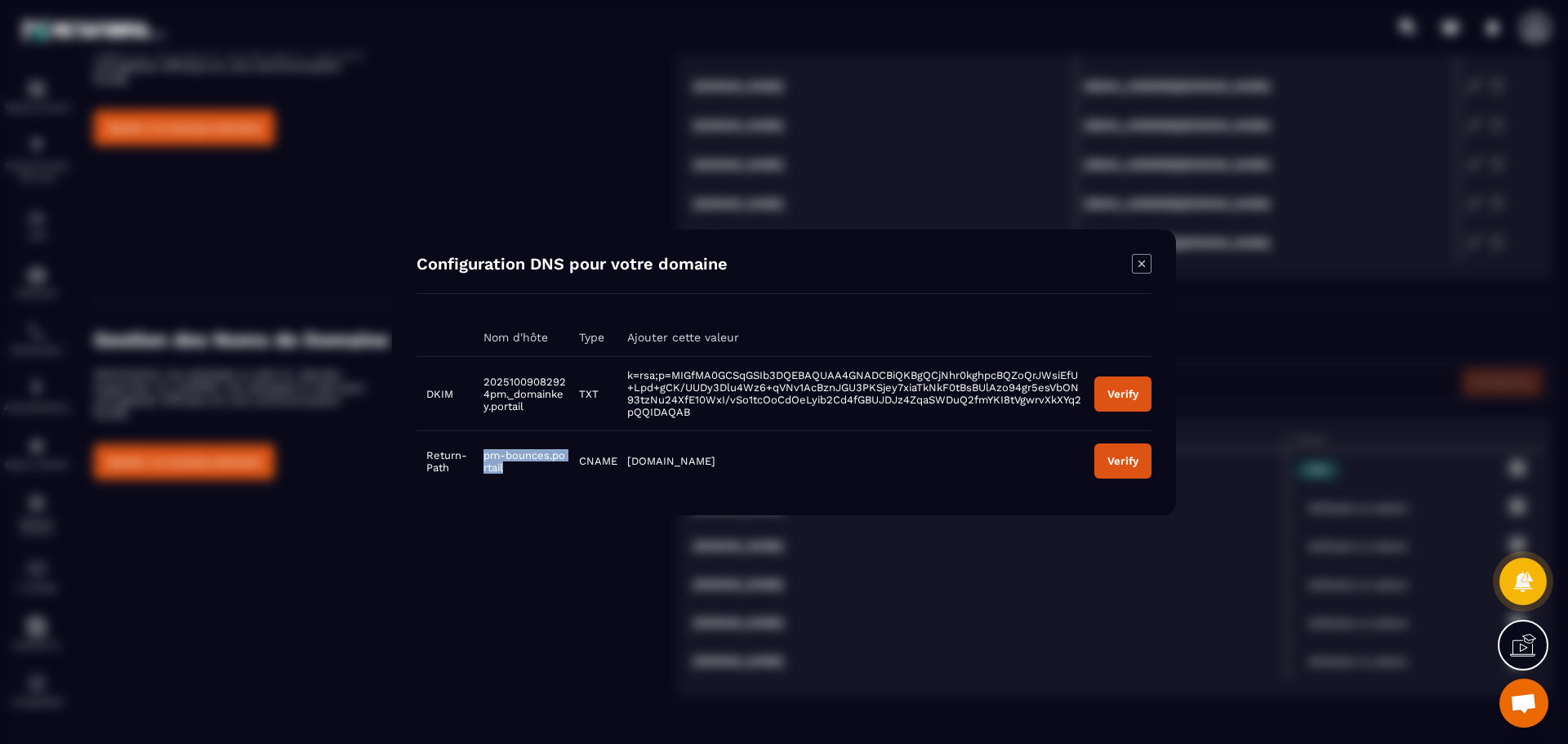
drag, startPoint x: 514, startPoint y: 471, endPoint x: 479, endPoint y: 457, distance: 37.7
click at [479, 457] on td "pm-bounces.portail" at bounding box center [521, 460] width 95 height 60
copy span "pm-bounces.portail"
drag, startPoint x: 705, startPoint y: 462, endPoint x: 620, endPoint y: 462, distance: 85.0
click at [616, 464] on tr "Return-Path pm-bounces.portail CNAME [DOMAIN_NAME] Verify" at bounding box center [784, 460] width 734 height 60
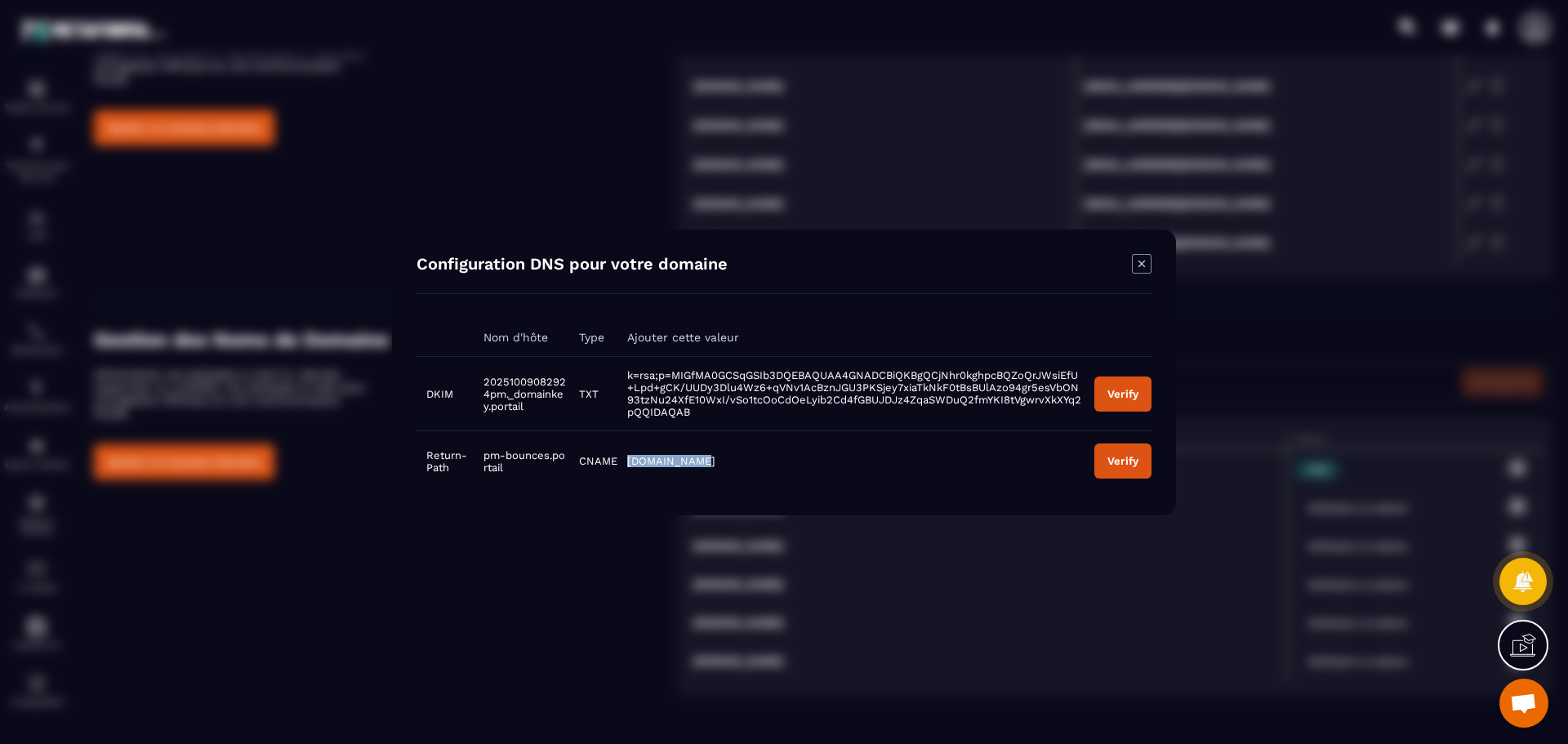
click at [1133, 410] on button "Verify" at bounding box center [1122, 393] width 57 height 35
click at [1110, 463] on div "Verify" at bounding box center [1123, 460] width 31 height 13
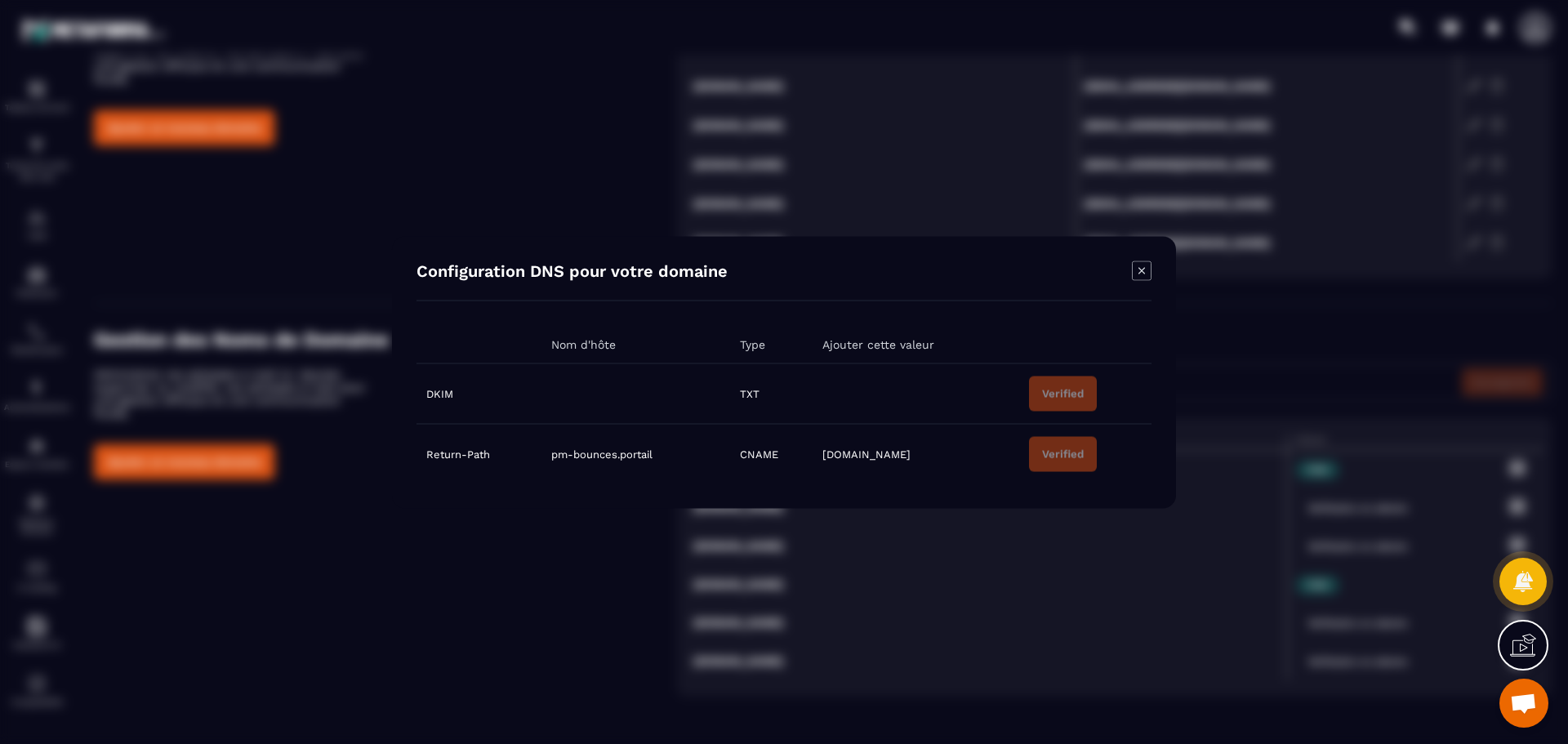
click at [1140, 279] on icon "Modal window" at bounding box center [1142, 270] width 19 height 19
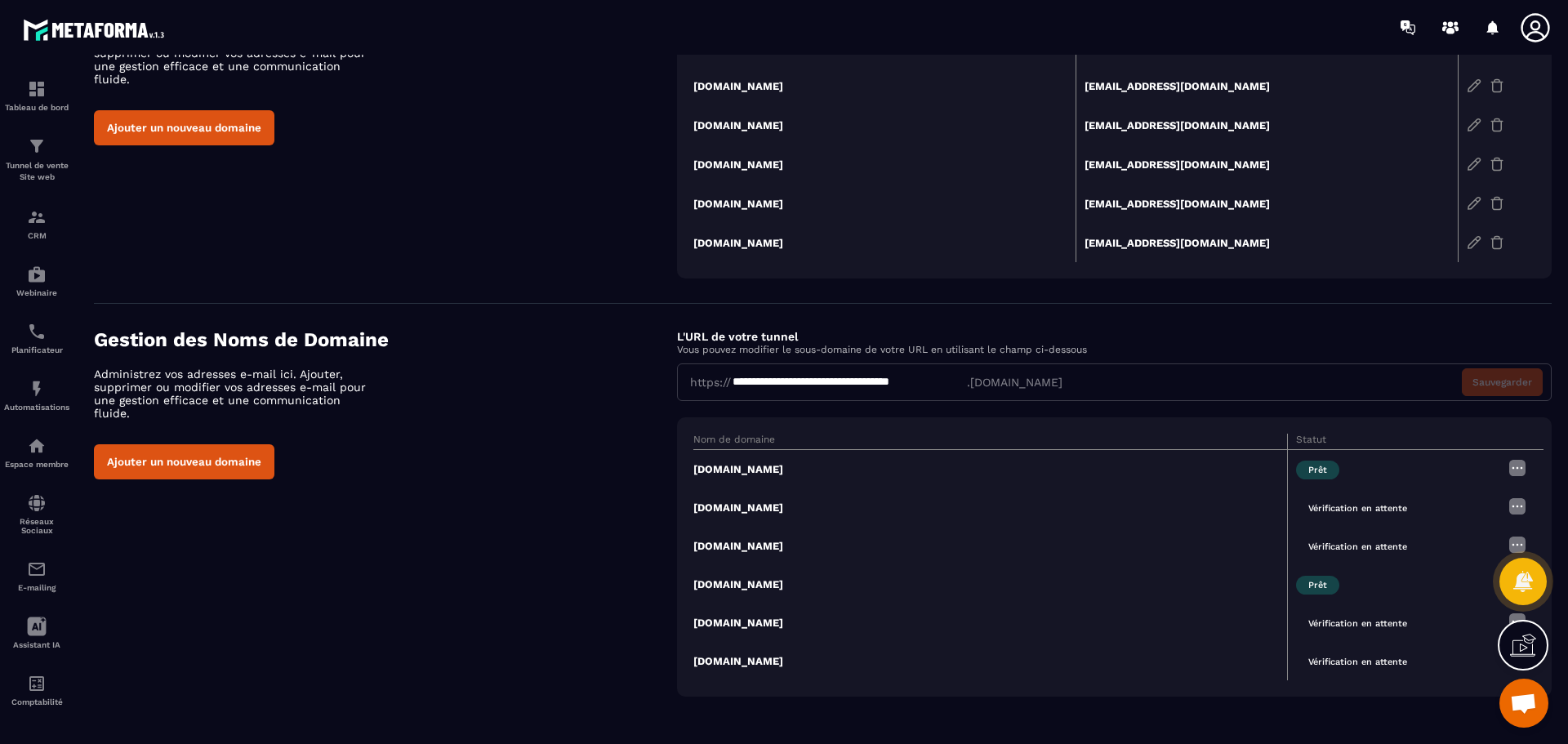
click at [971, 379] on div "**********" at bounding box center [1114, 382] width 874 height 38
click at [842, 368] on div "**********" at bounding box center [1114, 382] width 874 height 38
click at [832, 387] on div "**********" at bounding box center [848, 382] width 236 height 17
click at [785, 353] on p "Vous pouvez modifier le sous-domaine de votre URL en utilisant le champ ci-dess…" at bounding box center [1114, 350] width 874 height 12
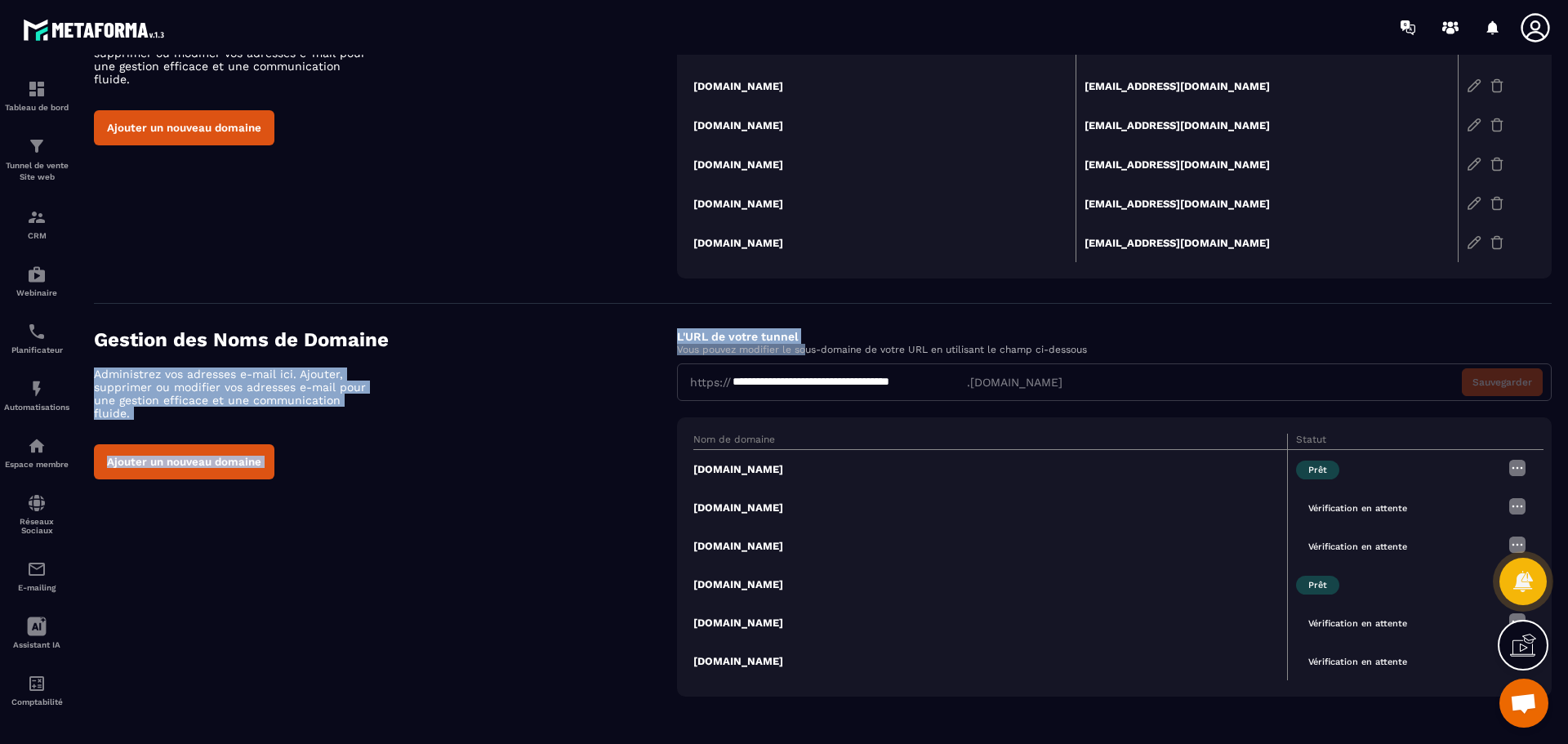
drag, startPoint x: 806, startPoint y: 344, endPoint x: 664, endPoint y: 342, distance: 142.0
click at [664, 342] on div "**********" at bounding box center [823, 512] width 1457 height 368
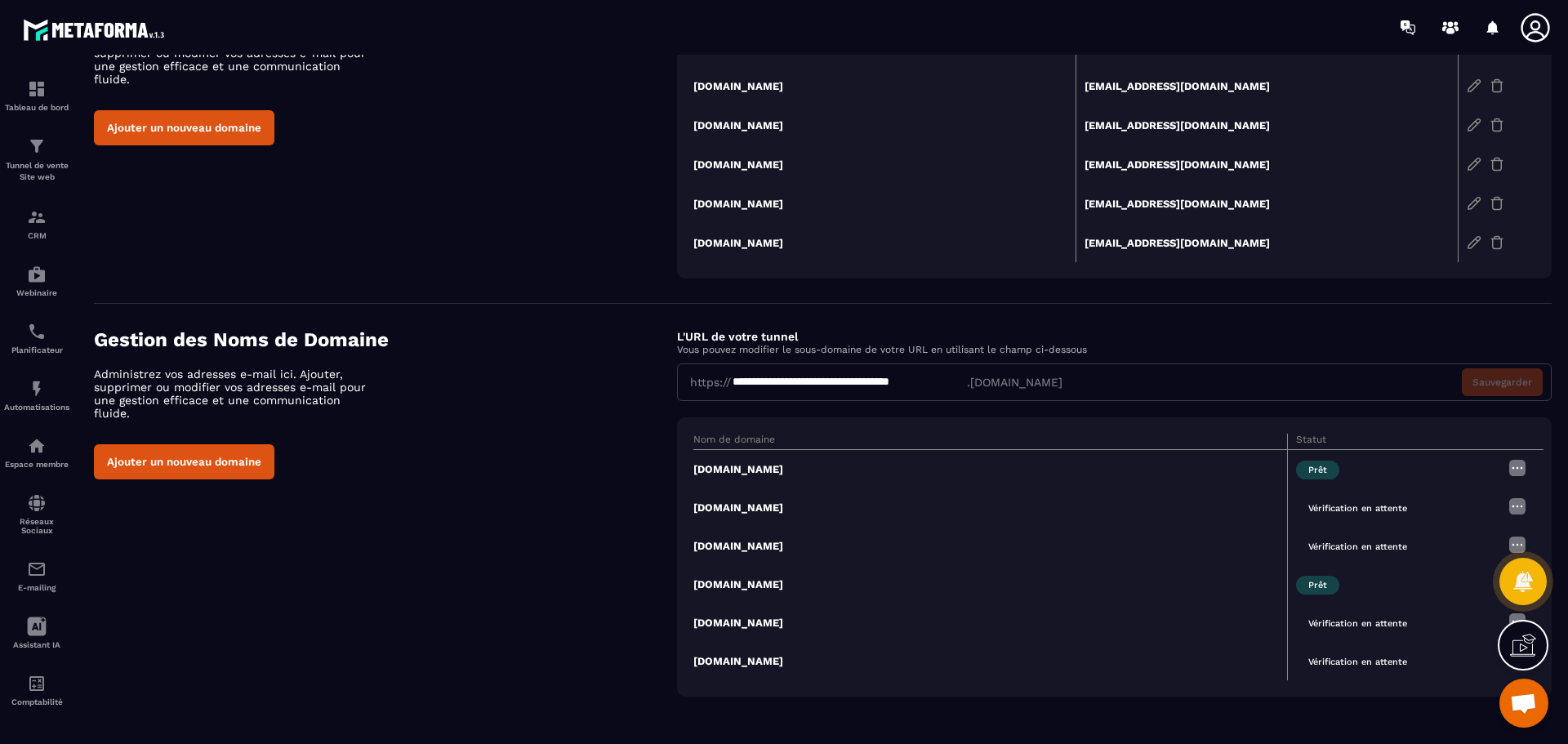
click at [763, 384] on div "**********" at bounding box center [848, 382] width 236 height 17
click at [765, 352] on p "Vous pouvez modifier le sous-domaine de votre URL en utilisant le champ ci-dess…" at bounding box center [1114, 350] width 874 height 12
click at [1526, 694] on span "Ouvrir le chat" at bounding box center [1523, 704] width 27 height 23
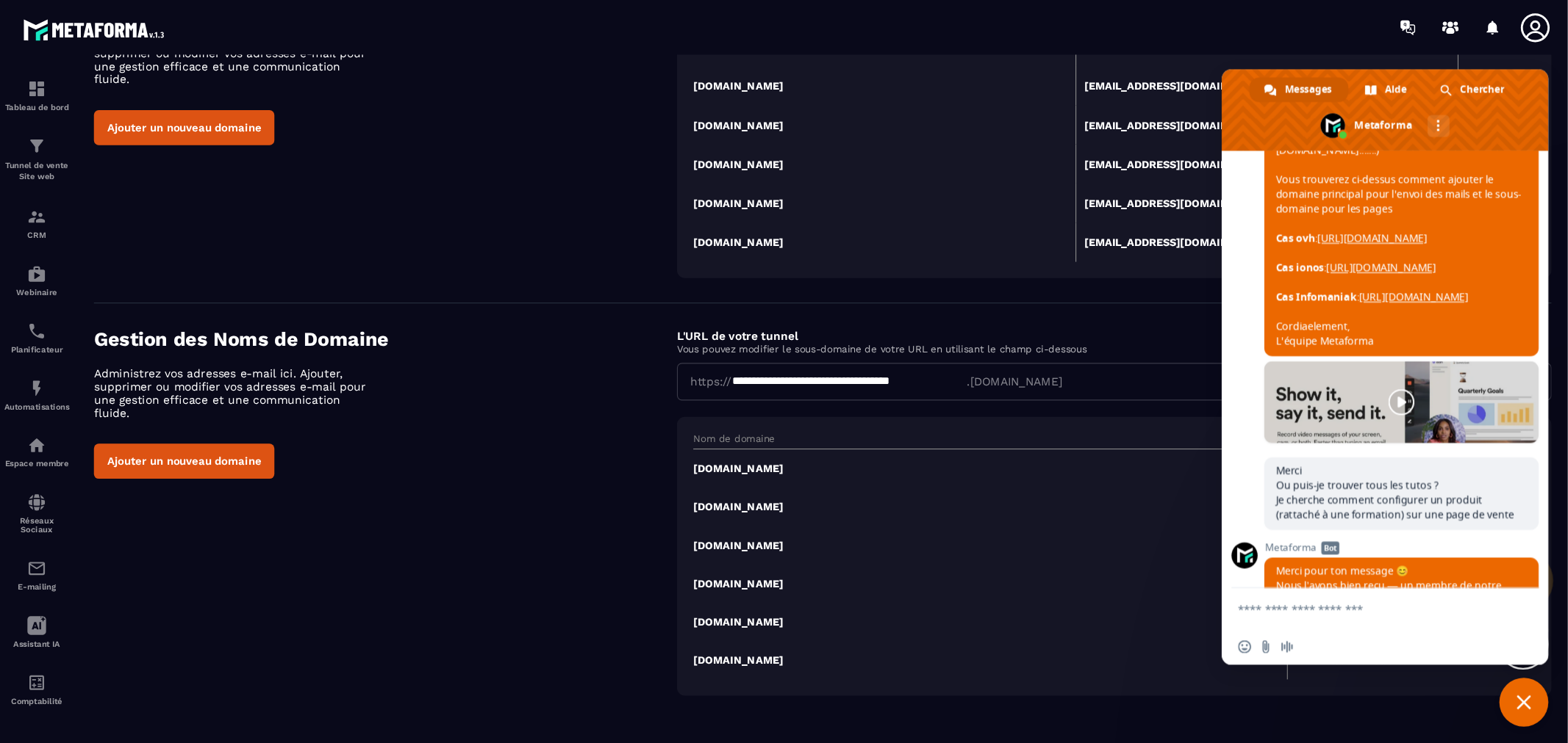
scroll to position [1549, 0]
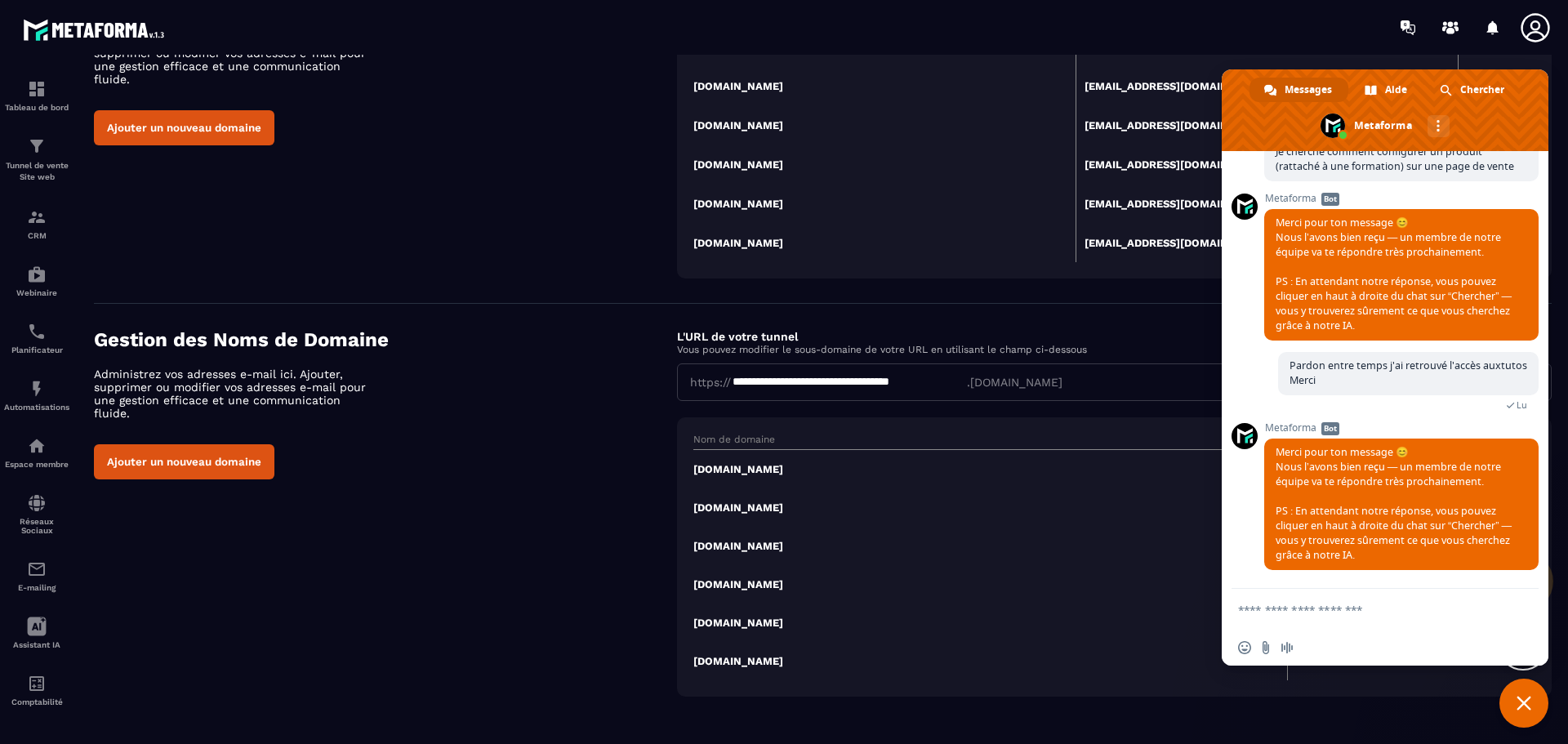
click at [1523, 698] on span "Fermer le chat" at bounding box center [1523, 702] width 15 height 15
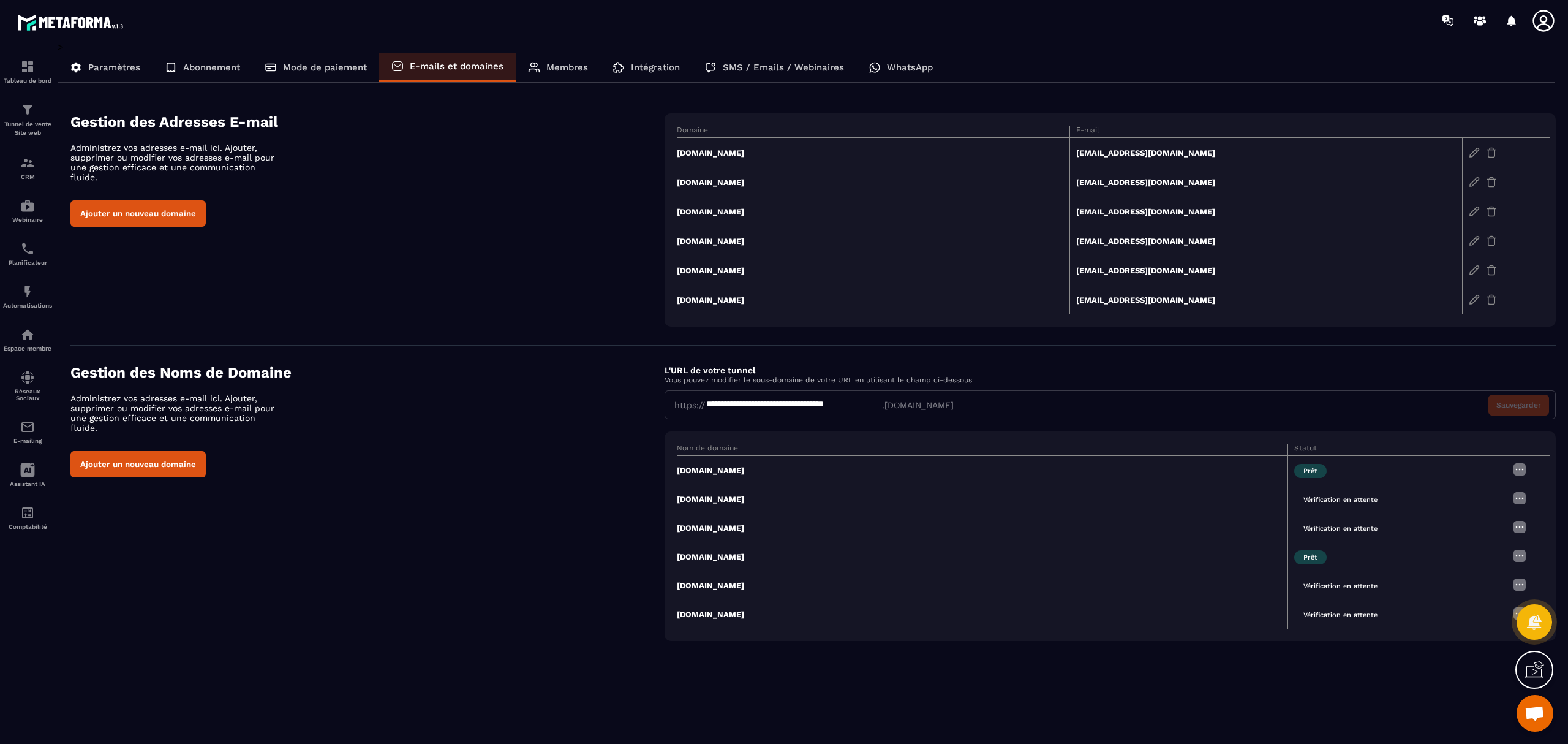
drag, startPoint x: 1110, startPoint y: 2, endPoint x: 1524, endPoint y: 559, distance: 694.0
click at [1176, 558] on img at bounding box center [1520, 556] width 15 height 15
click at [1176, 558] on ul "Modifier Supprimer" at bounding box center [1488, 590] width 79 height 50
click at [1176, 558] on span "Modifier" at bounding box center [1489, 580] width 32 height 9
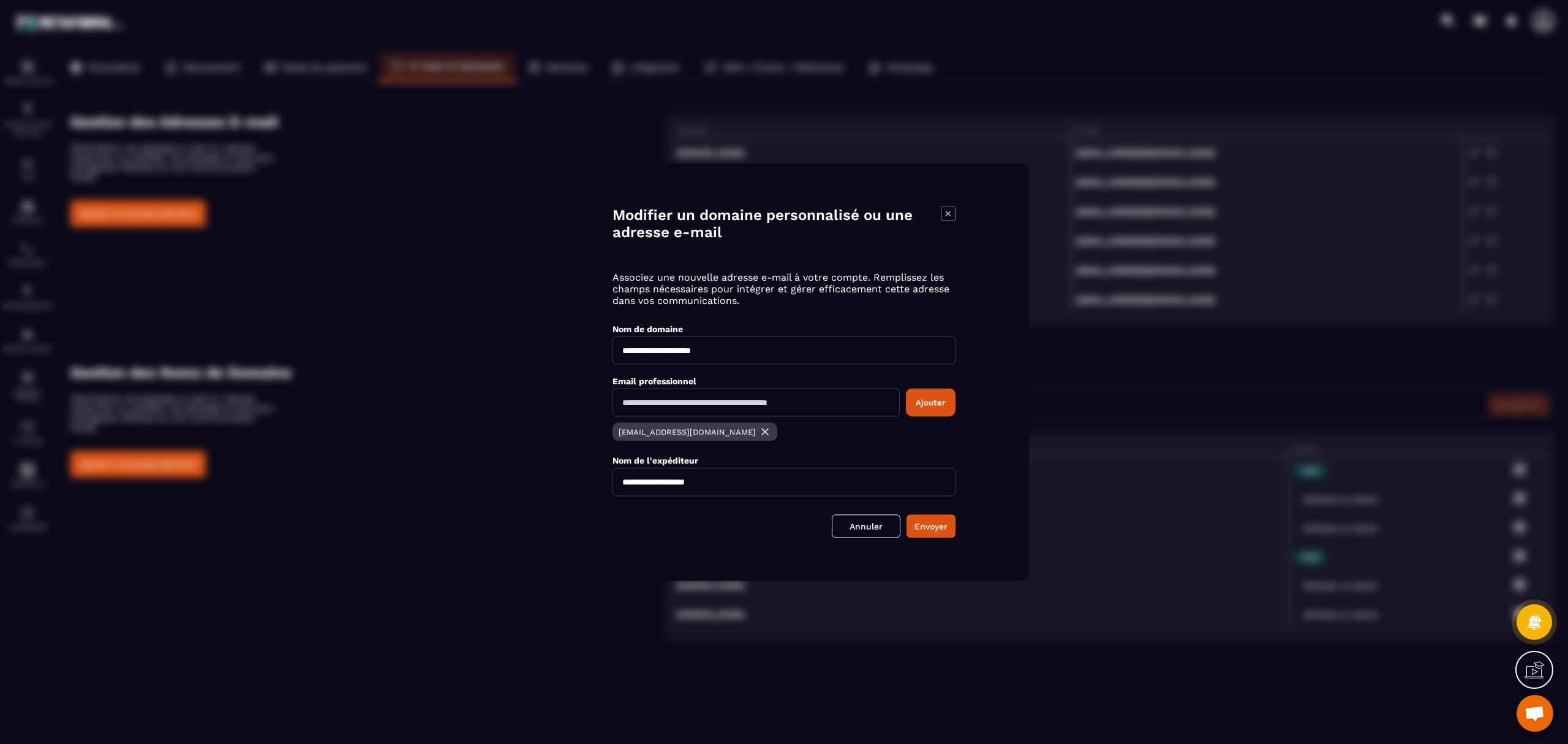
click at [948, 219] on icon "Modal window" at bounding box center [948, 214] width 15 height 15
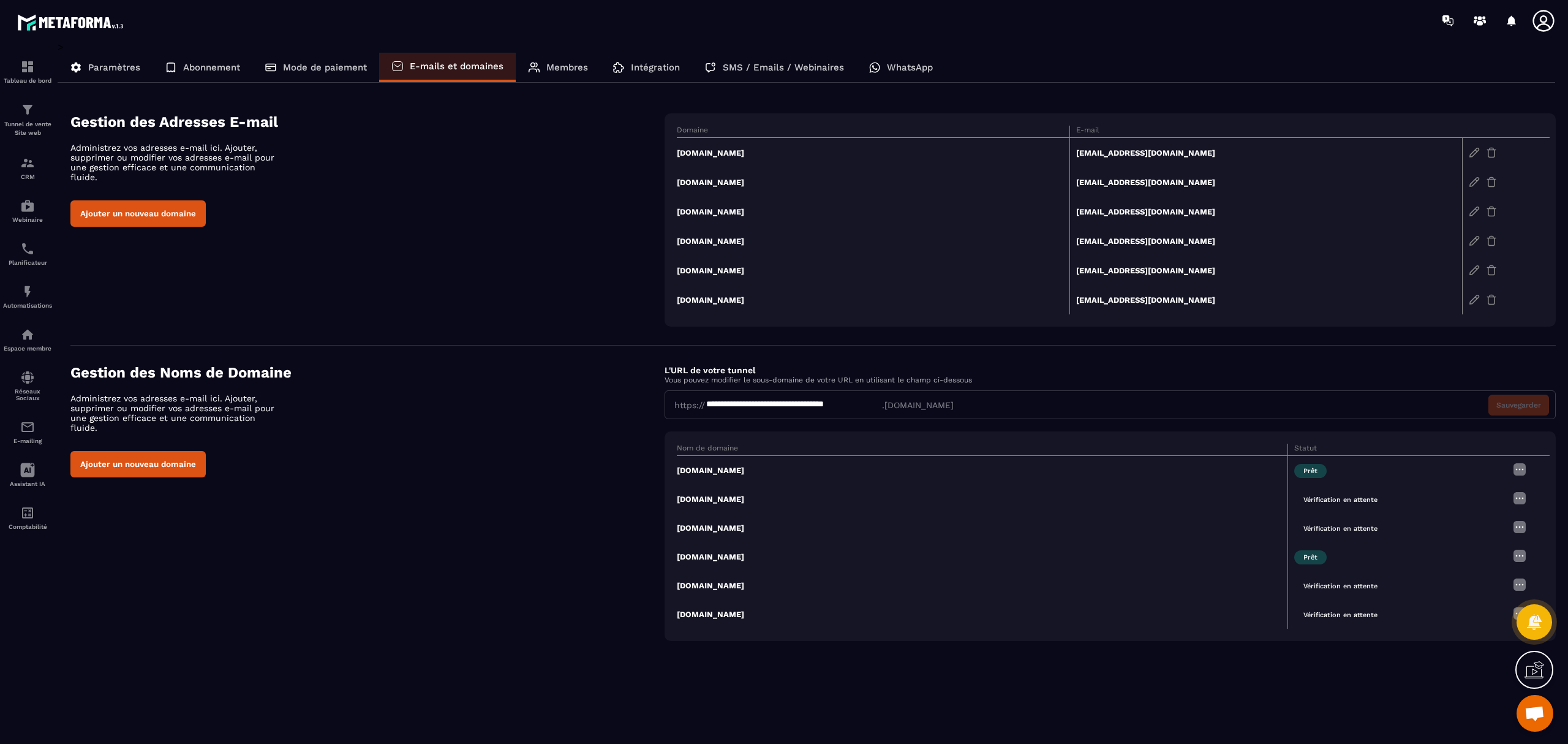
click at [477, 542] on div "**********" at bounding box center [814, 503] width 1486 height 277
click at [39, 114] on div "Tunnel de vente Site web" at bounding box center [27, 120] width 49 height 35
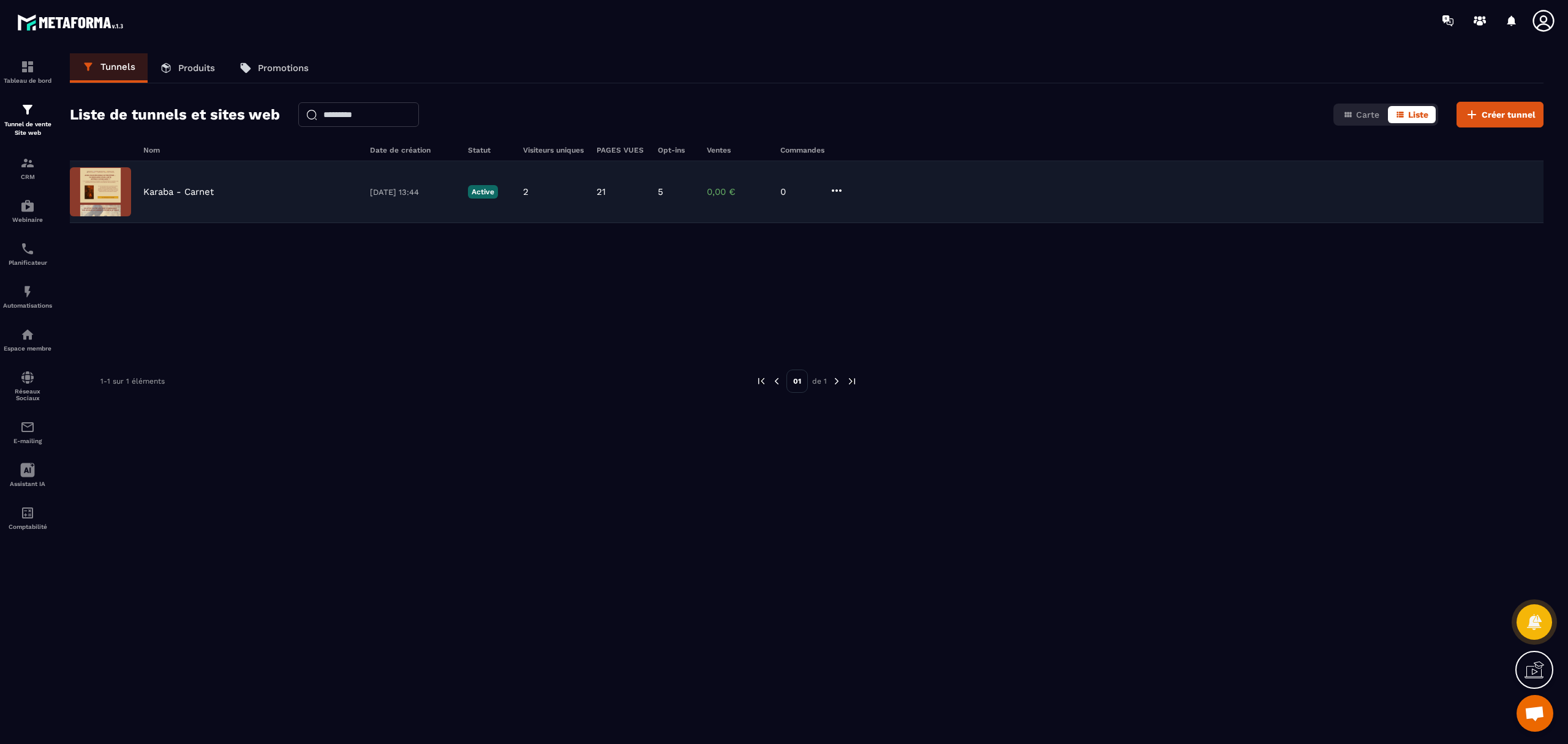
click at [182, 198] on div "Karaba - Carnet [DATE] 13:44 Active 2 21 5 0,00 € 0" at bounding box center [807, 192] width 1474 height 62
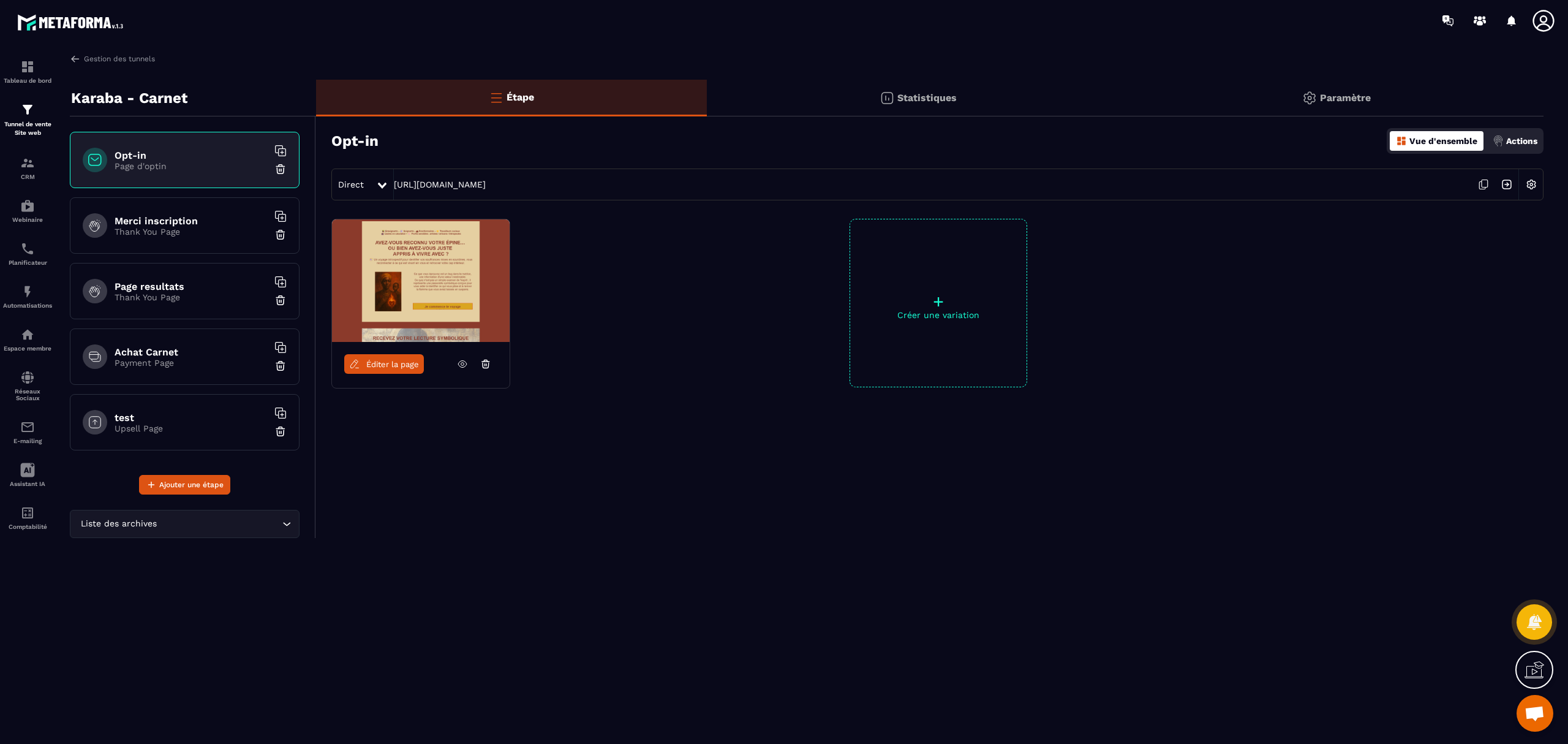
click at [1176, 190] on img at bounding box center [1532, 185] width 23 height 23
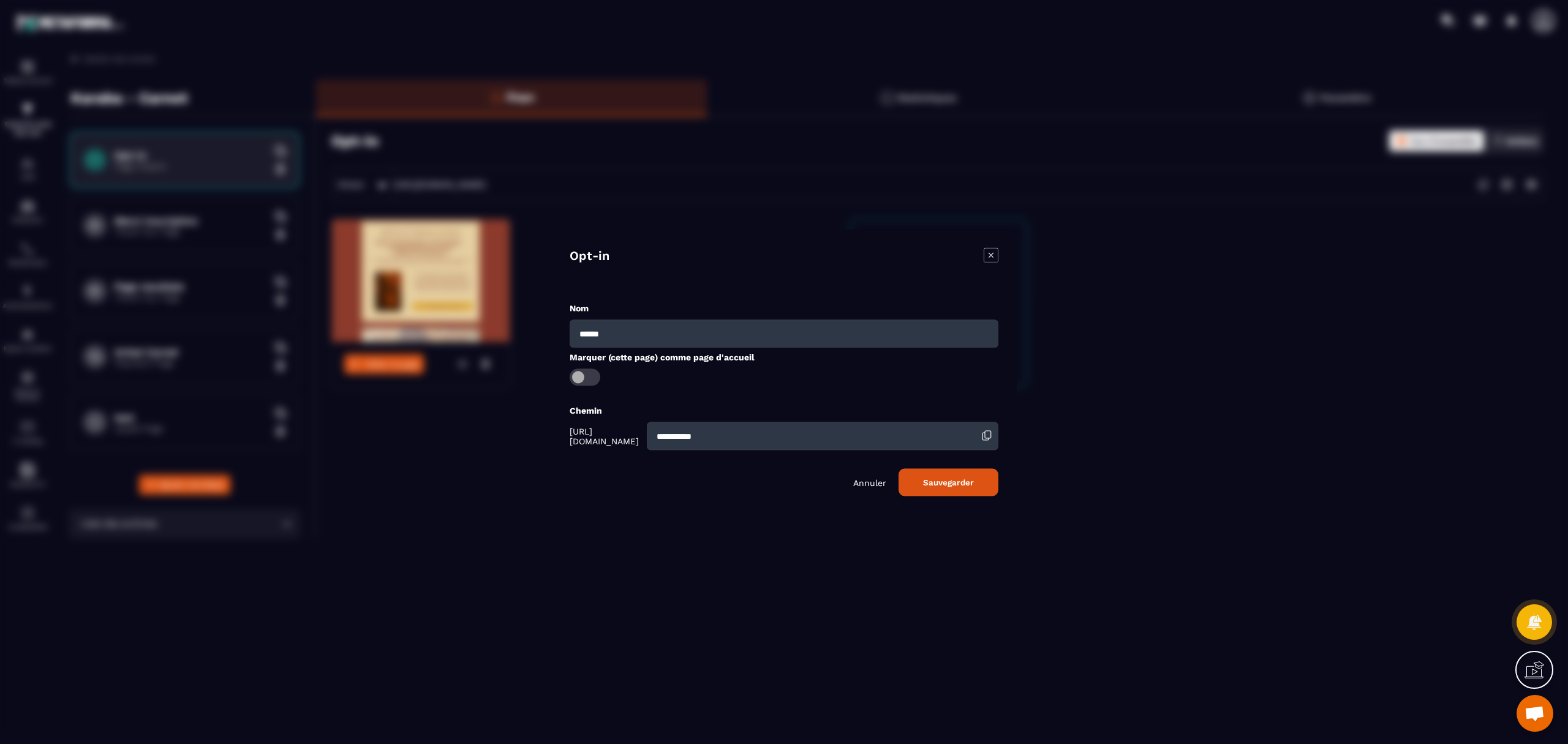
click at [655, 332] on input "******" at bounding box center [784, 334] width 429 height 28
click at [995, 256] on icon "Modal window" at bounding box center [991, 255] width 15 height 15
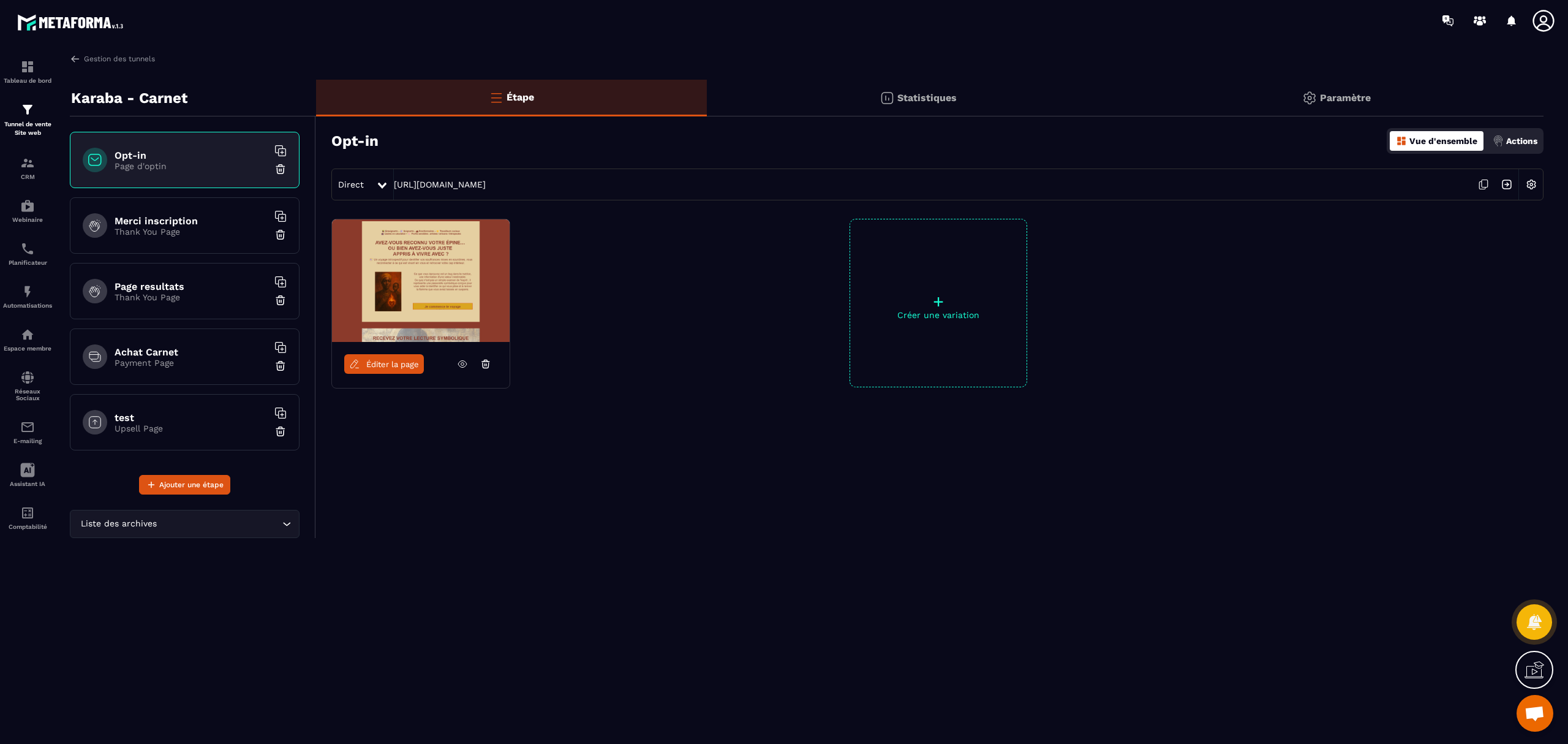
click at [380, 179] on div at bounding box center [383, 185] width 14 height 22
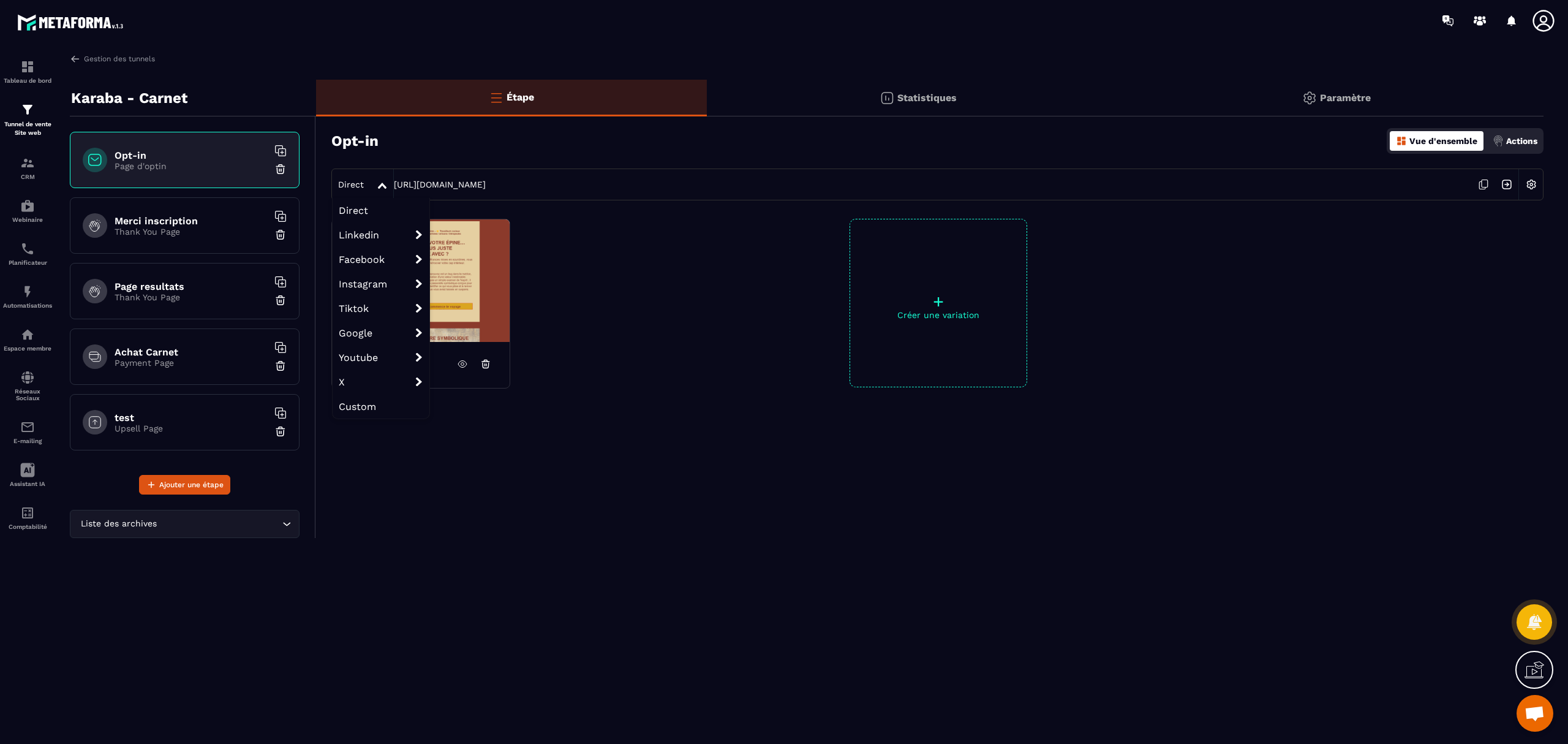
click at [478, 194] on div "Direct Direct Linkedin Linkedin organic Linkedin ads Facebook Facebook organic …" at bounding box center [937, 185] width 1212 height 32
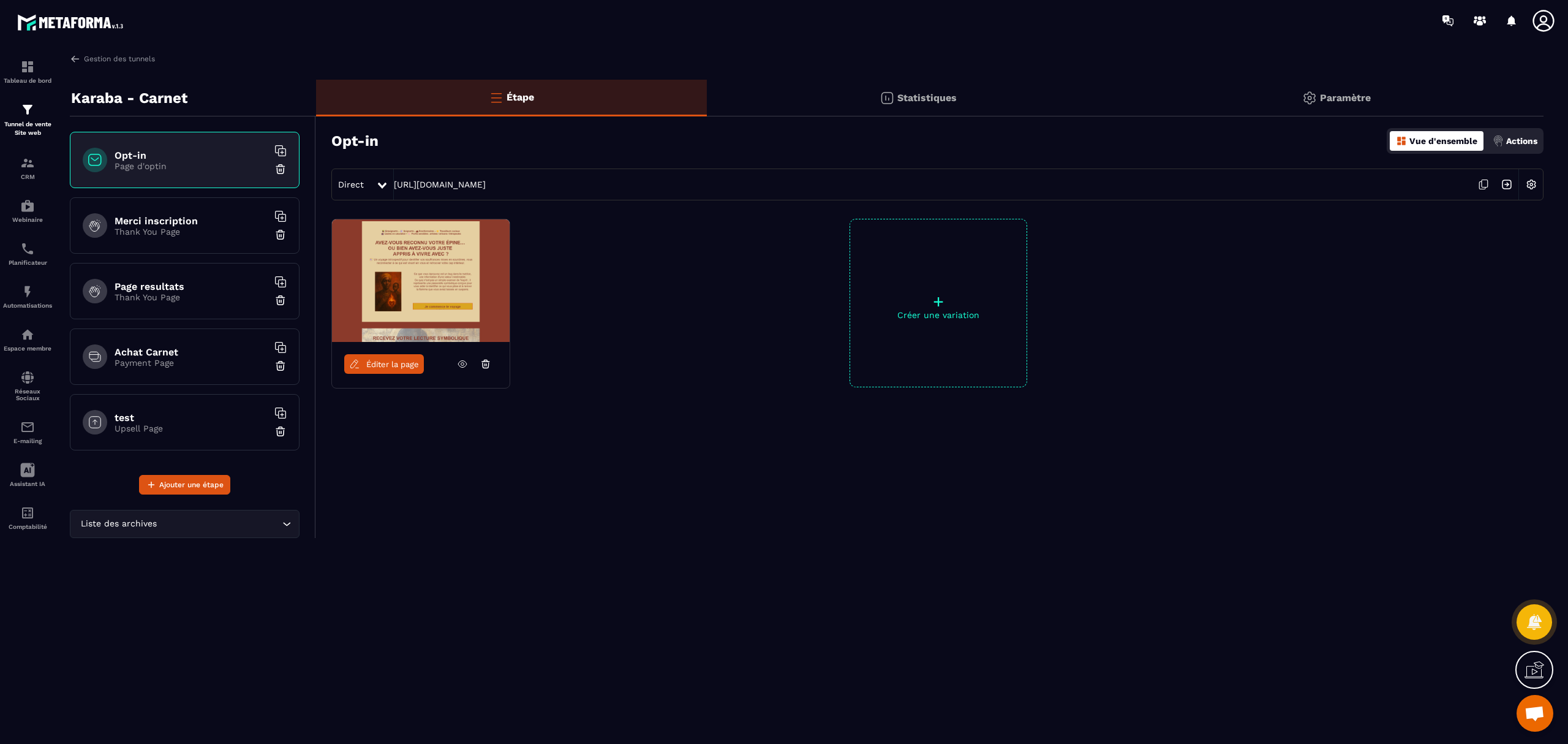
click at [1176, 25] on icon at bounding box center [1544, 21] width 25 height 25
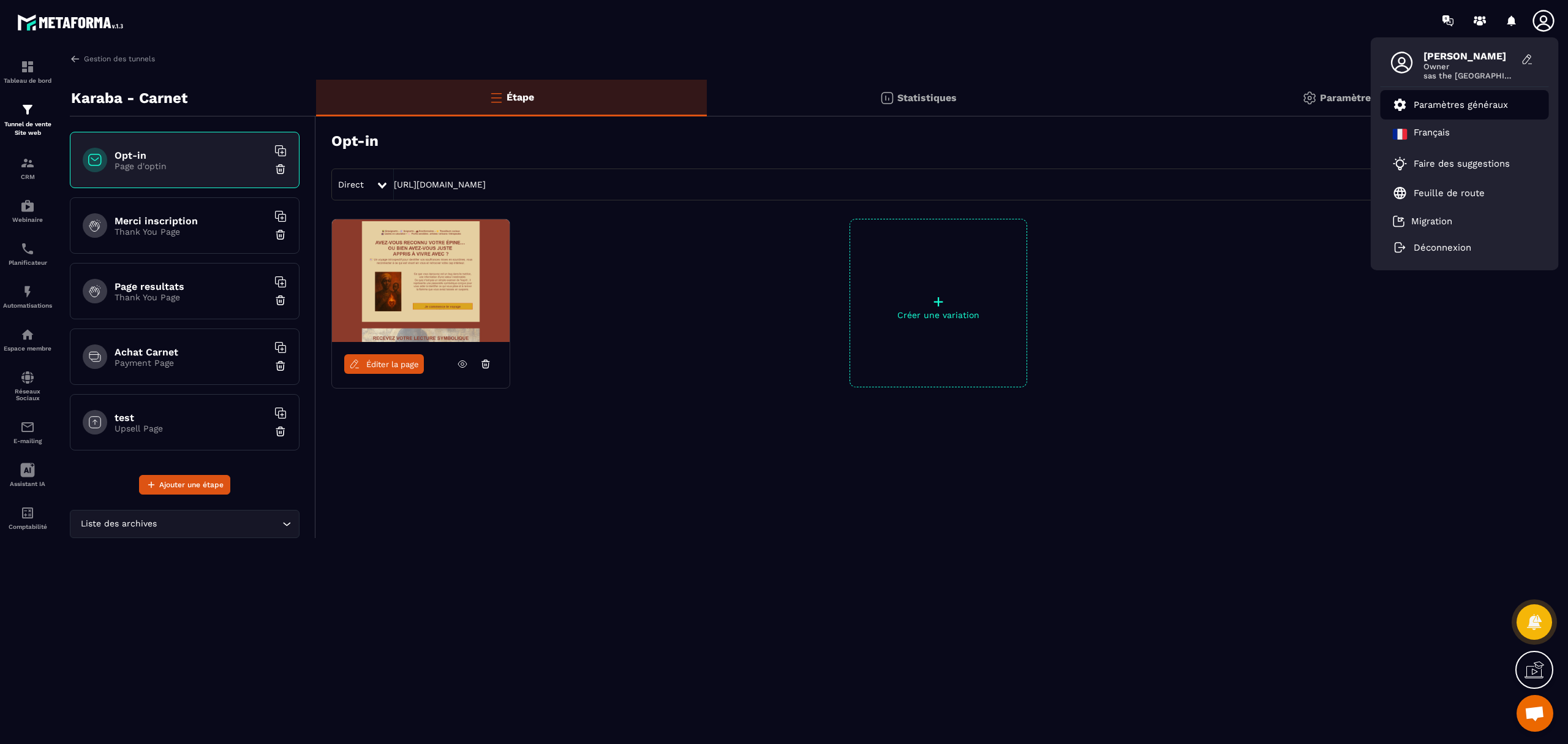
click at [1176, 101] on p "Paramètres généraux" at bounding box center [1461, 104] width 94 height 11
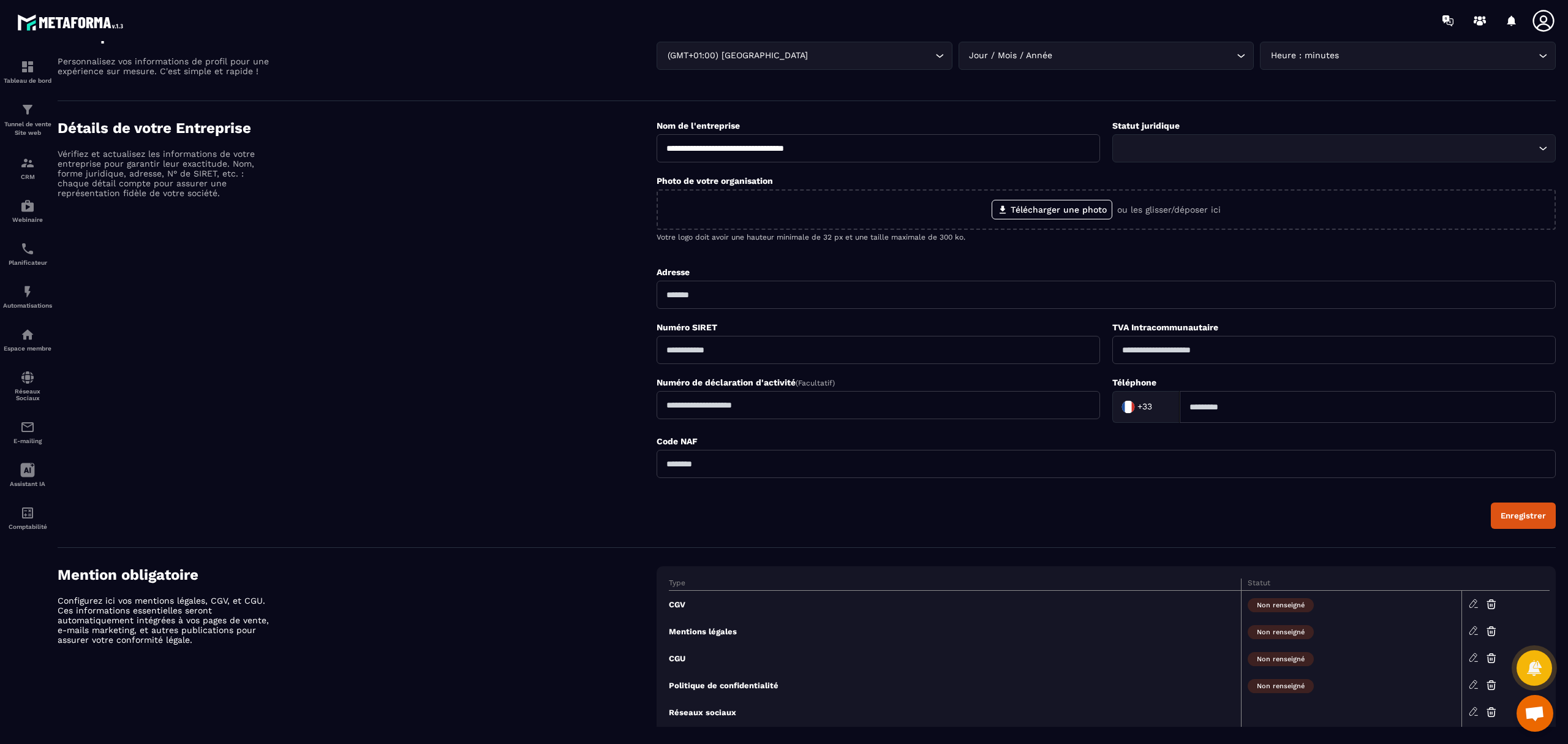
scroll to position [60, 0]
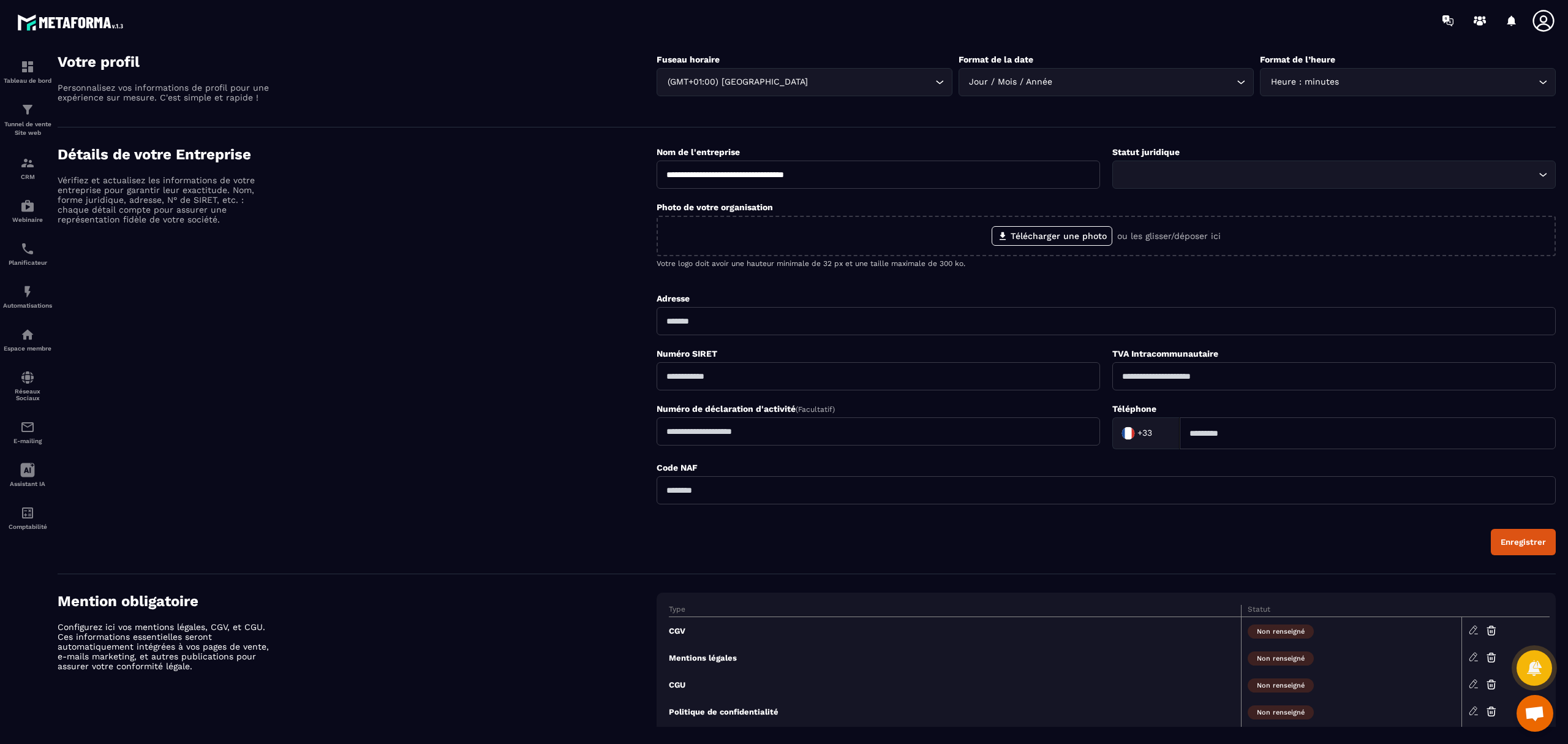
click at [1176, 174] on input "Search for option" at bounding box center [1328, 174] width 416 height 13
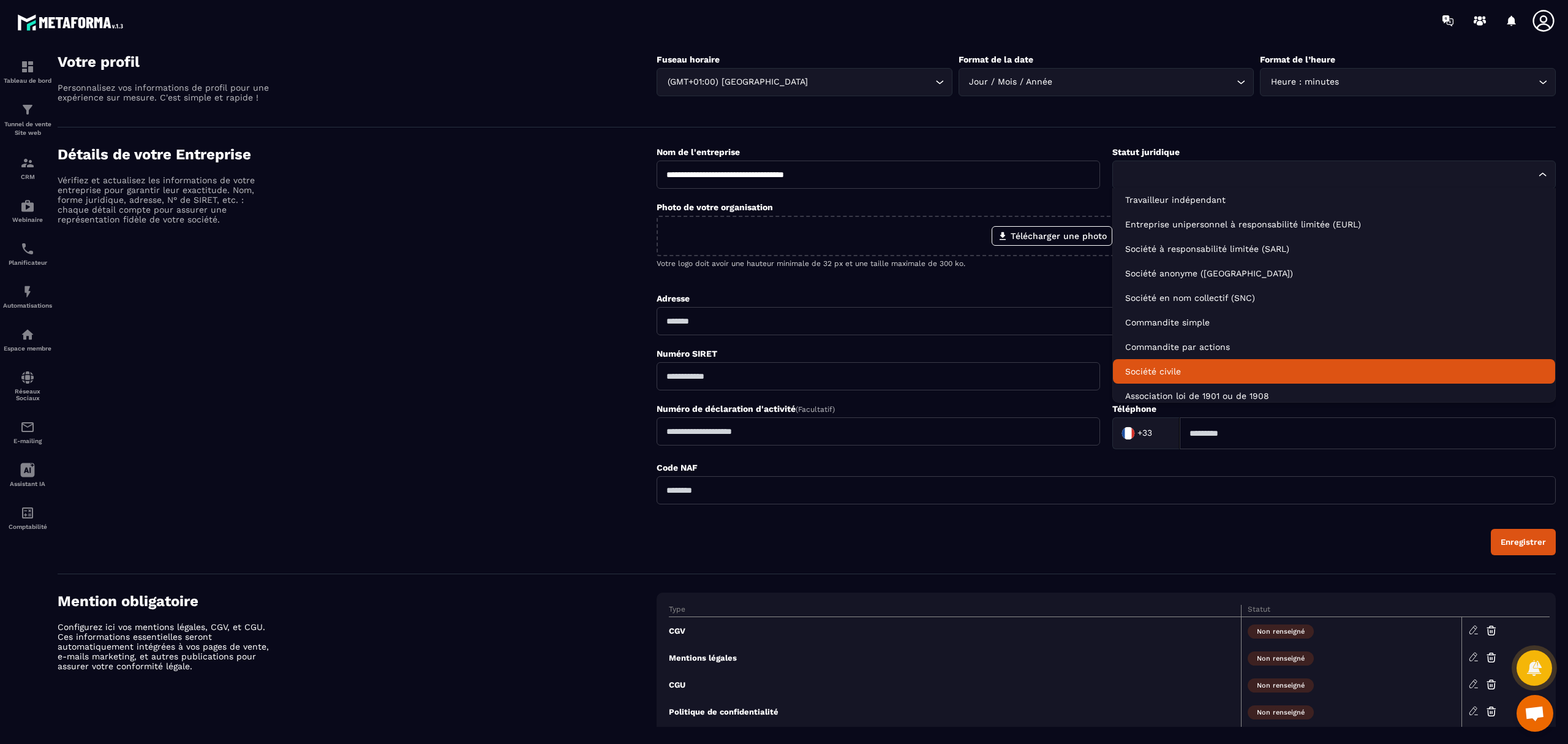
scroll to position [0, 0]
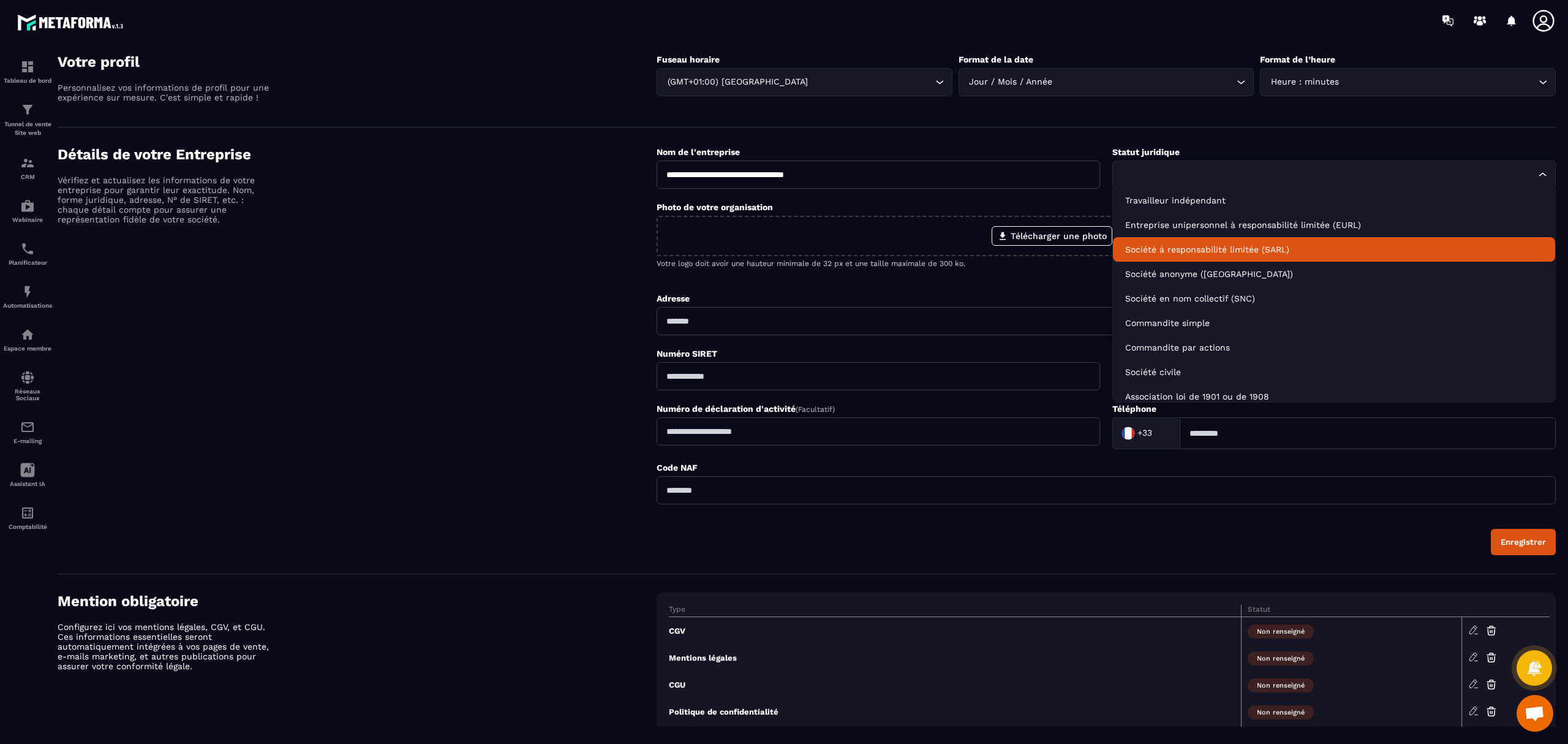
click at [578, 277] on div "Détails de votre Entreprise Vérifiez et actualisez les informations de votre en…" at bounding box center [357, 350] width 599 height 409
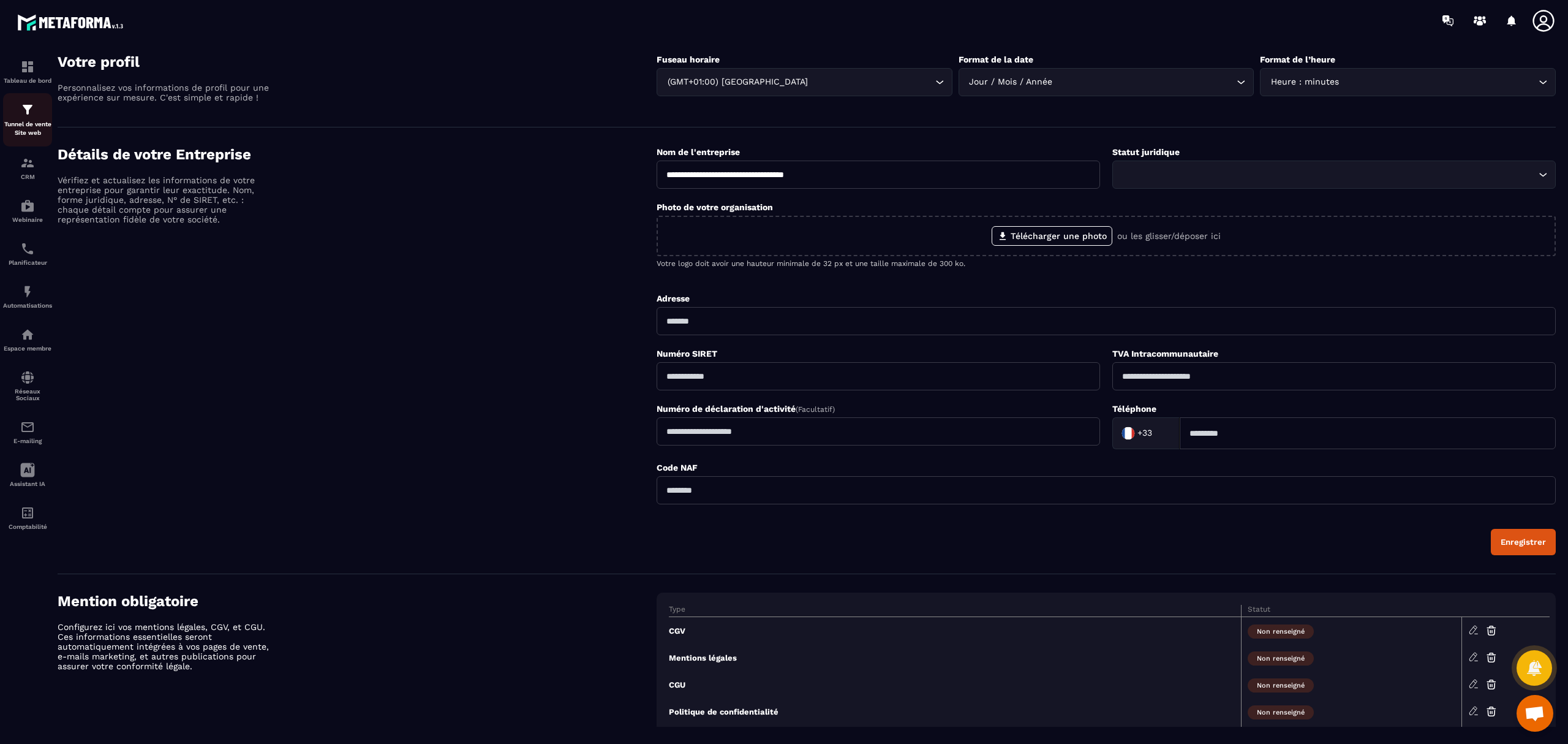
click at [15, 128] on p "Tunnel de vente Site web" at bounding box center [27, 129] width 49 height 18
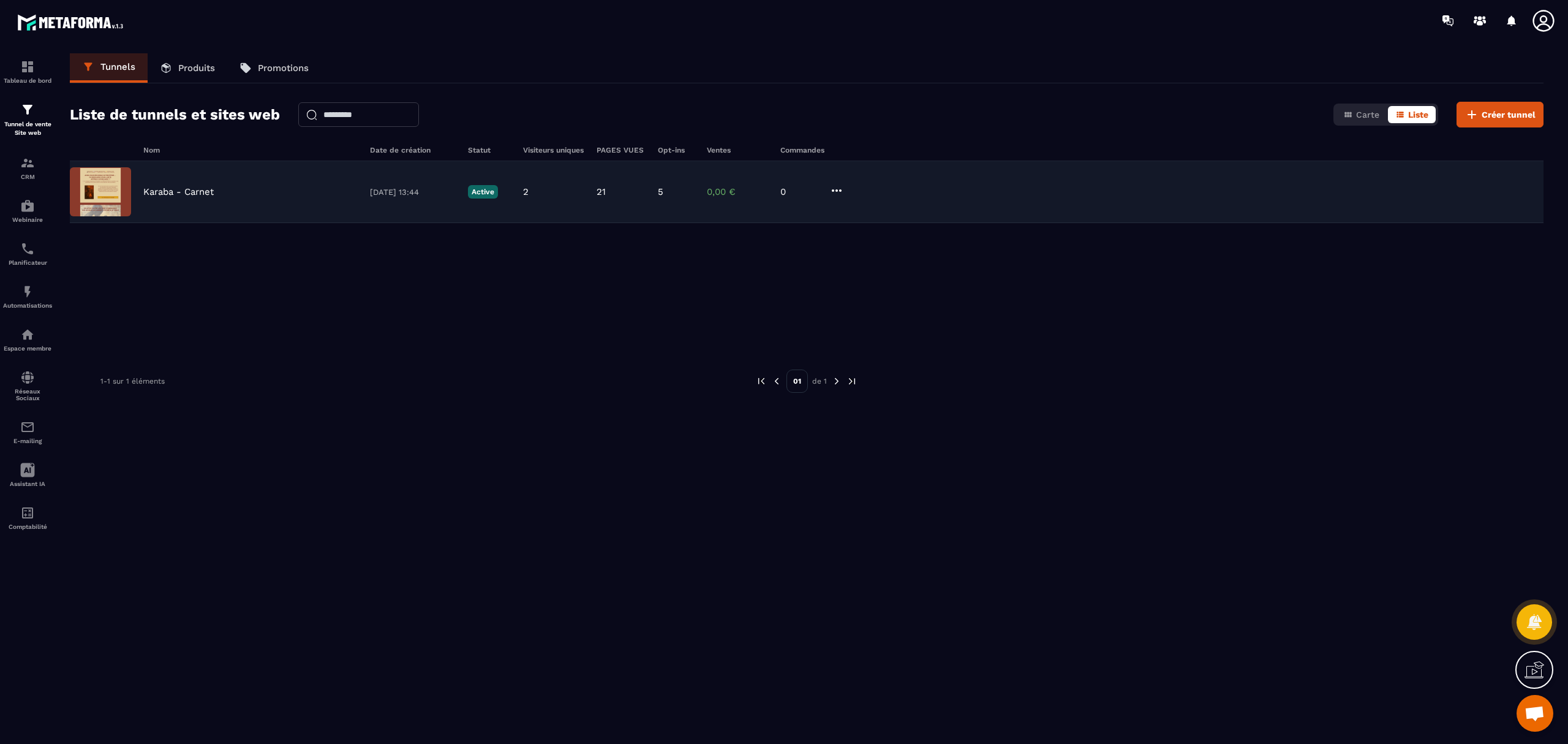
click at [180, 209] on div "Karaba - Carnet [DATE] 13:44 Active 2 21 5 0,00 € 0" at bounding box center [807, 192] width 1474 height 62
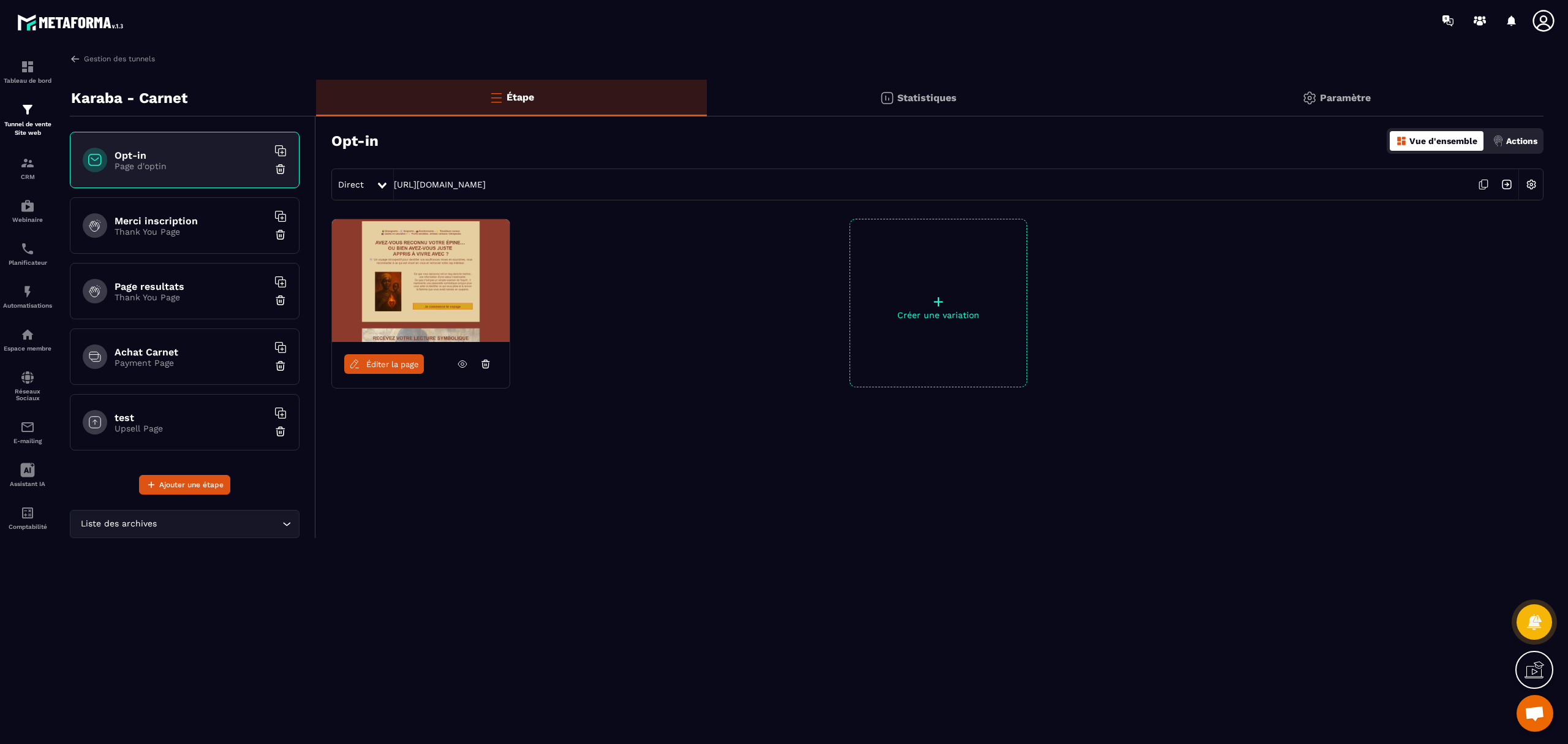
click at [1176, 29] on icon at bounding box center [1544, 21] width 25 height 25
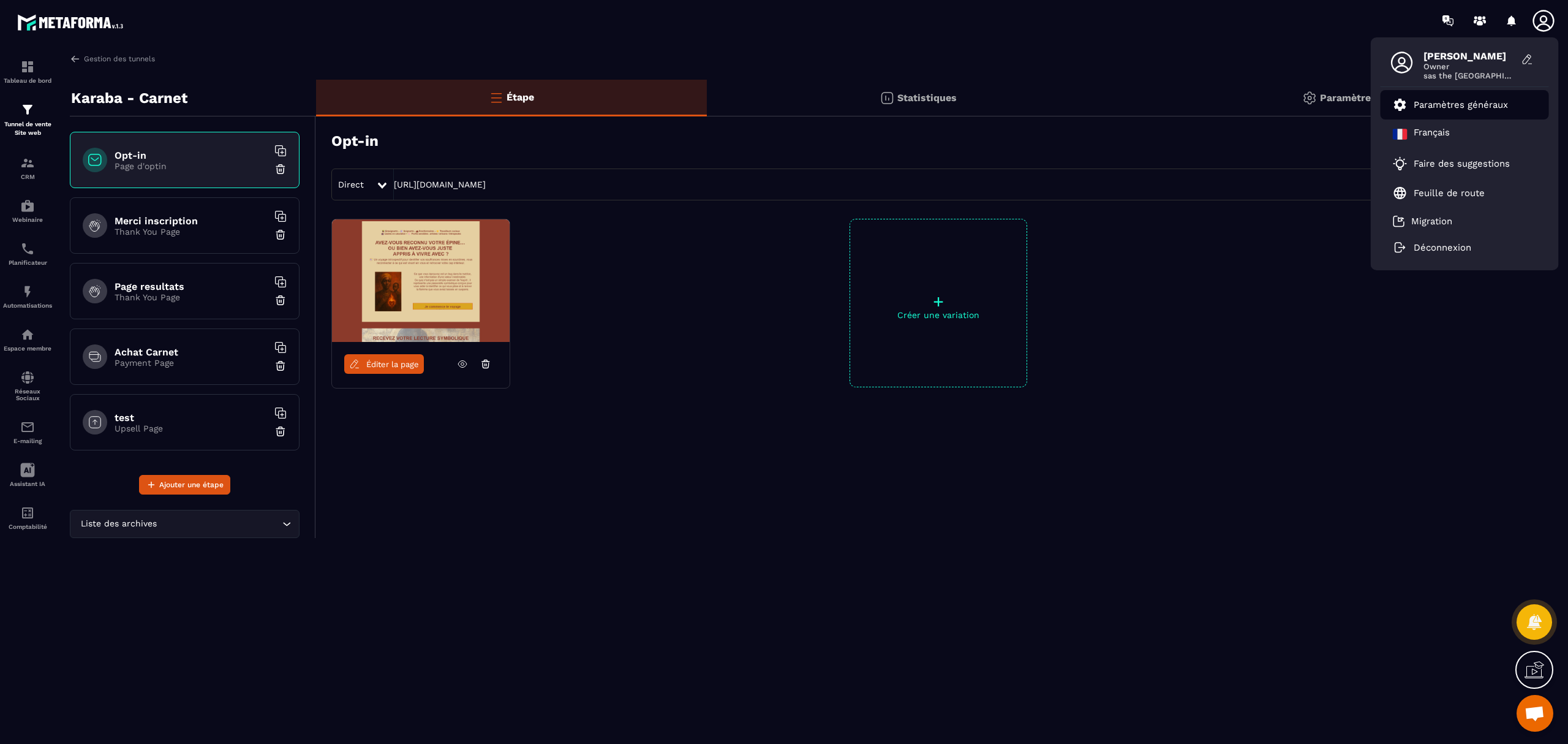
click at [1176, 106] on p "Paramètres généraux" at bounding box center [1461, 104] width 94 height 11
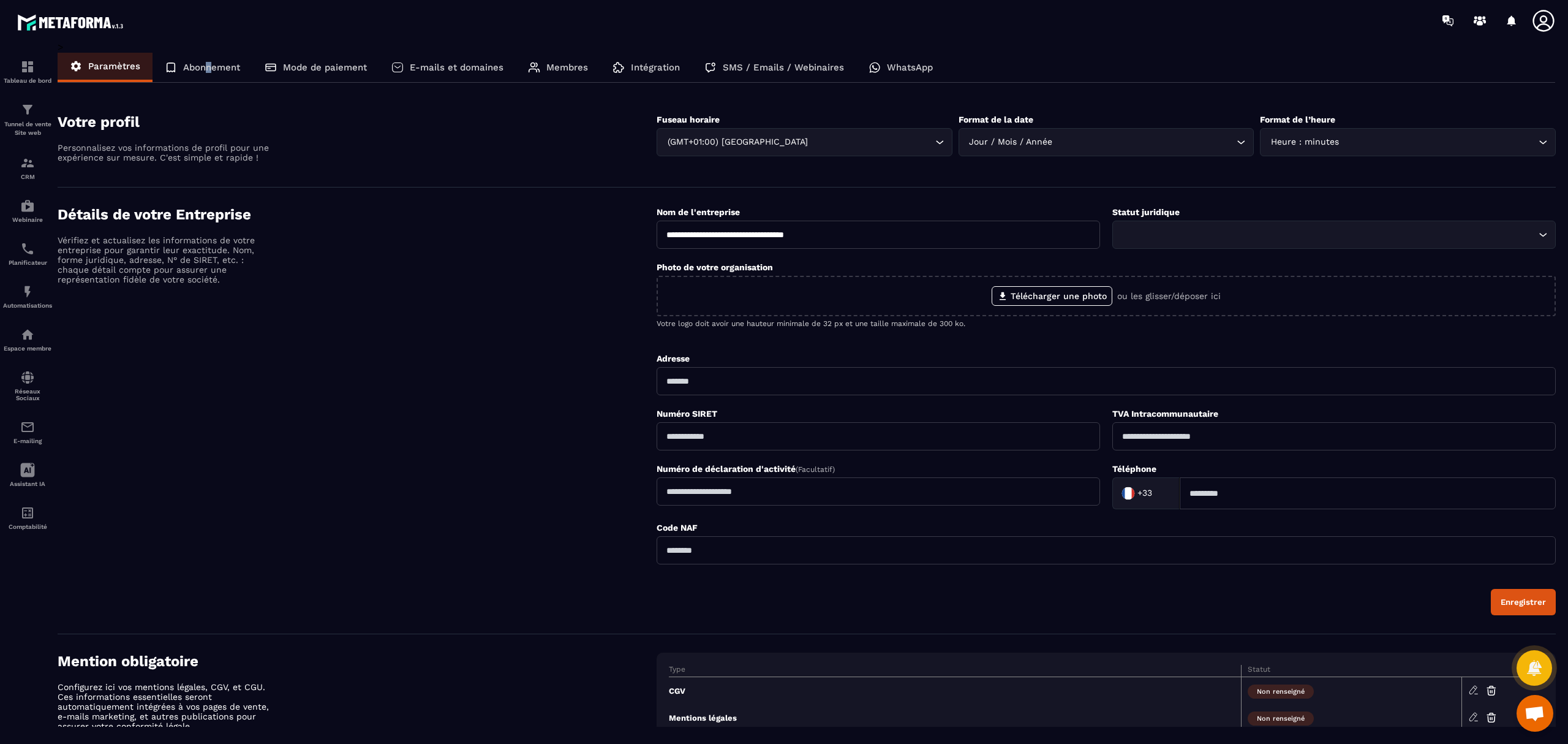
click at [209, 66] on p "Abonnement" at bounding box center [211, 67] width 57 height 11
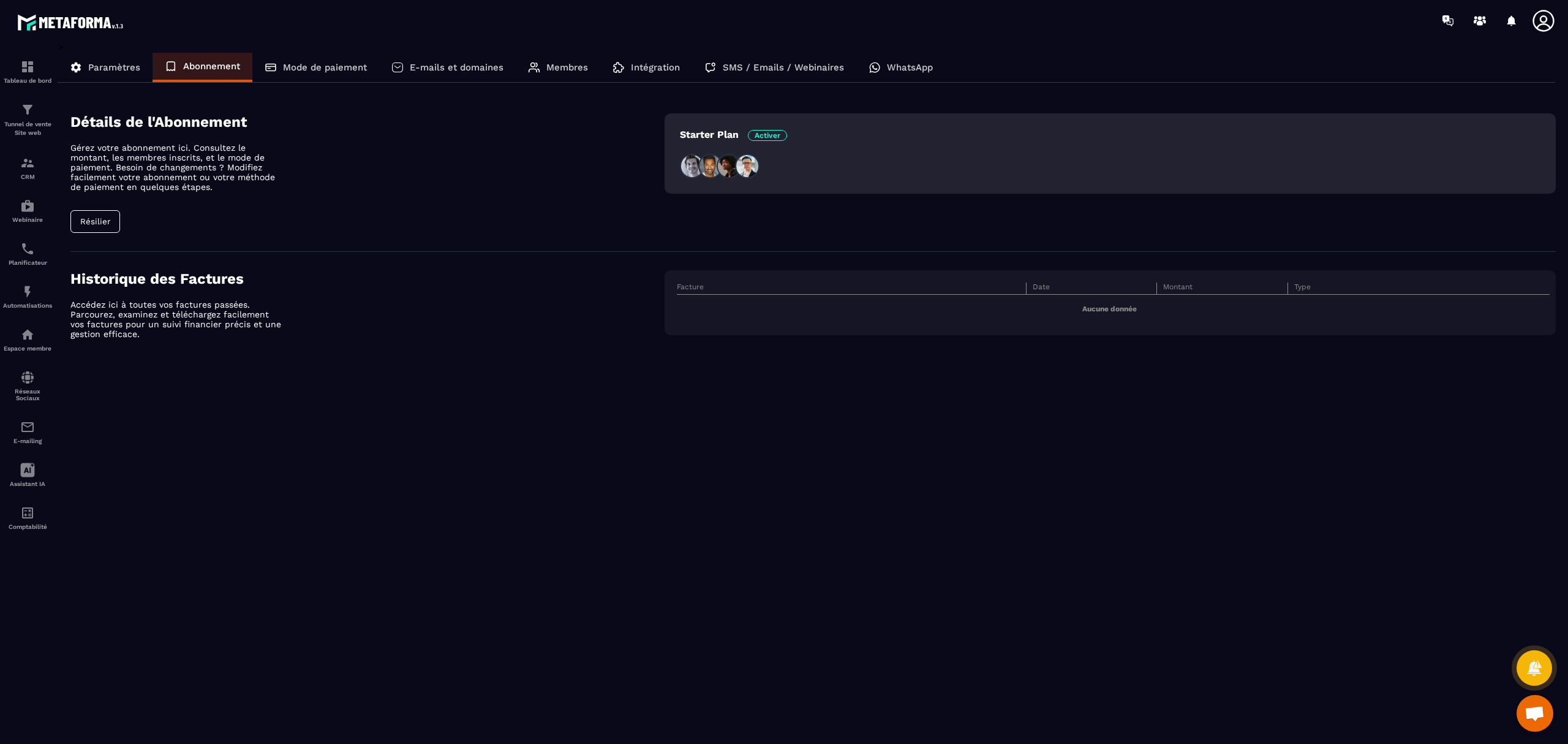
click at [479, 71] on p "E-mails et domaines" at bounding box center [456, 67] width 94 height 11
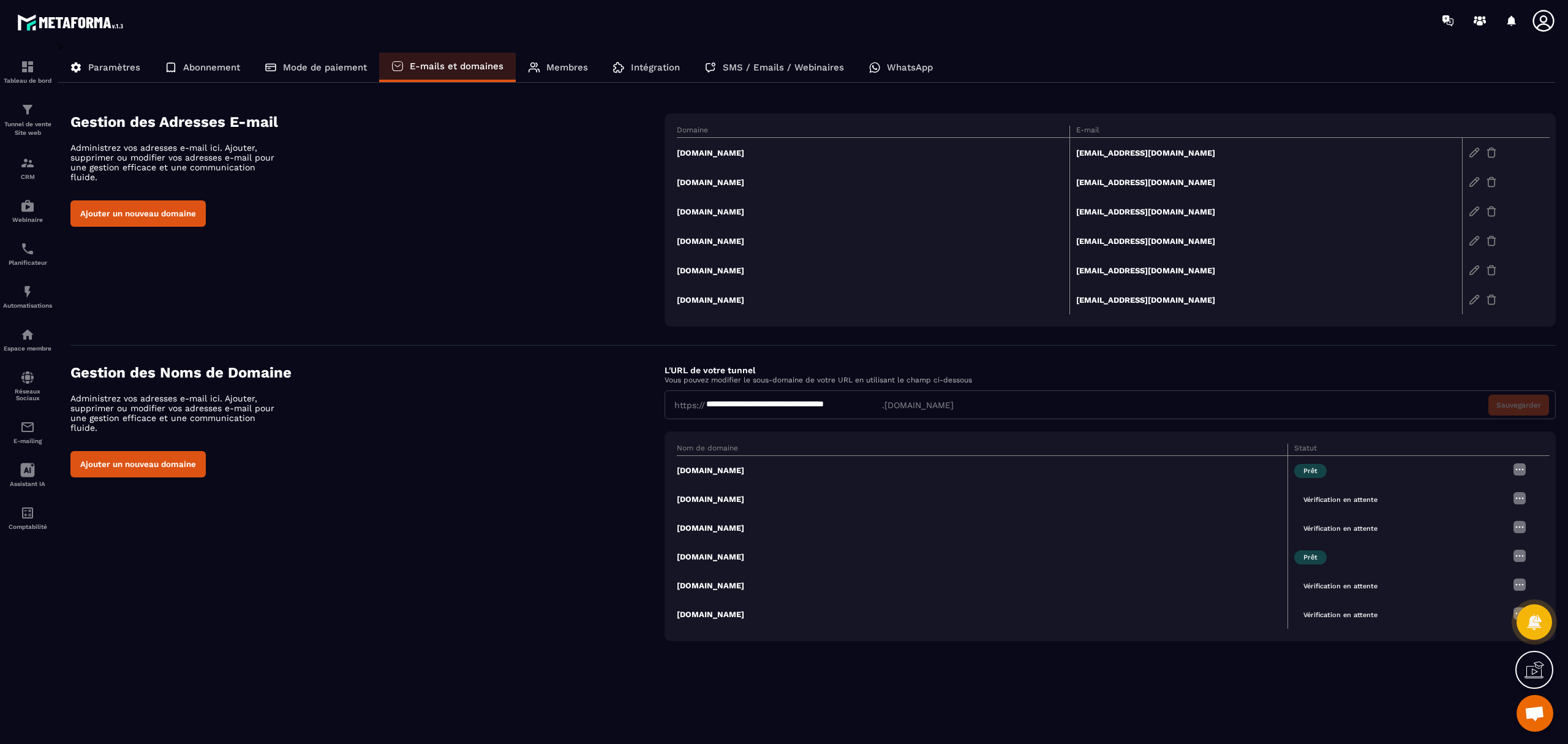
click at [1176, 558] on div "**********" at bounding box center [807, 384] width 1499 height 686
click at [1176, 558] on span "Ouvrir le chat" at bounding box center [1535, 715] width 20 height 18
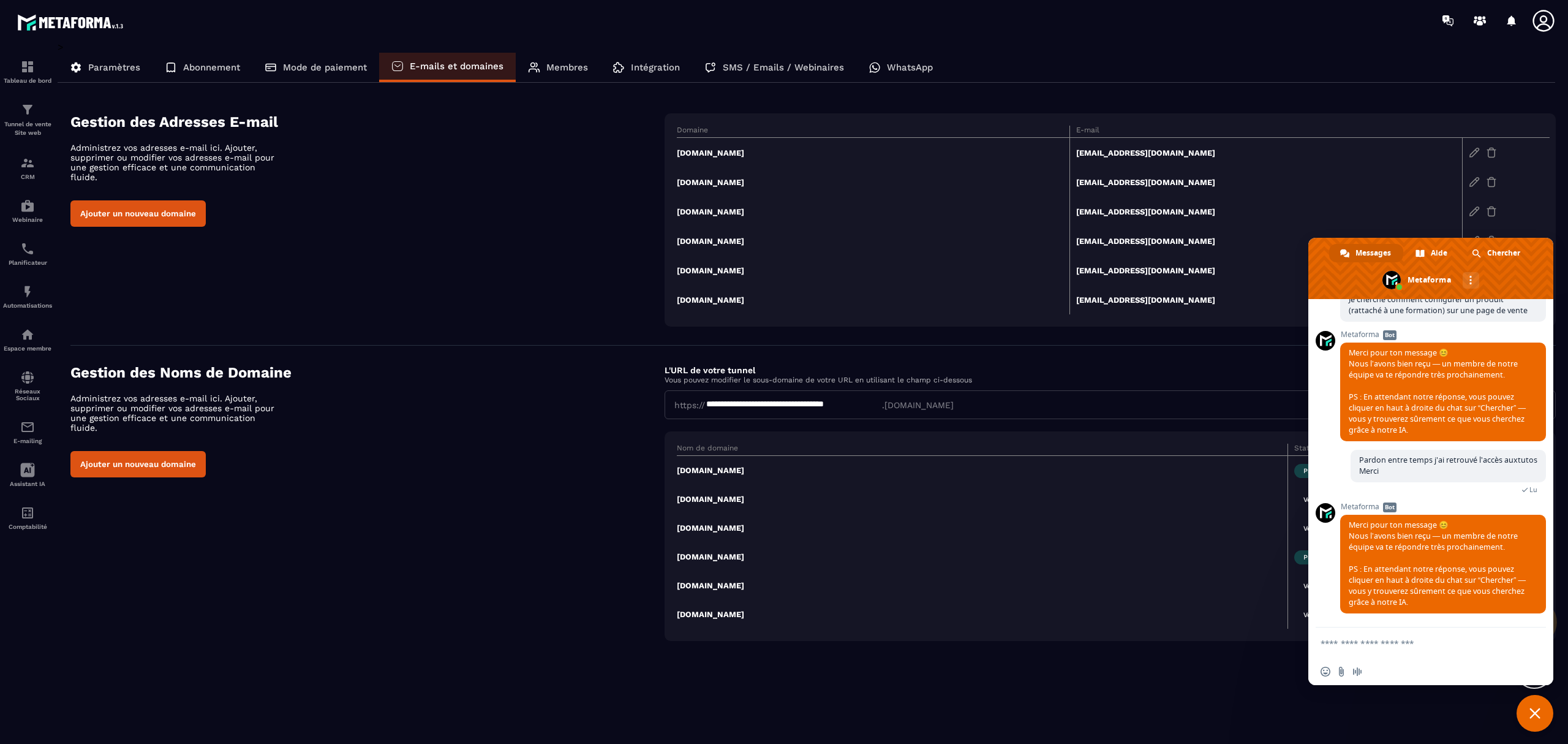
scroll to position [1304, 0]
click at [1176, 558] on textarea "Entrez votre message..." at bounding box center [1418, 643] width 194 height 11
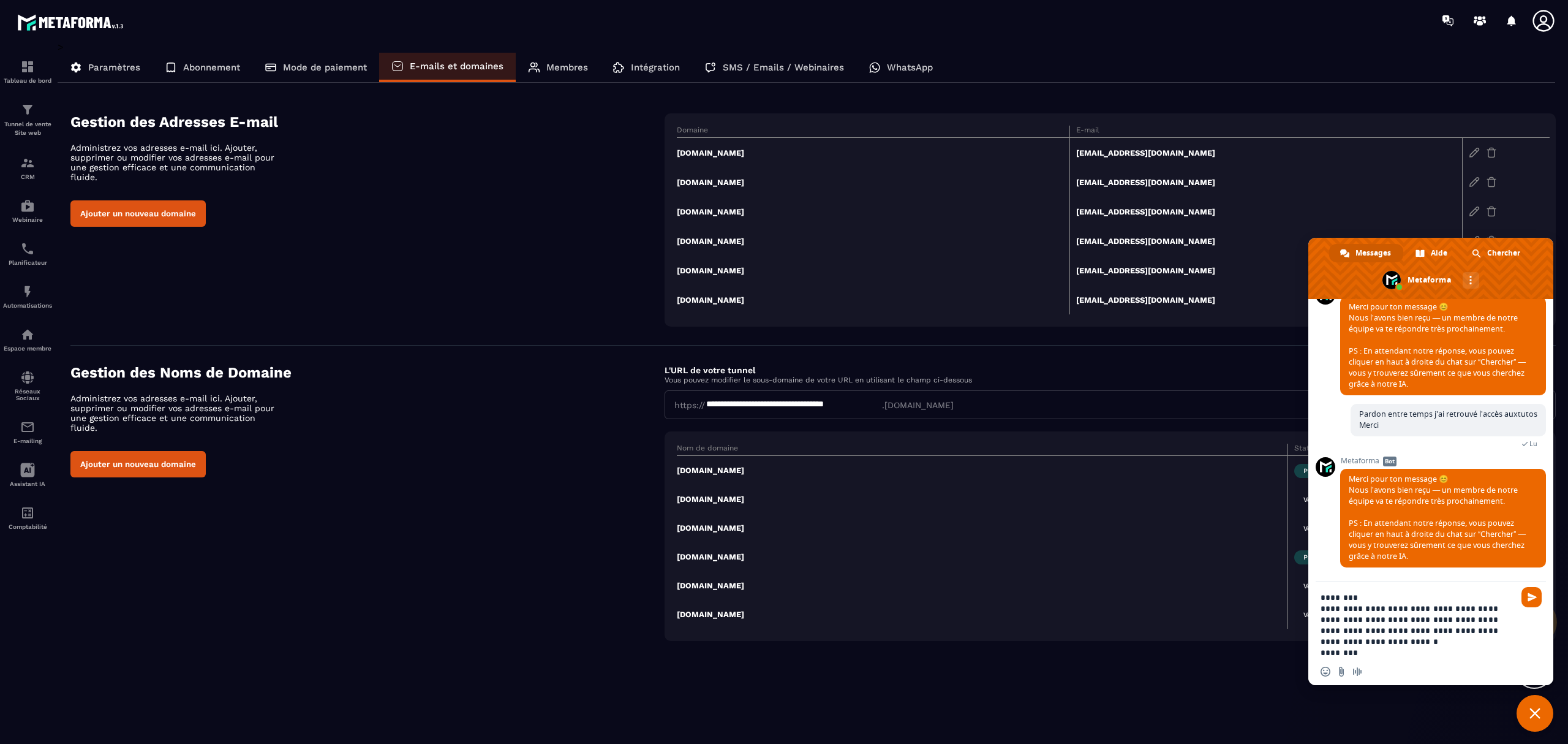
paste textarea "Entrez votre message..."
click at [1176, 558] on textarea "**********" at bounding box center [1418, 625] width 194 height 66
click at [29, 117] on div "Tunnel de vente Site web" at bounding box center [27, 120] width 49 height 35
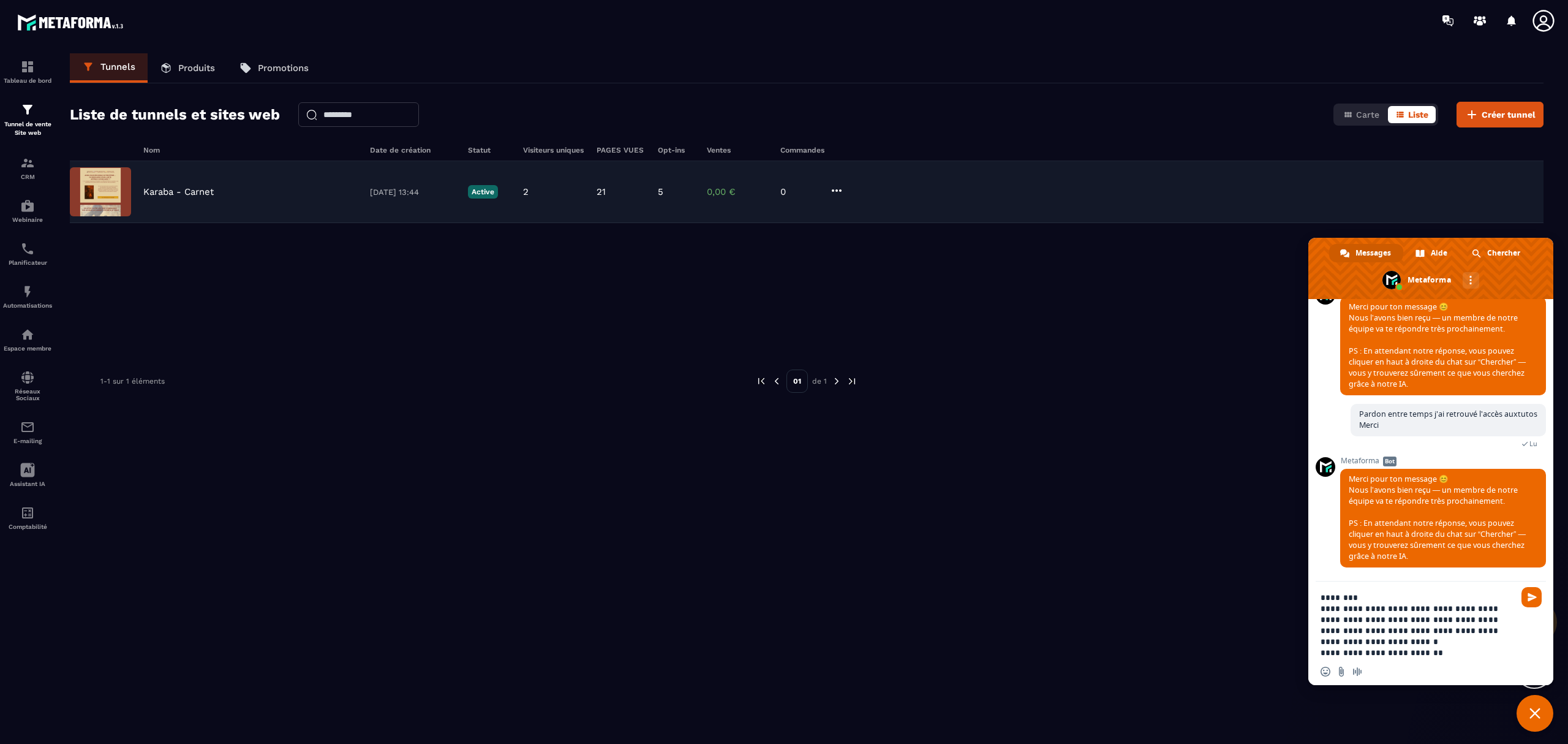
click at [199, 191] on p "Karaba - Carnet" at bounding box center [179, 191] width 71 height 11
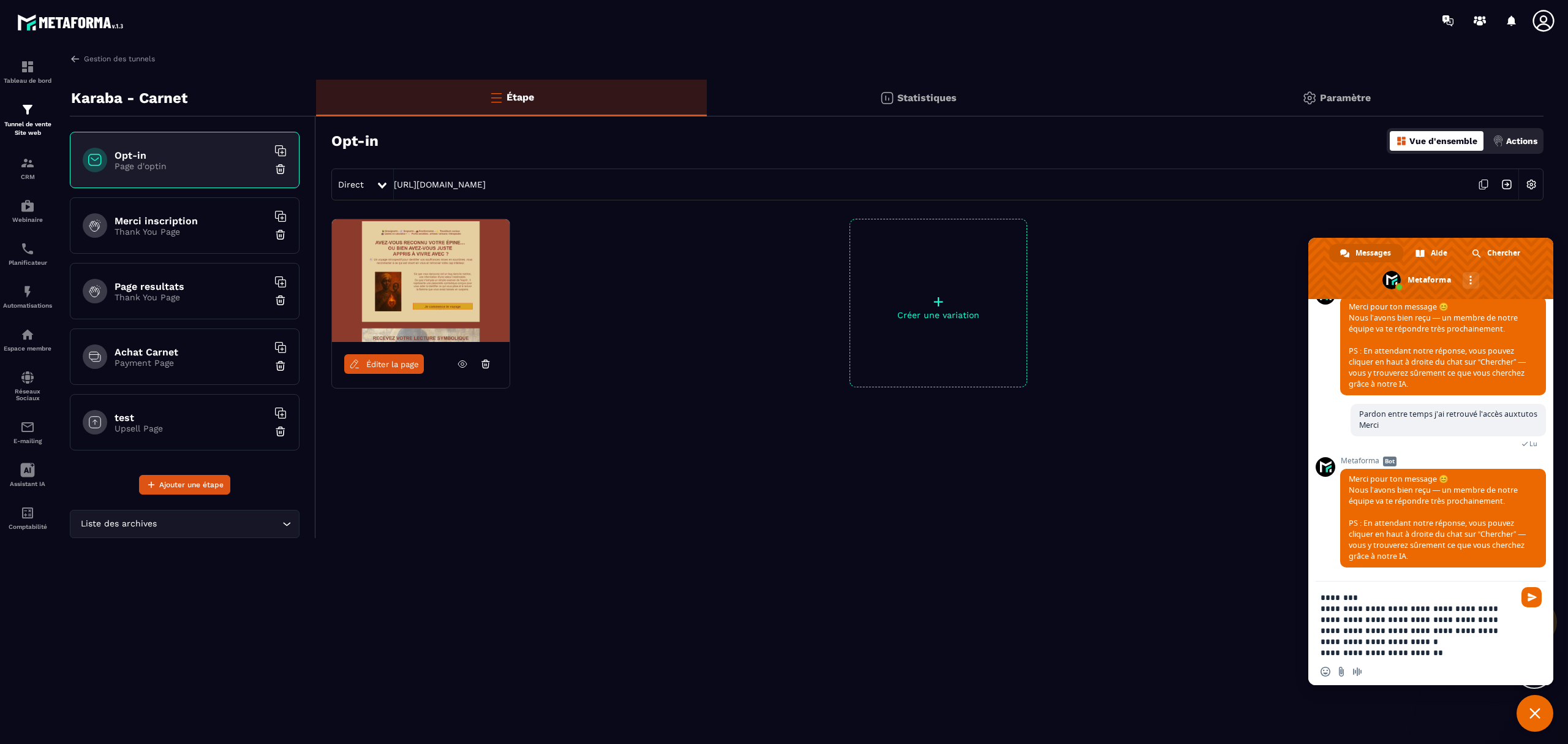
click at [1176, 558] on textarea "**********" at bounding box center [1418, 625] width 194 height 66
drag, startPoint x: 720, startPoint y: 189, endPoint x: 390, endPoint y: 190, distance: 330.0
click at [390, 190] on div "Direct [URL][DOMAIN_NAME]" at bounding box center [937, 185] width 1212 height 32
click at [1176, 558] on div "Insérer un emoji Envoyer un fichier Message audio" at bounding box center [1431, 672] width 245 height 27
click at [1176, 558] on textarea "**********" at bounding box center [1418, 625] width 194 height 66
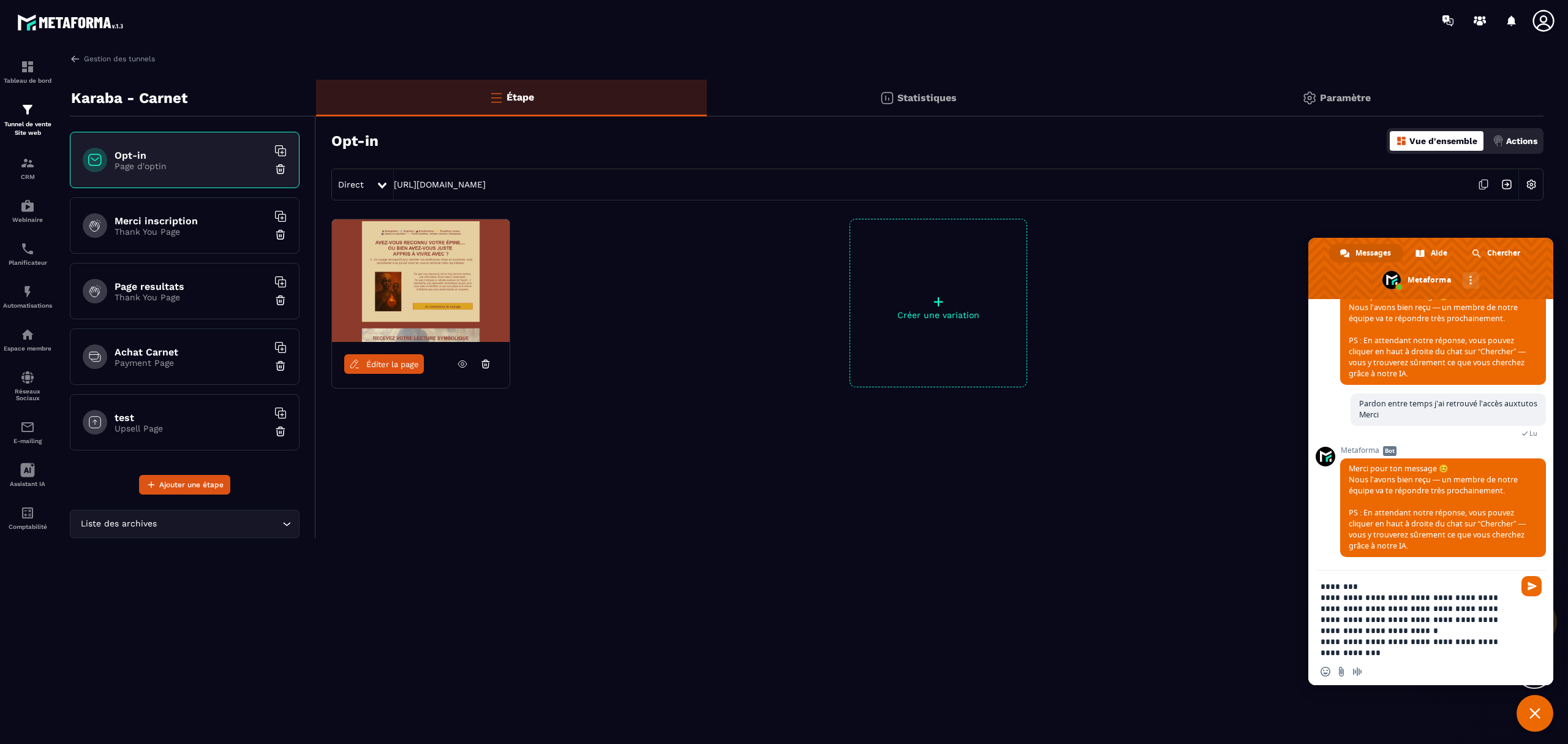
paste textarea "**********"
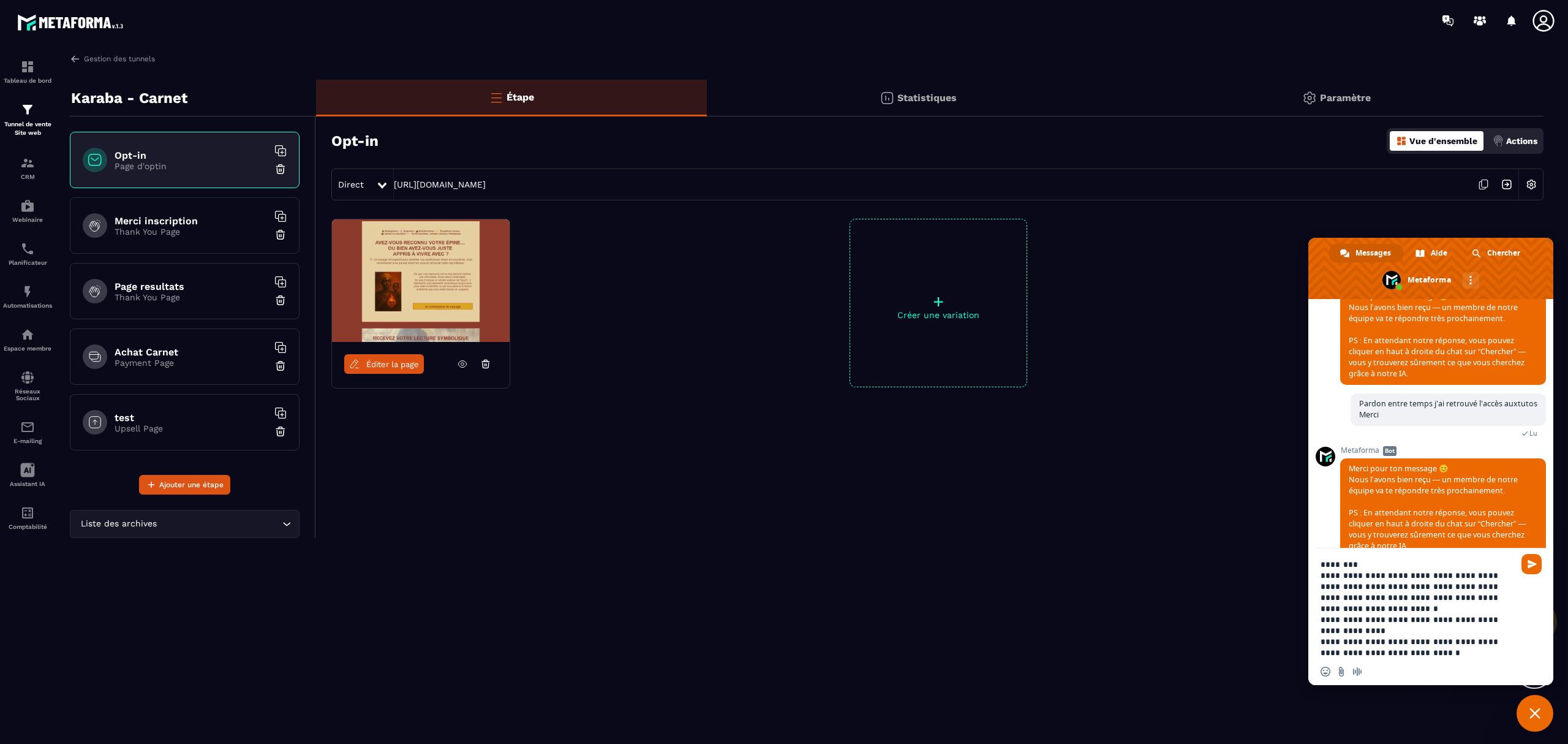
click at [1176, 558] on textarea "**********" at bounding box center [1418, 608] width 194 height 99
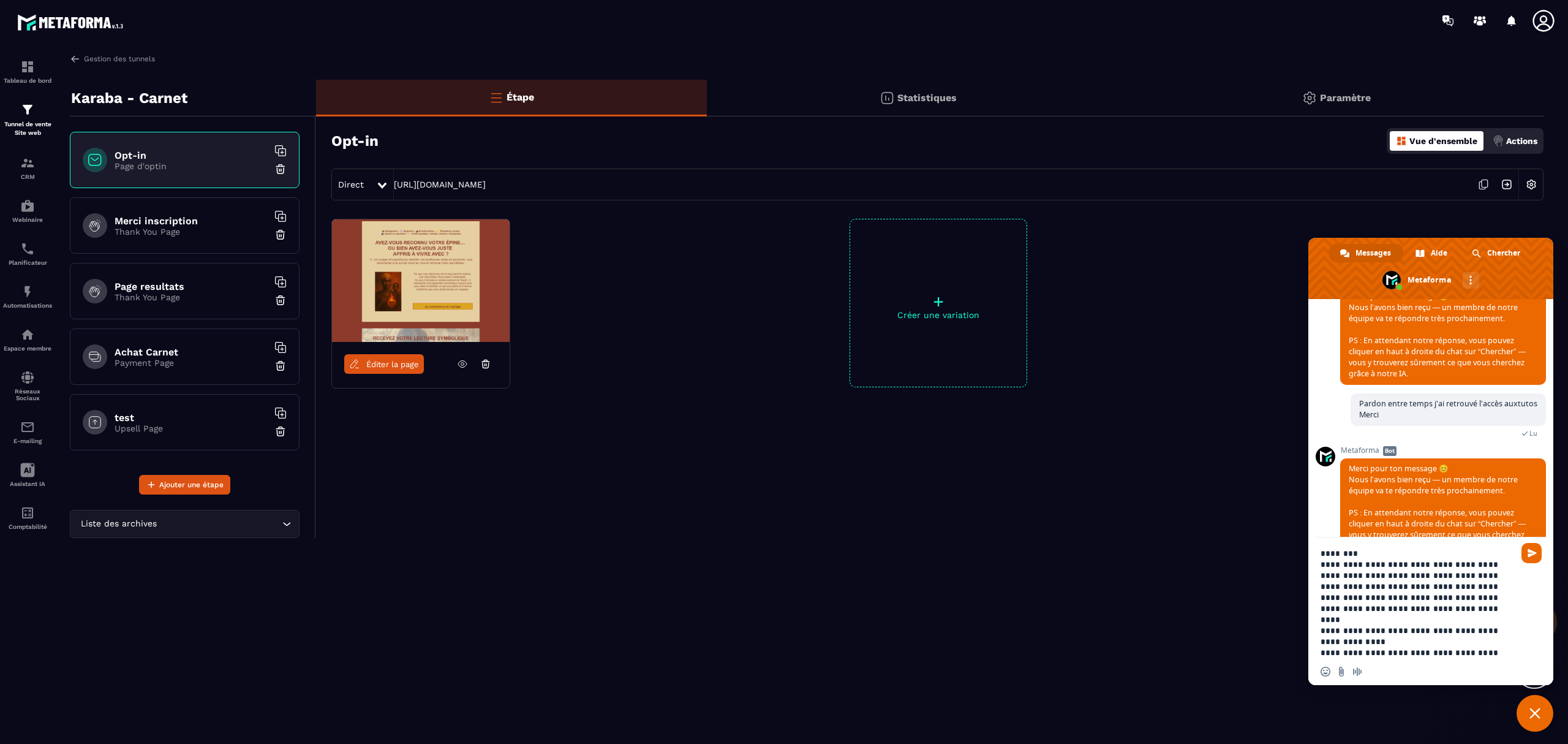
click at [1176, 558] on textarea "**********" at bounding box center [1418, 602] width 194 height 110
type textarea "**********"
click at [1176, 558] on textarea "**********" at bounding box center [1418, 602] width 194 height 110
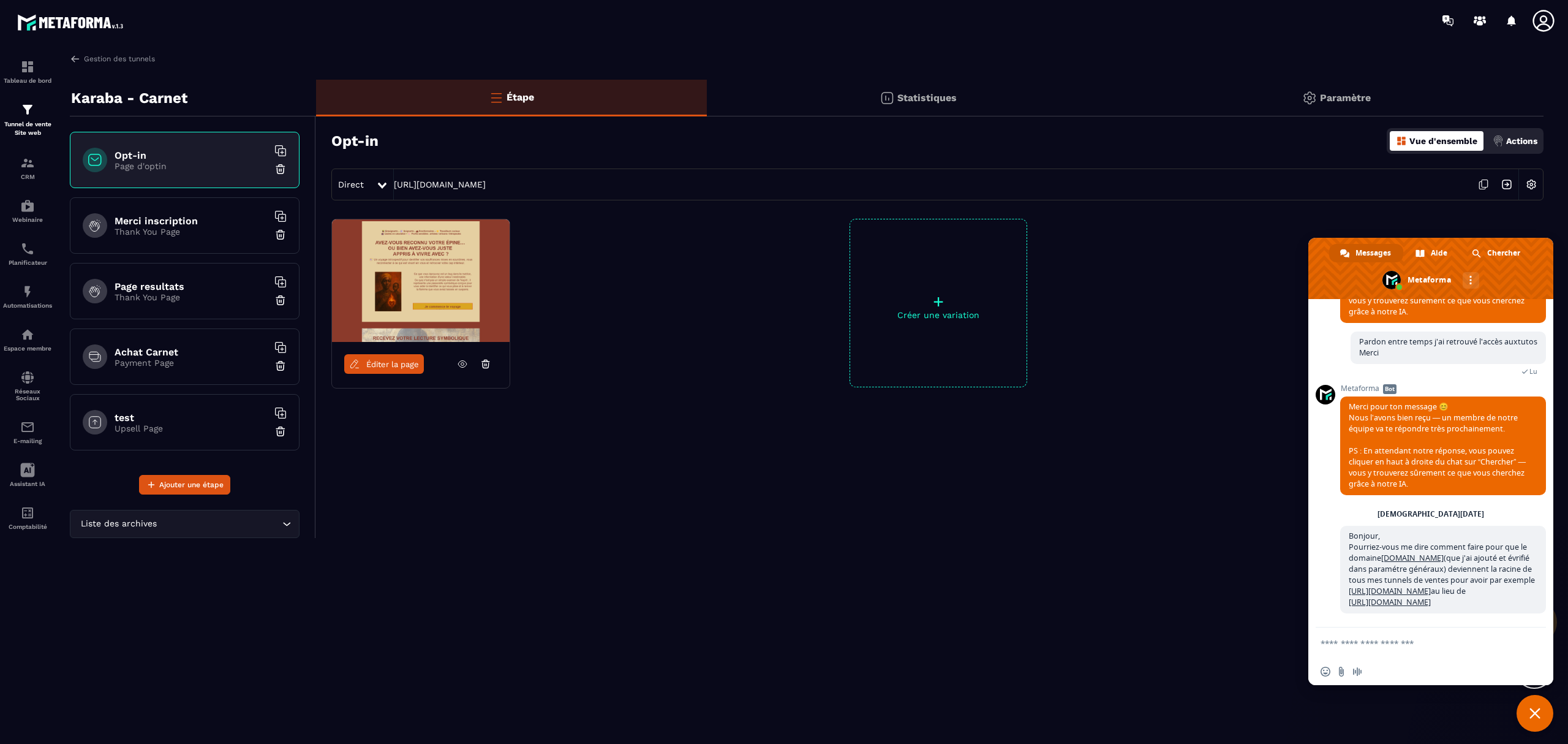
scroll to position [1470, 0]
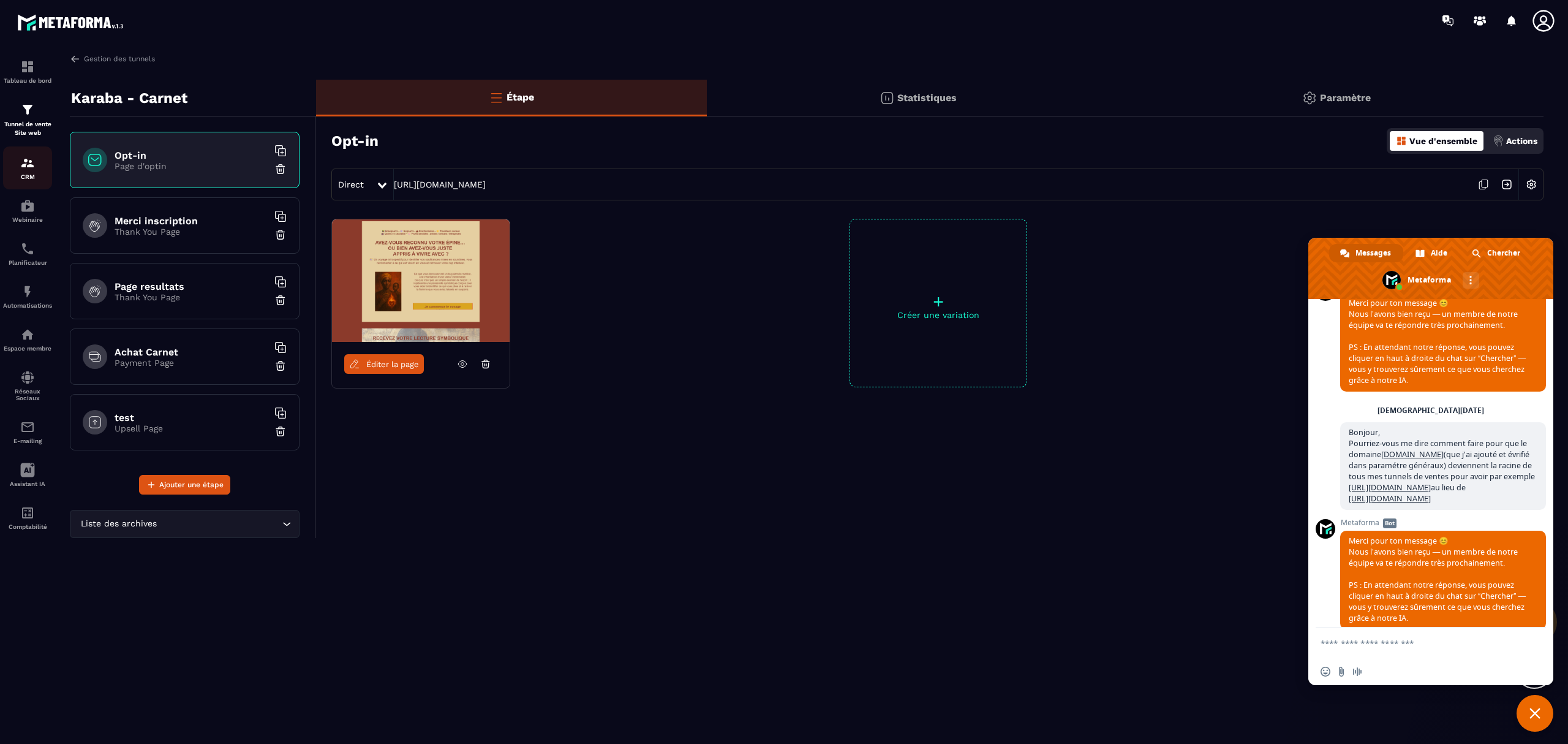
click at [28, 163] on img at bounding box center [28, 163] width 15 height 15
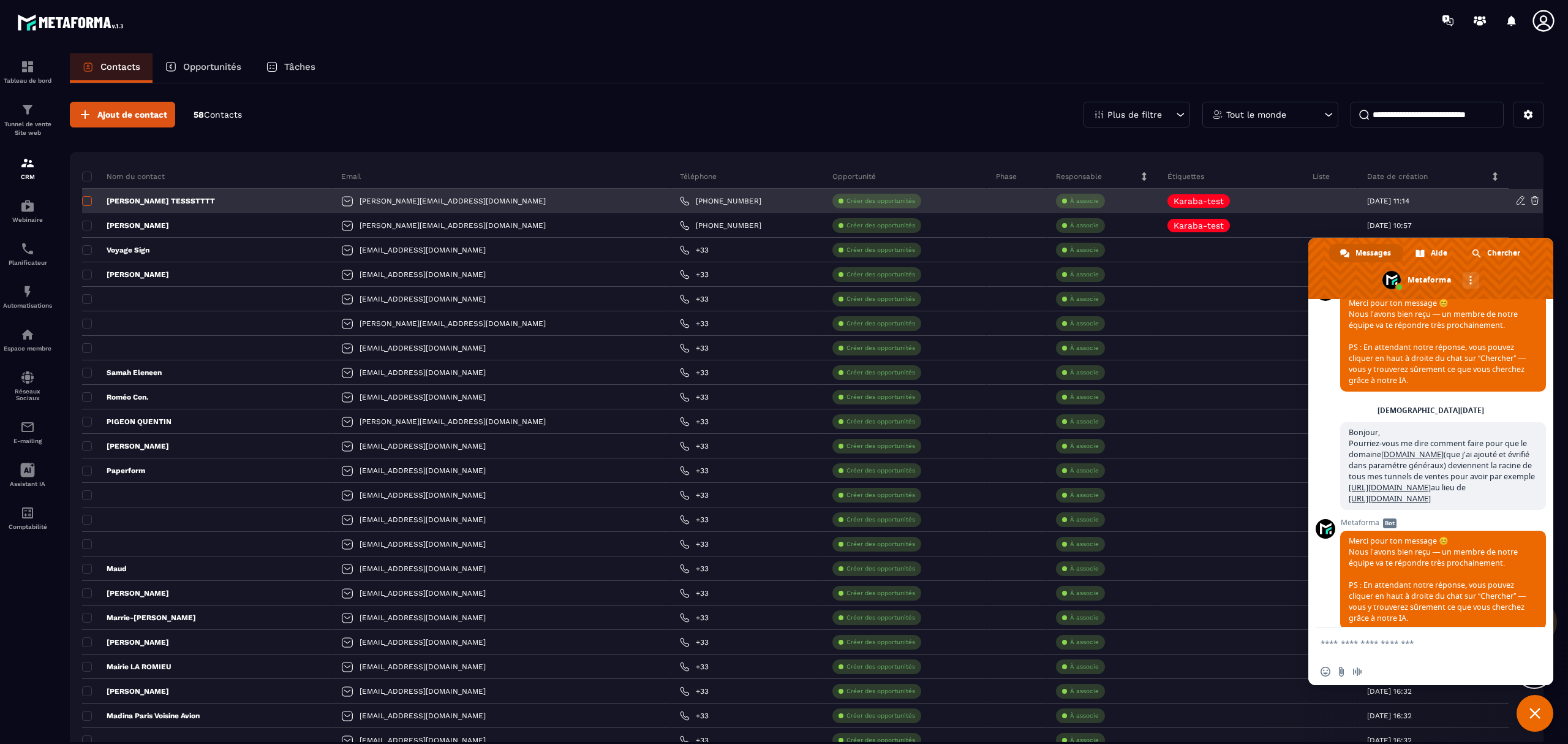
click at [88, 207] on label at bounding box center [87, 205] width 9 height 9
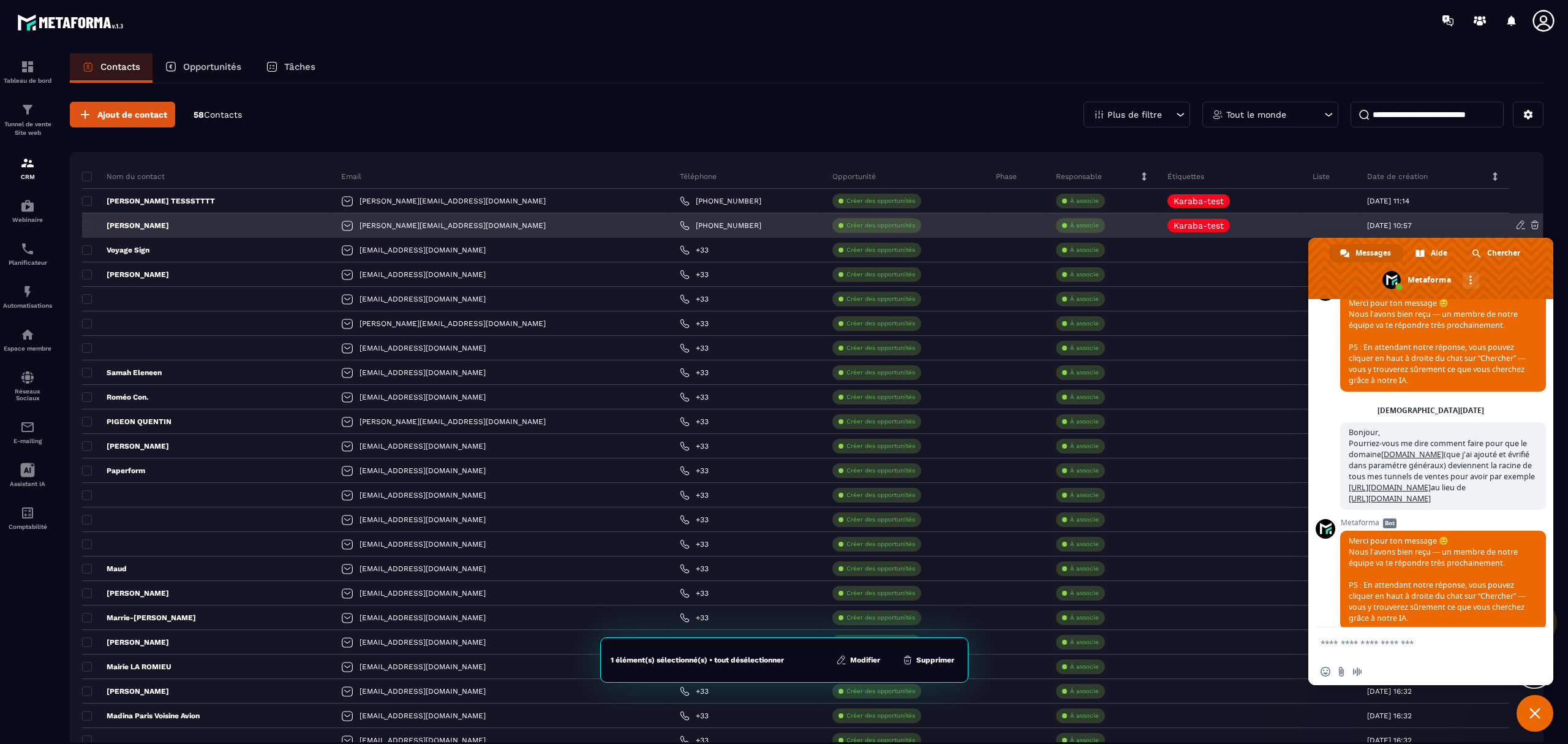
click at [88, 220] on div "[PERSON_NAME]" at bounding box center [207, 225] width 250 height 25
